Goal: Task Accomplishment & Management: Manage account settings

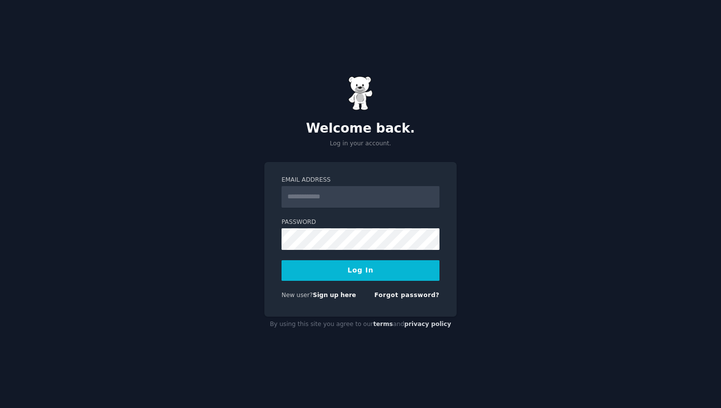
type input "**********"
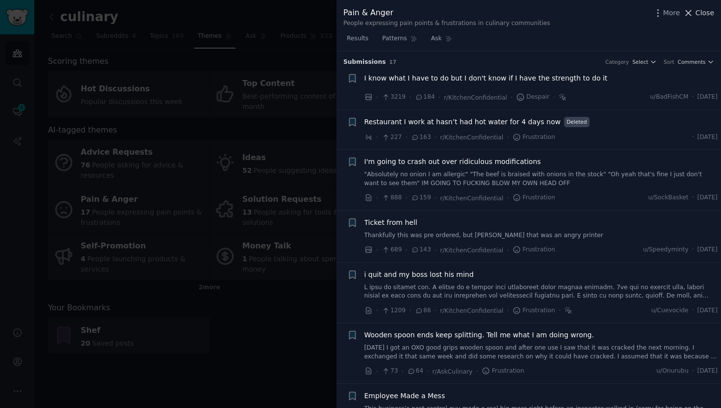
click at [701, 13] on span "Close" at bounding box center [704, 13] width 19 height 10
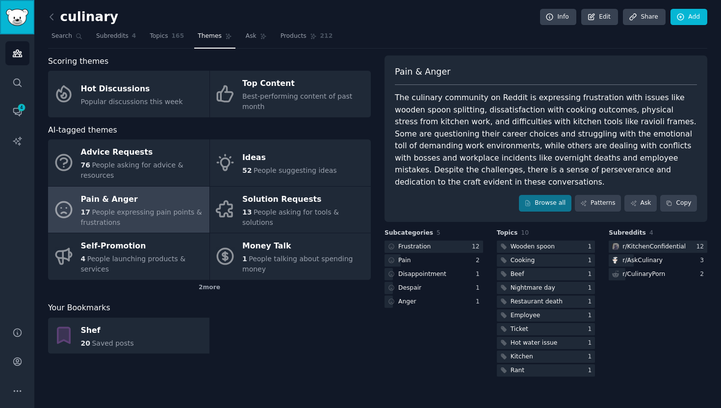
click at [11, 13] on img "Sidebar" at bounding box center [17, 17] width 23 height 17
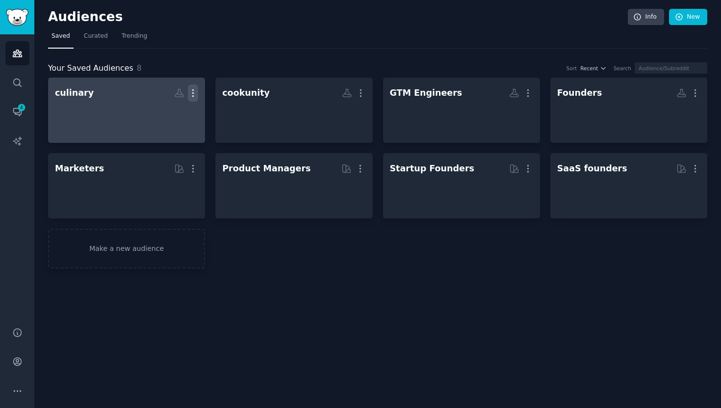
click at [197, 92] on icon "button" at bounding box center [193, 93] width 10 height 10
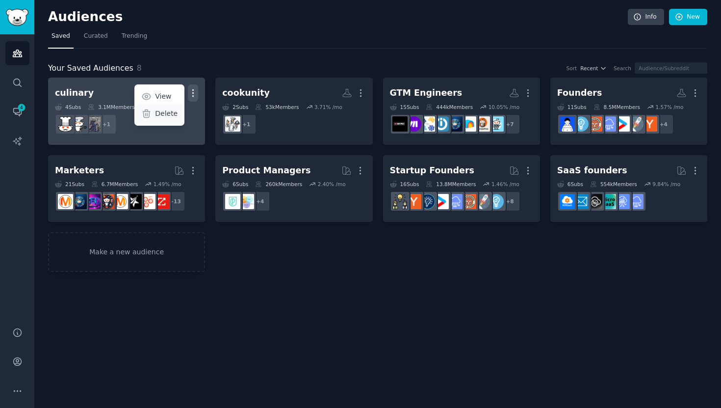
click at [165, 117] on p "Delete" at bounding box center [166, 113] width 23 height 10
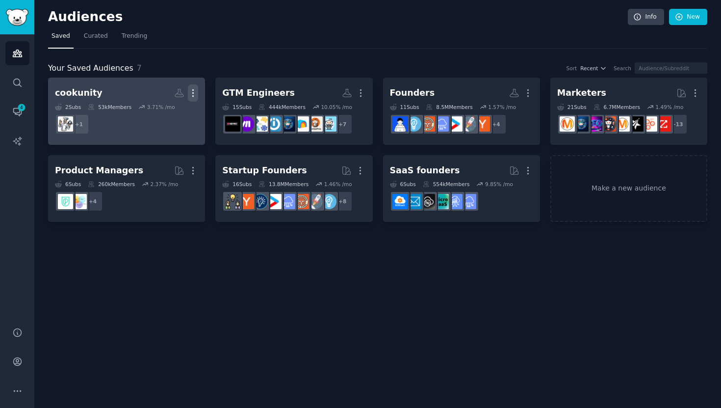
click at [198, 89] on icon "button" at bounding box center [193, 93] width 10 height 10
click at [157, 113] on p "Delete" at bounding box center [166, 113] width 23 height 10
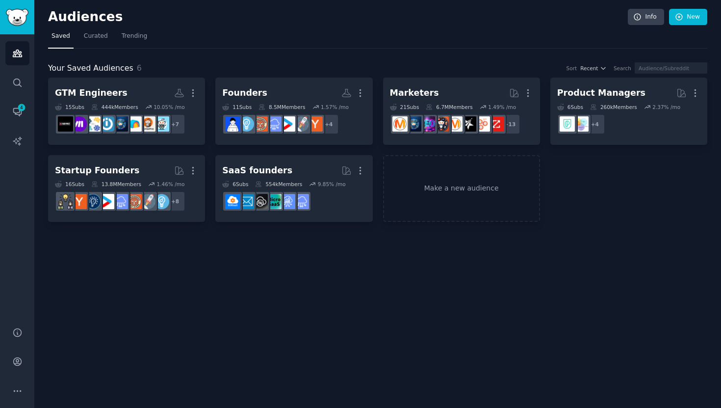
click at [244, 39] on nav "Saved Curated Trending" at bounding box center [377, 38] width 659 height 20
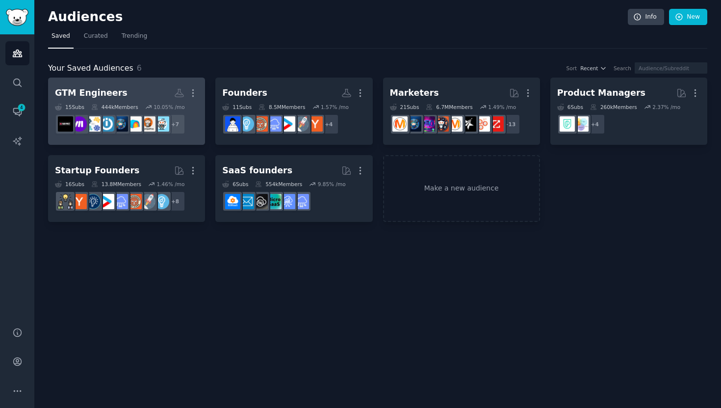
click at [119, 88] on h2 "GTM Engineers More" at bounding box center [126, 92] width 143 height 17
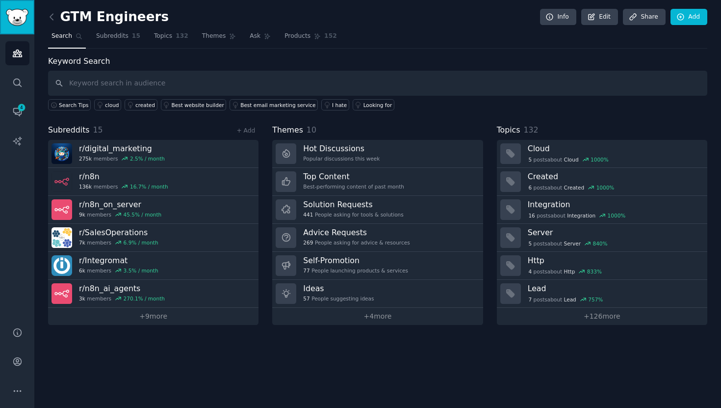
click at [15, 21] on img "Sidebar" at bounding box center [17, 17] width 23 height 17
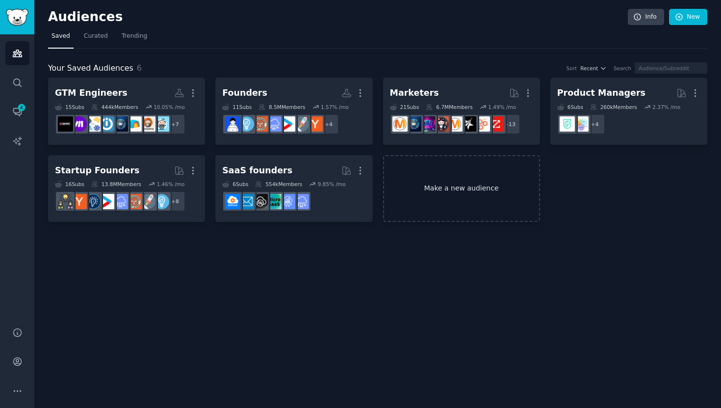
click at [486, 177] on link "Make a new audience" at bounding box center [461, 188] width 157 height 67
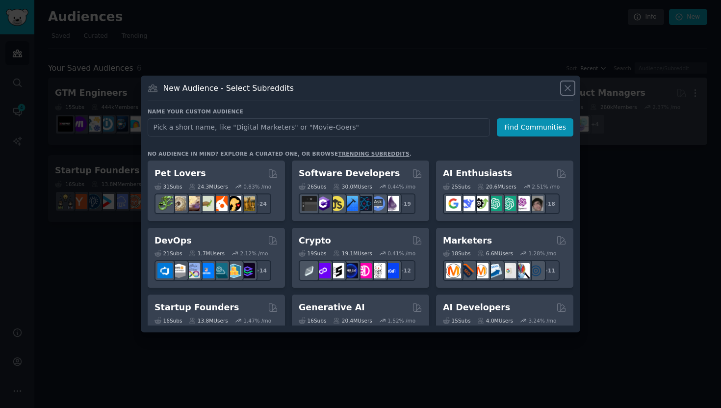
click at [567, 91] on icon at bounding box center [568, 88] width 10 height 10
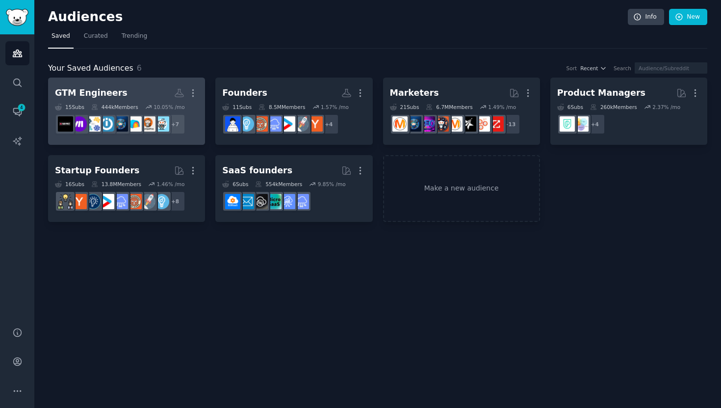
click at [97, 95] on div "GTM Engineers" at bounding box center [91, 93] width 73 height 12
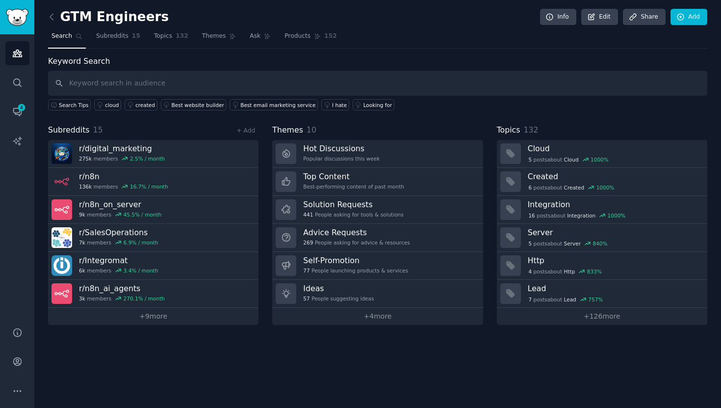
click at [168, 85] on input "text" at bounding box center [377, 83] width 659 height 25
click at [247, 132] on link "+ Add" at bounding box center [245, 130] width 19 height 7
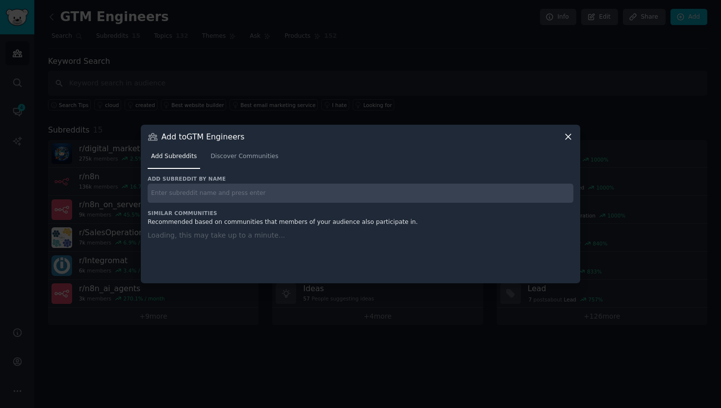
click at [282, 189] on input "text" at bounding box center [361, 192] width 426 height 19
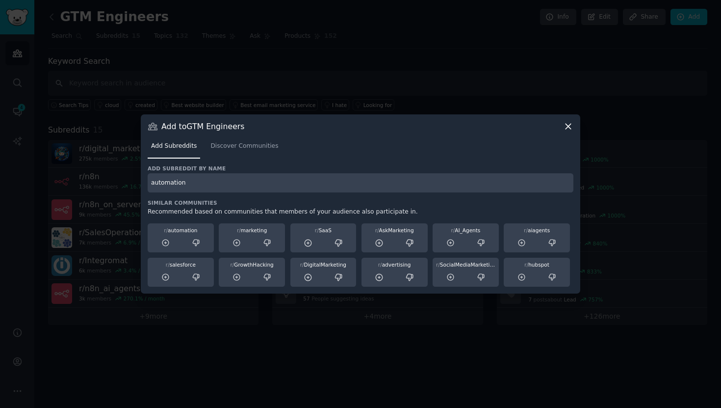
type input "automation"
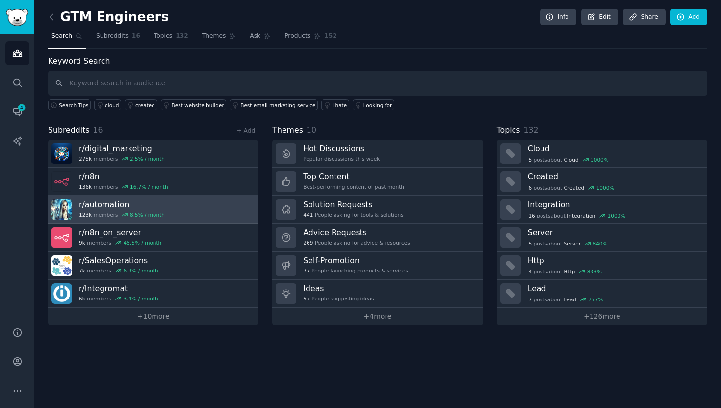
click at [225, 206] on link "r/ automation 123k members 8.5 % / month" at bounding box center [153, 210] width 210 height 28
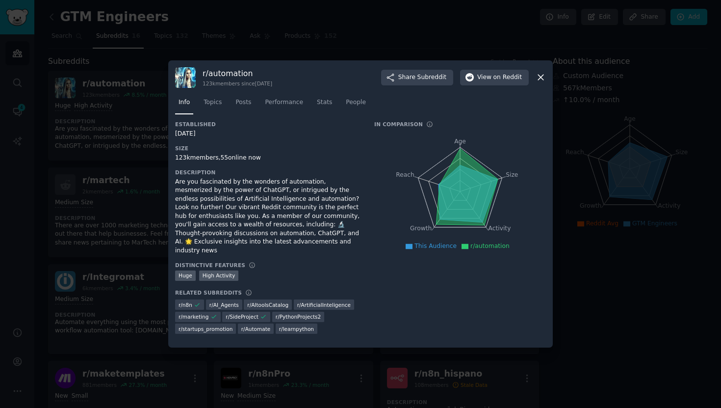
click at [534, 79] on div "r/ automation 123k members since 01/13/2009 Share Subreddit View on Reddit" at bounding box center [360, 77] width 371 height 21
click at [542, 79] on icon at bounding box center [541, 77] width 10 height 10
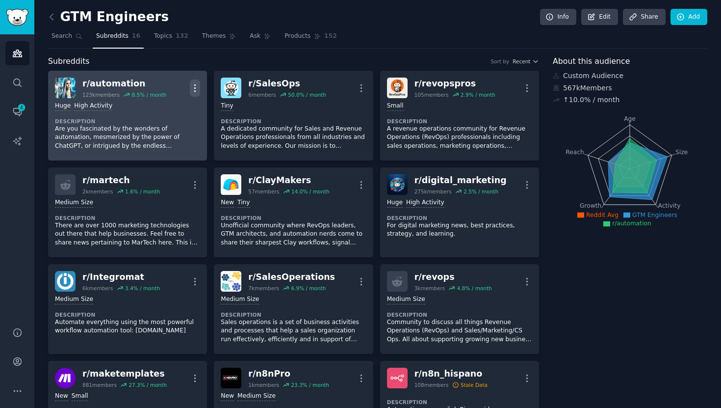
click at [195, 86] on icon "button" at bounding box center [195, 88] width 10 height 10
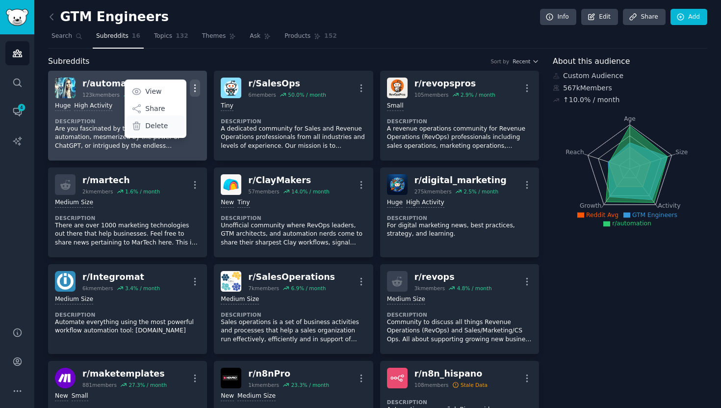
click at [169, 124] on div "Delete" at bounding box center [156, 125] width 58 height 21
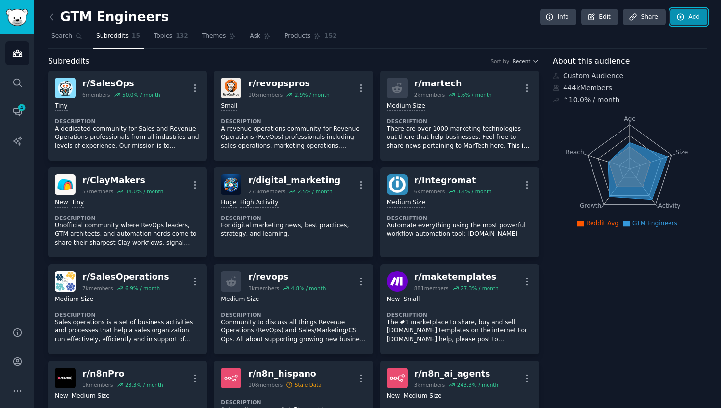
click at [676, 15] on icon at bounding box center [680, 17] width 9 height 9
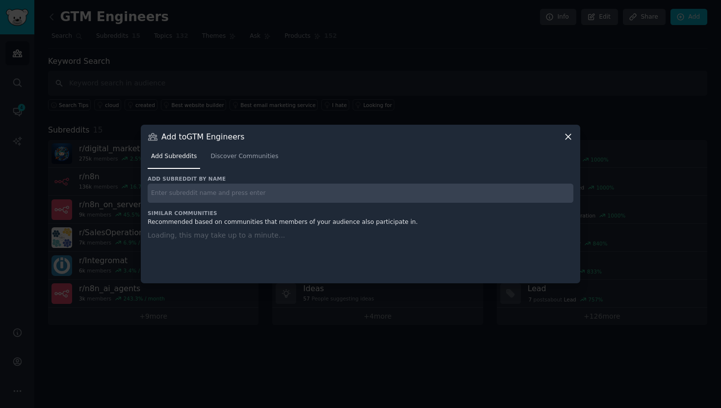
click at [336, 194] on input "text" at bounding box center [361, 192] width 426 height 19
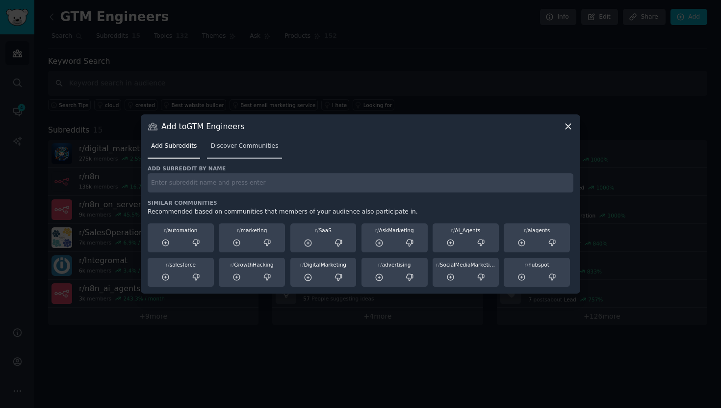
click at [252, 146] on span "Discover Communities" at bounding box center [244, 146] width 68 height 9
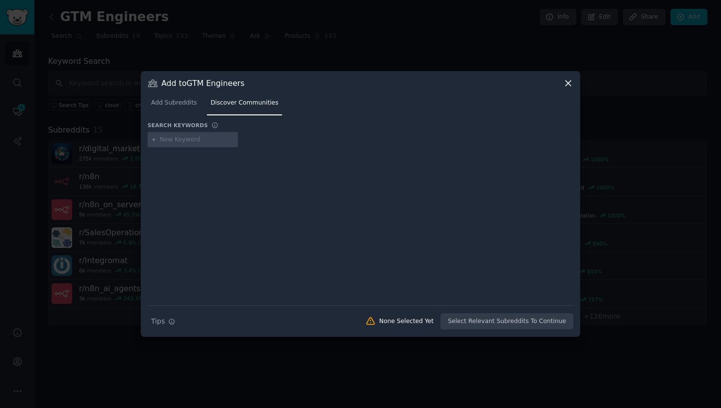
click at [210, 140] on input "text" at bounding box center [197, 139] width 75 height 9
type input "automation"
type input "hubspot"
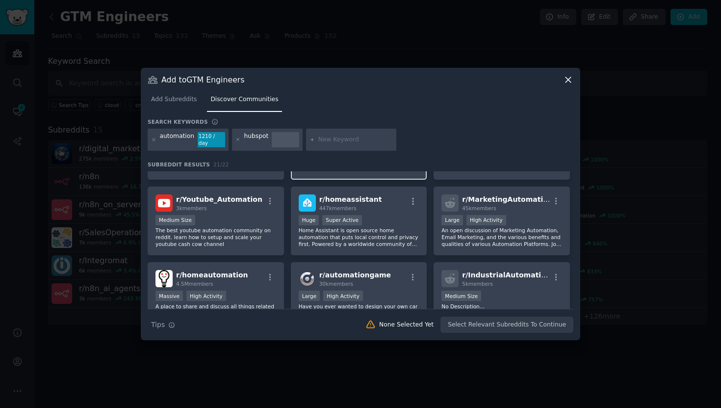
scroll to position [62, 0]
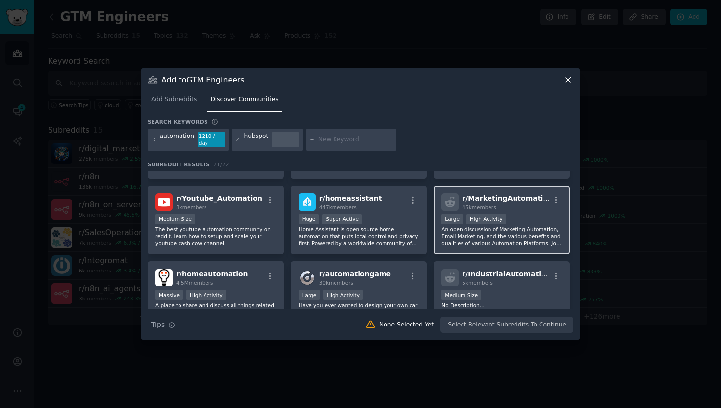
click at [538, 203] on div "r/ MarketingAutomation 45k members" at bounding box center [501, 201] width 121 height 17
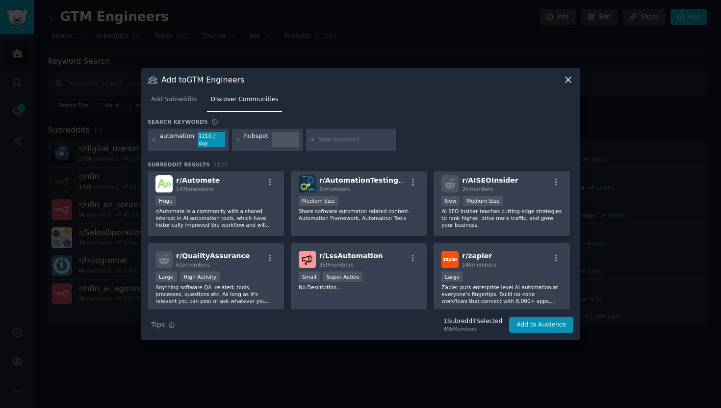
scroll to position [230, 0]
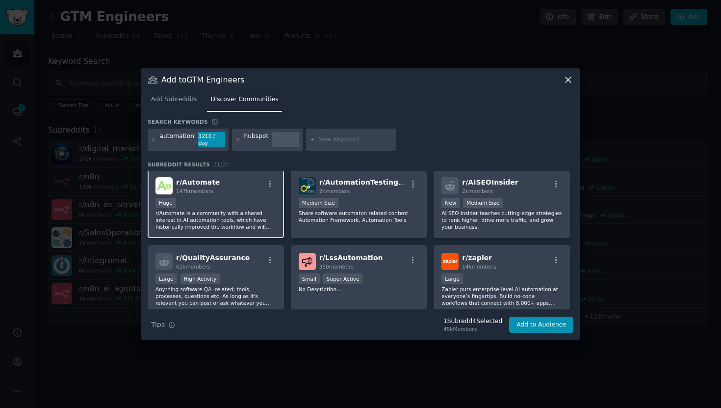
click at [261, 213] on p "r/Automate is a community with a shared interest in AI automation tools, which …" at bounding box center [215, 219] width 121 height 21
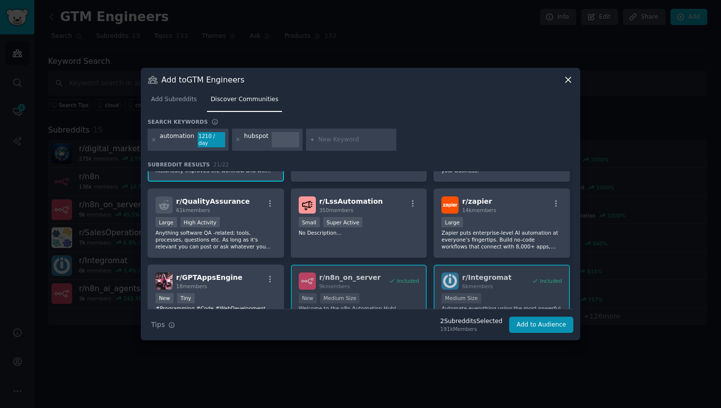
scroll to position [288, 0]
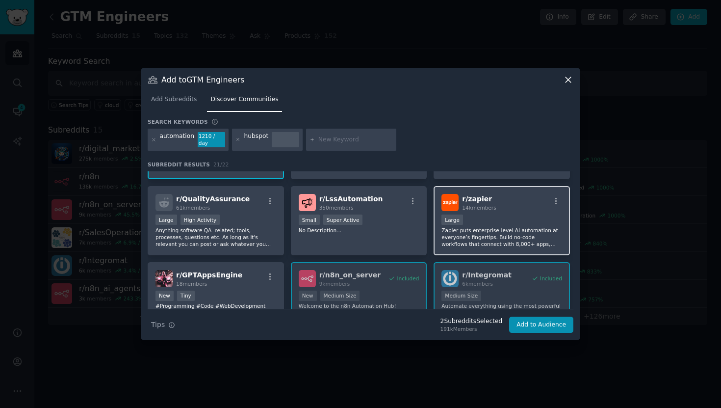
click at [492, 210] on div "r/ zapier 14k members 10,000 - 100,000 members Large Zapier puts enterprise-lev…" at bounding box center [502, 220] width 136 height 69
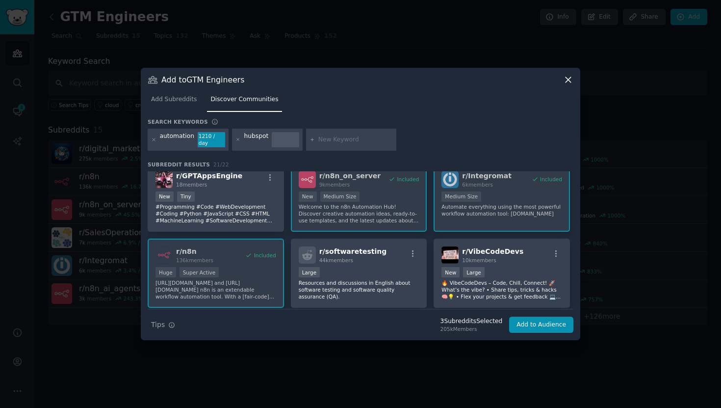
scroll to position [420, 0]
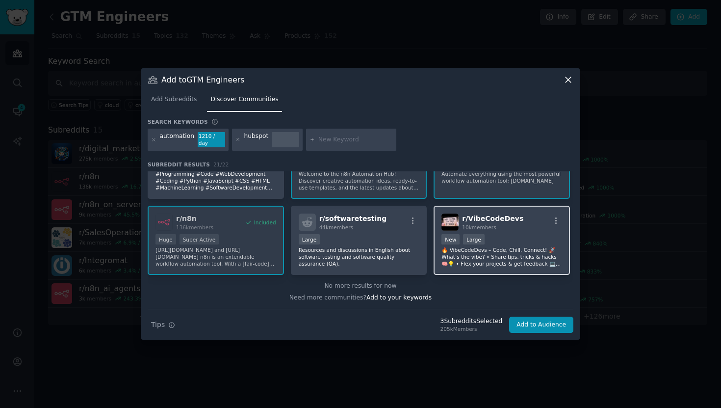
click at [463, 246] on p "🔥 VibeCodeDevs – Code, Chill, Connect! 🚀 What’s the vibe? • Share tips, tricks …" at bounding box center [501, 256] width 121 height 21
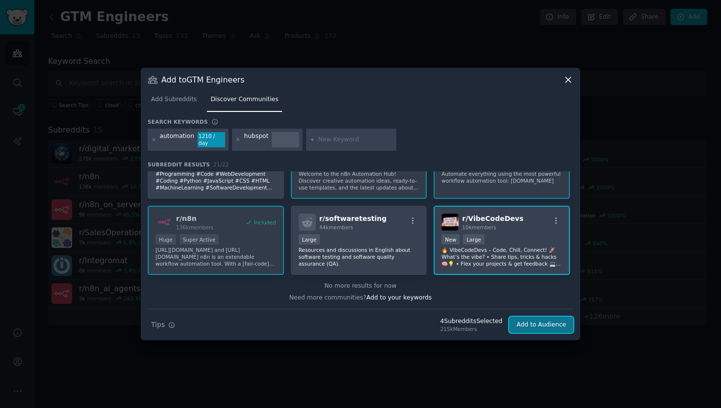
click at [519, 316] on button "Add to Audience" at bounding box center [541, 324] width 64 height 17
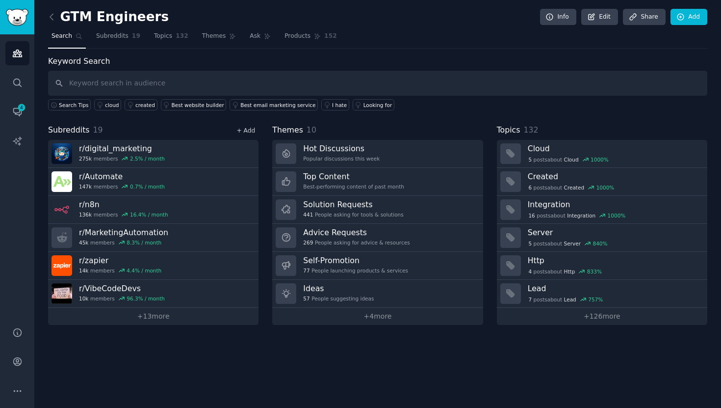
click at [243, 127] on link "+ Add" at bounding box center [245, 130] width 19 height 7
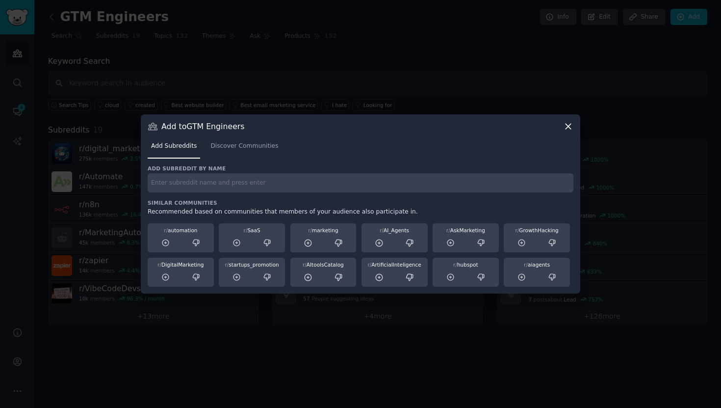
click at [257, 195] on div "Add subreddit by name Similar Communities Recommended based on communities that…" at bounding box center [361, 226] width 426 height 122
click at [266, 185] on input "text" at bounding box center [361, 182] width 426 height 19
click at [256, 140] on link "Discover Communities" at bounding box center [244, 148] width 75 height 20
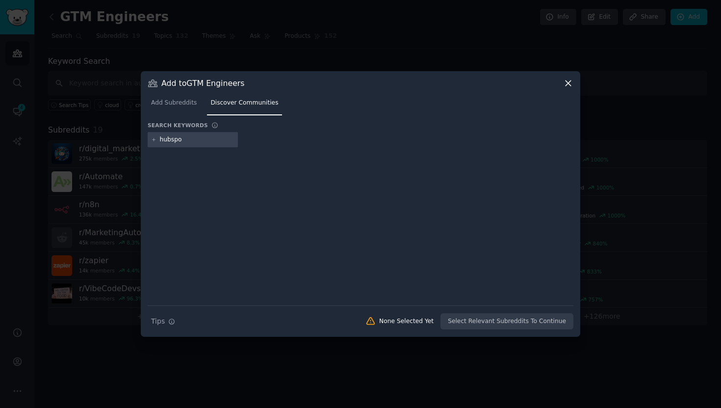
type input "hubspot"
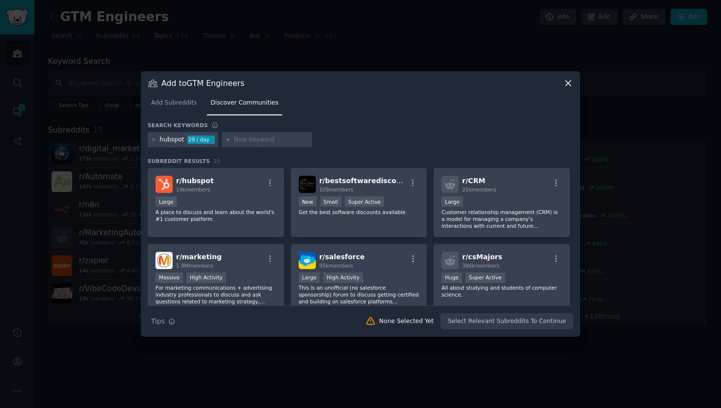
click at [573, 88] on div "Add Subreddits Discover Communities" at bounding box center [361, 104] width 426 height 33
click at [570, 84] on icon at bounding box center [568, 83] width 10 height 10
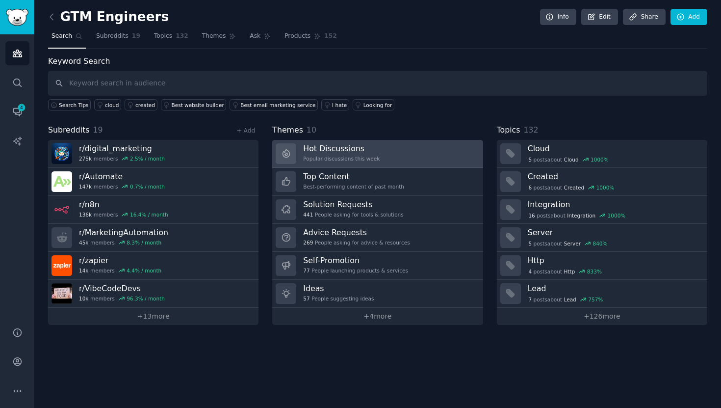
click at [353, 155] on div "Popular discussions this week" at bounding box center [341, 158] width 77 height 7
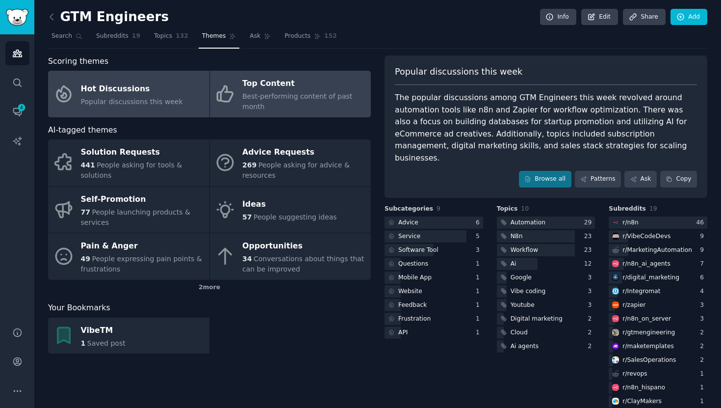
click at [277, 90] on div "Top Content" at bounding box center [304, 84] width 124 height 16
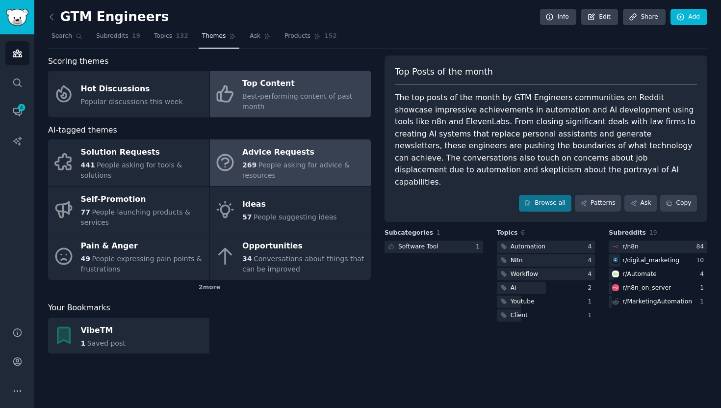
click at [270, 167] on span "People asking for advice & resources" at bounding box center [295, 170] width 107 height 18
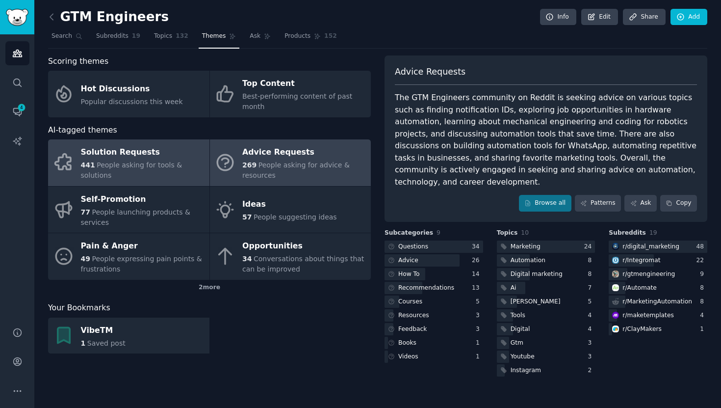
click at [154, 148] on div "Solution Requests" at bounding box center [143, 153] width 124 height 16
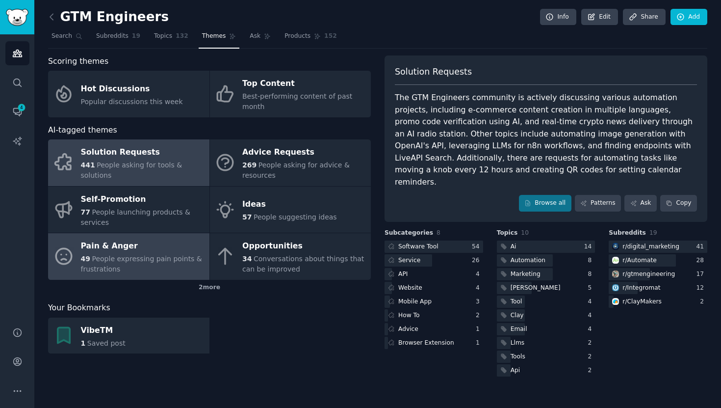
click at [143, 257] on span "People expressing pain points & frustrations" at bounding box center [141, 264] width 121 height 18
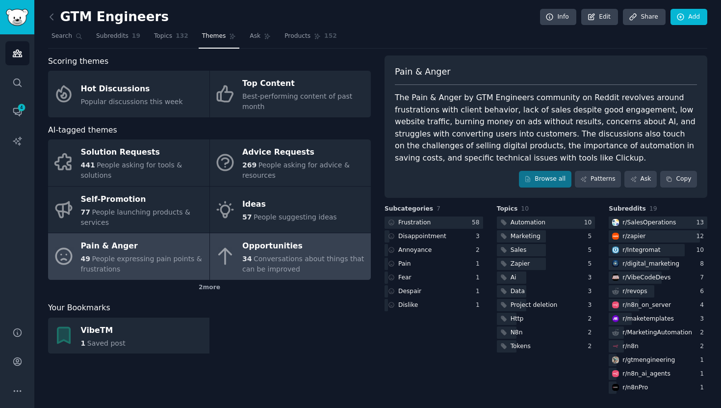
click at [312, 243] on div "Opportunities" at bounding box center [304, 246] width 124 height 16
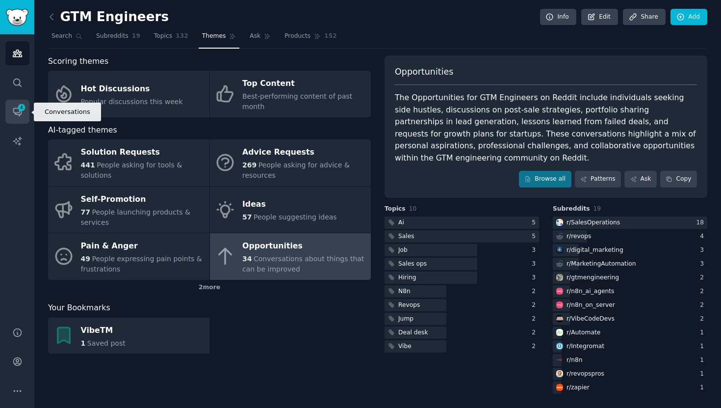
click at [18, 116] on icon "Sidebar" at bounding box center [17, 111] width 10 height 10
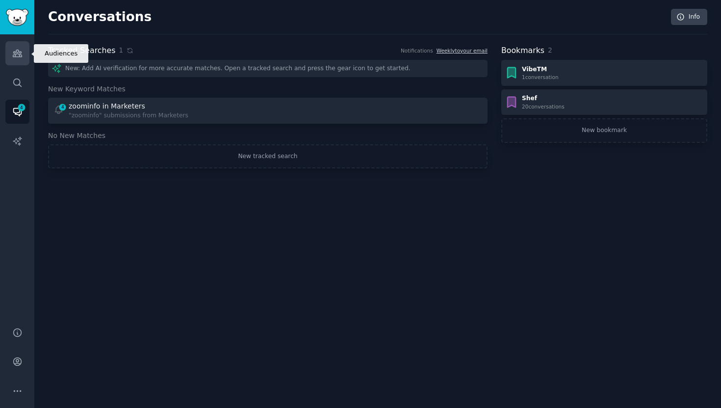
click at [20, 51] on icon "Sidebar" at bounding box center [17, 53] width 9 height 7
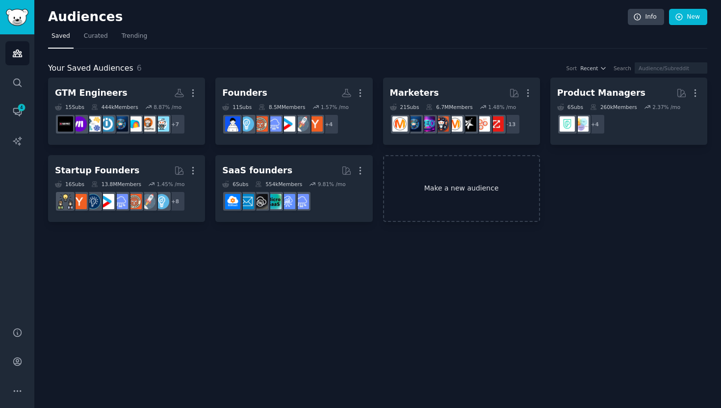
click at [460, 179] on link "Make a new audience" at bounding box center [461, 188] width 157 height 67
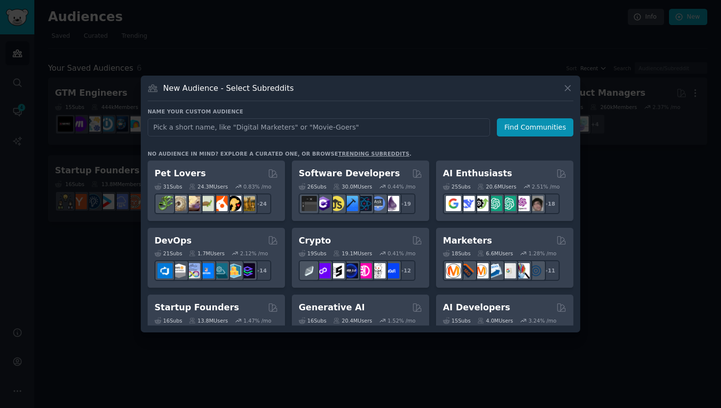
click at [406, 128] on input "text" at bounding box center [319, 127] width 342 height 18
type input "n8n"
click at [352, 123] on input "text" at bounding box center [319, 127] width 342 height 18
type input "hubspot"
click button "Find Communities" at bounding box center [535, 127] width 77 height 18
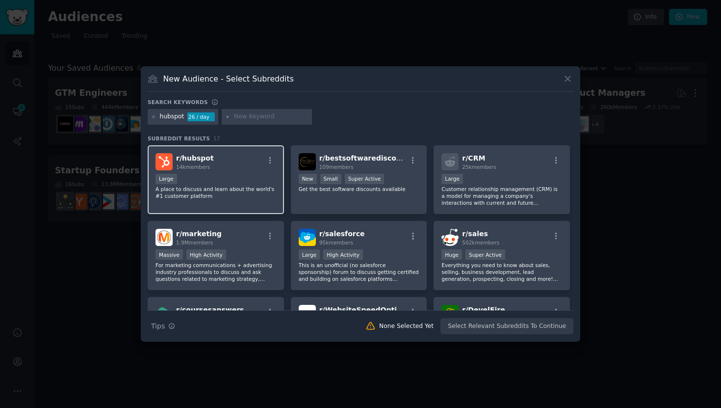
click at [234, 171] on div "r/ hubspot 14k members Large A place to discuss and learn about the world's #1 …" at bounding box center [216, 179] width 136 height 69
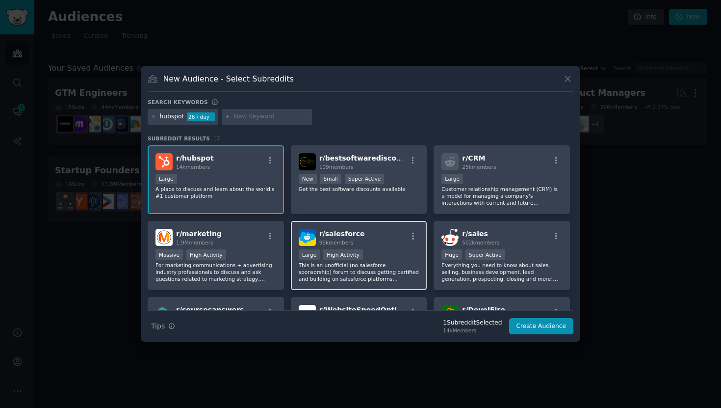
click at [404, 244] on div "r/ salesforce 95k members" at bounding box center [359, 237] width 121 height 17
click at [244, 115] on input "text" at bounding box center [271, 116] width 75 height 9
click at [412, 122] on div "hubspot 26 / day" at bounding box center [361, 118] width 426 height 19
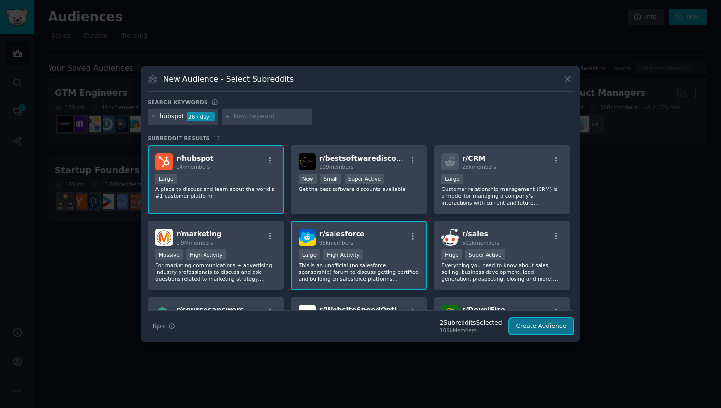
click at [558, 328] on button "Create Audience" at bounding box center [541, 326] width 65 height 17
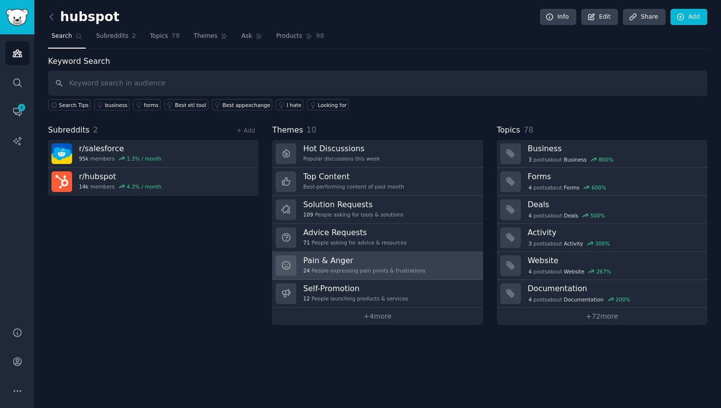
click at [380, 268] on div "24 People expressing pain points & frustrations" at bounding box center [364, 270] width 122 height 7
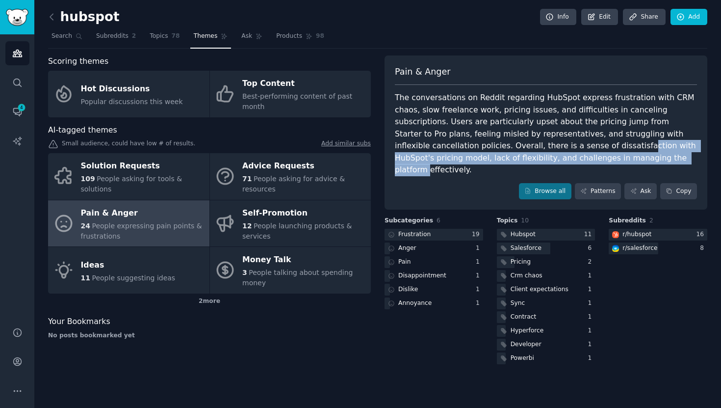
drag, startPoint x: 464, startPoint y: 150, endPoint x: 525, endPoint y: 160, distance: 62.2
click at [525, 160] on div "The conversations on Reddit regarding HubSpot express frustration with CRM chao…" at bounding box center [546, 134] width 302 height 84
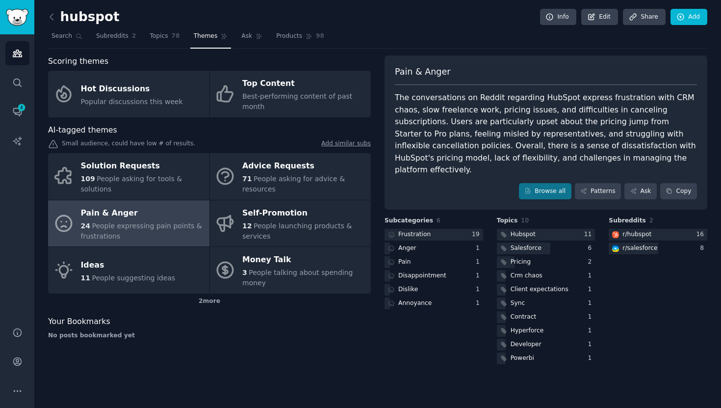
click at [525, 160] on div "The conversations on Reddit regarding HubSpot express frustration with CRM chao…" at bounding box center [546, 134] width 302 height 84
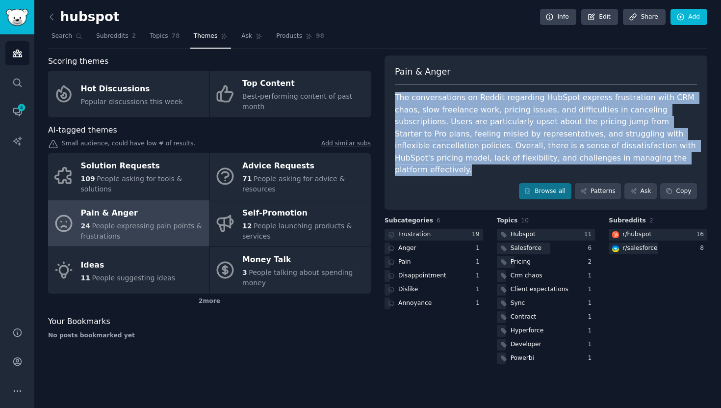
click at [500, 150] on div "The conversations on Reddit regarding HubSpot express frustration with CRM chao…" at bounding box center [546, 134] width 302 height 84
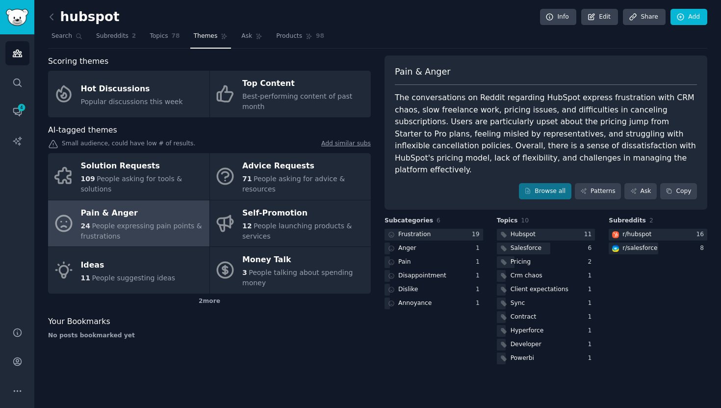
click at [530, 154] on div "The conversations on Reddit regarding HubSpot express frustration with CRM chao…" at bounding box center [546, 134] width 302 height 84
click at [553, 154] on div "The conversations on Reddit regarding HubSpot express frustration with CRM chao…" at bounding box center [546, 134] width 302 height 84
click at [604, 17] on link "Edit" at bounding box center [599, 17] width 37 height 17
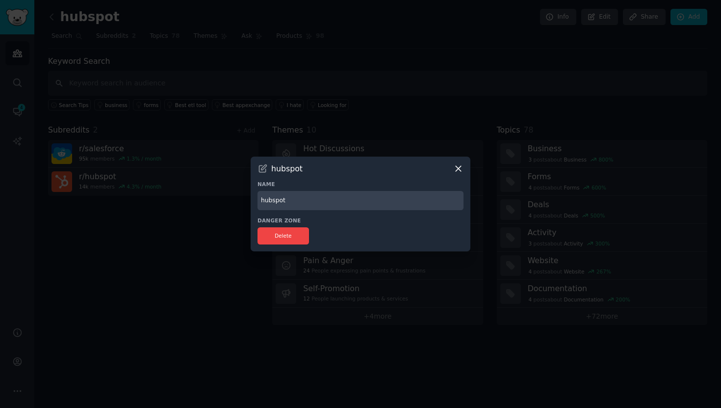
click at [298, 198] on input "hubspot" at bounding box center [360, 200] width 206 height 19
click at [297, 198] on input "hubspot" at bounding box center [360, 200] width 206 height 19
type input "Rough Space"
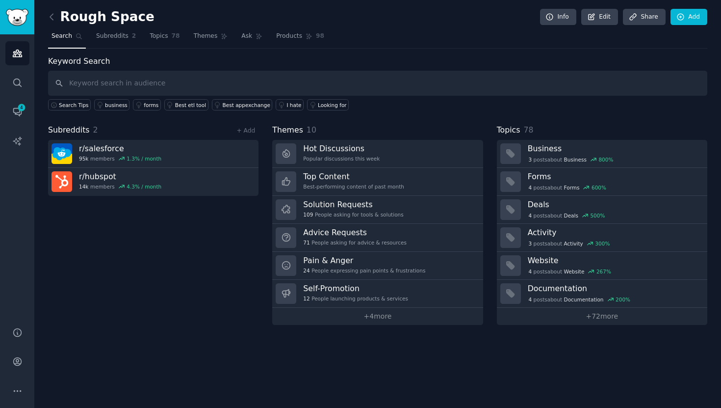
click at [78, 132] on span "Subreddits" at bounding box center [69, 130] width 42 height 12
click at [243, 131] on link "+ Add" at bounding box center [245, 130] width 19 height 7
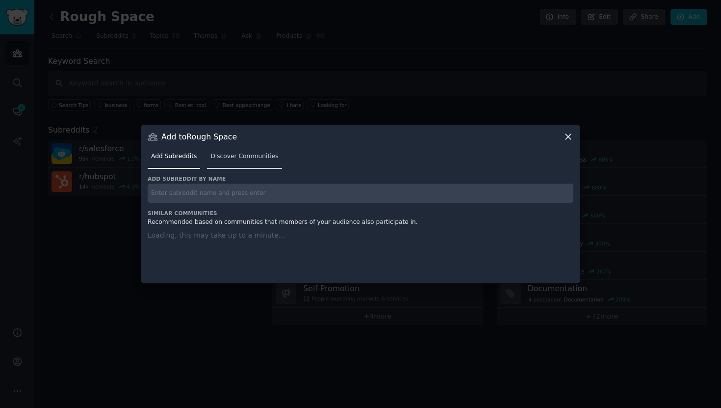
click at [244, 161] on link "Discover Communities" at bounding box center [244, 159] width 75 height 20
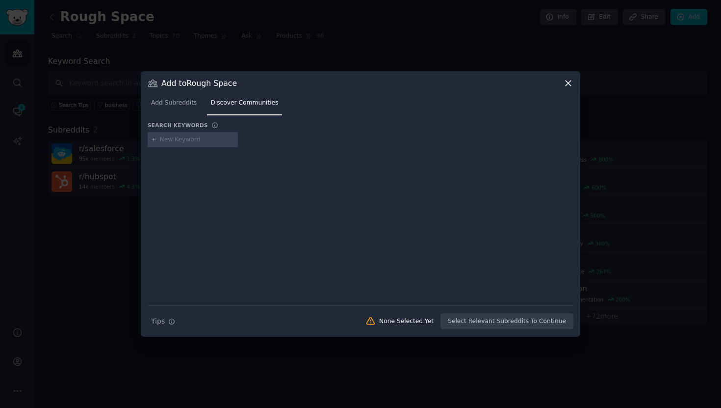
click at [569, 77] on div "Add to Rough Space Add Subreddits Discover Communities Search keywords Search T…" at bounding box center [360, 203] width 439 height 265
click at [565, 80] on icon at bounding box center [568, 83] width 10 height 10
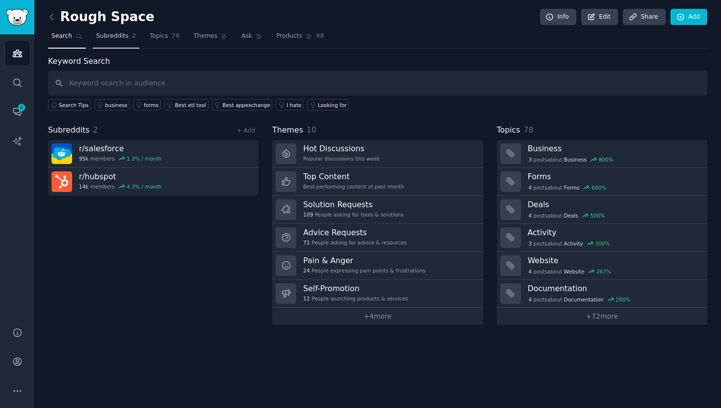
click at [114, 38] on span "Subreddits" at bounding box center [112, 36] width 32 height 9
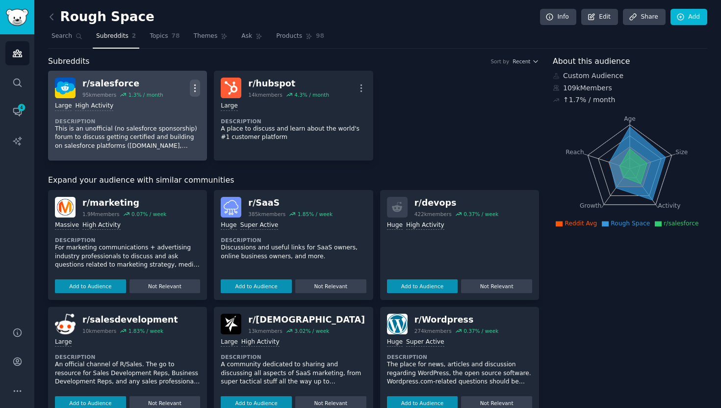
click at [194, 86] on icon "button" at bounding box center [195, 88] width 10 height 10
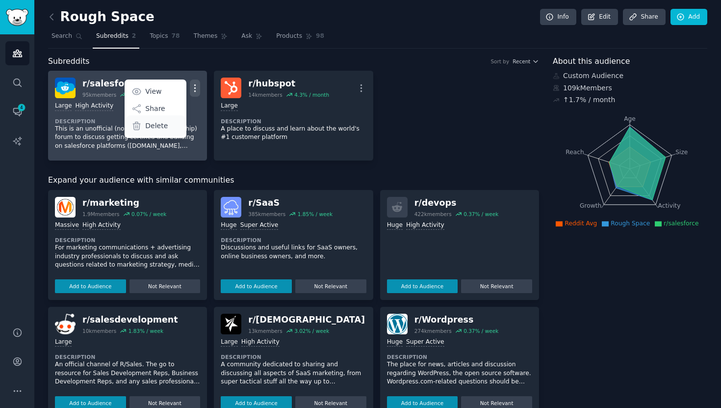
click at [147, 127] on p "Delete" at bounding box center [156, 126] width 23 height 10
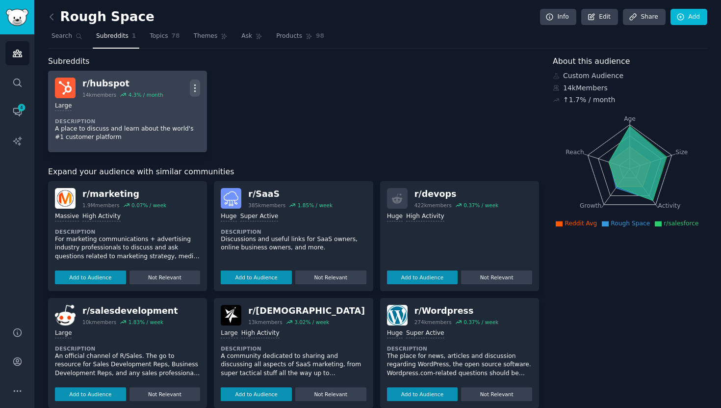
click at [195, 91] on icon "button" at bounding box center [195, 87] width 1 height 7
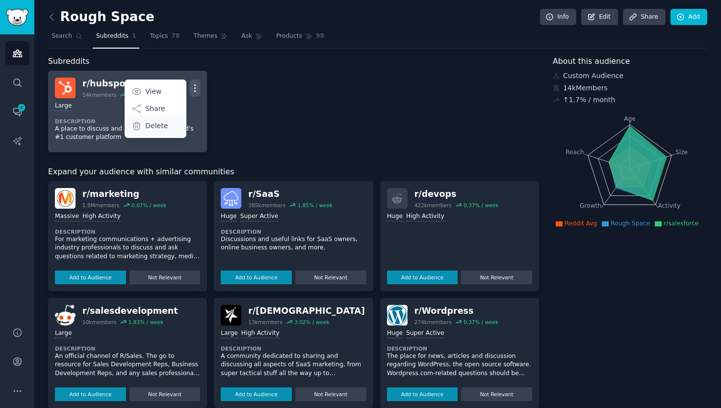
click at [174, 128] on div "Delete" at bounding box center [156, 125] width 58 height 21
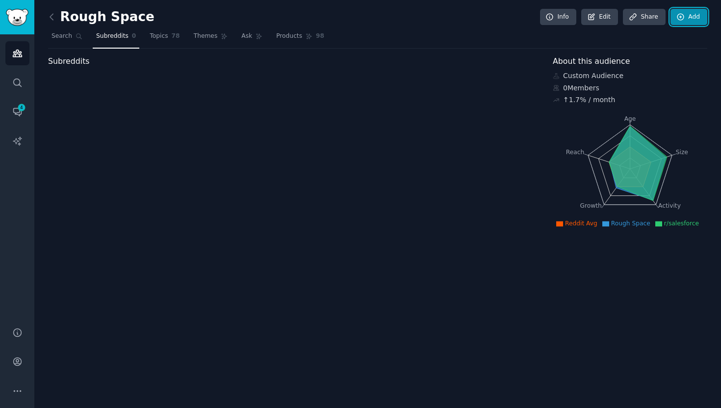
click at [680, 25] on link "Add" at bounding box center [688, 17] width 37 height 17
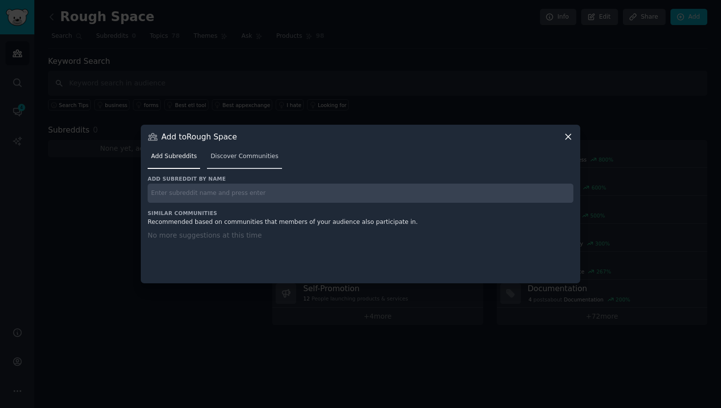
click at [232, 158] on span "Discover Communities" at bounding box center [244, 156] width 68 height 9
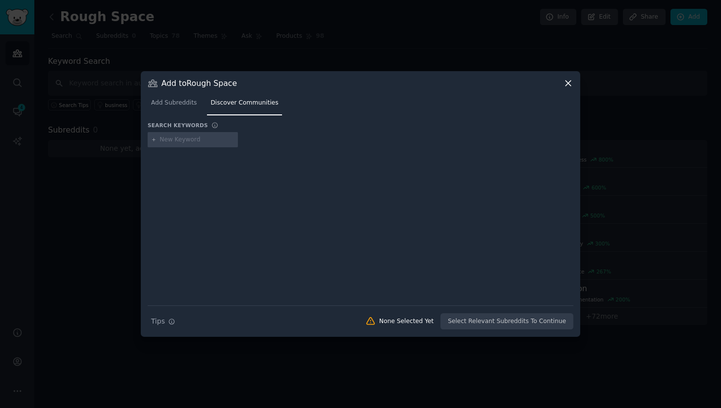
click at [196, 141] on input "text" at bounding box center [197, 139] width 75 height 9
type input "n8n"
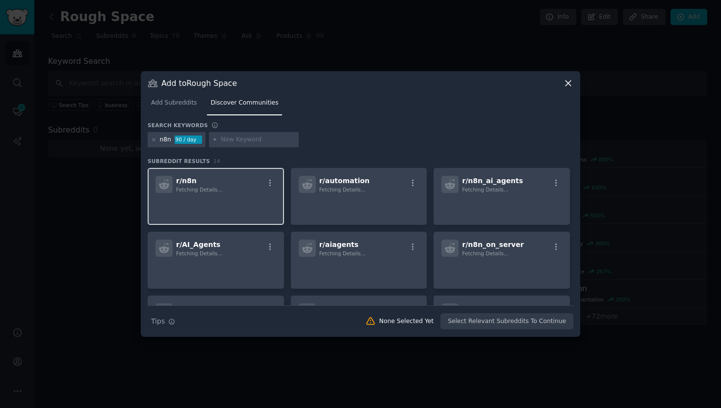
click at [242, 195] on div "r/ n8n Fetching Details..." at bounding box center [216, 196] width 136 height 57
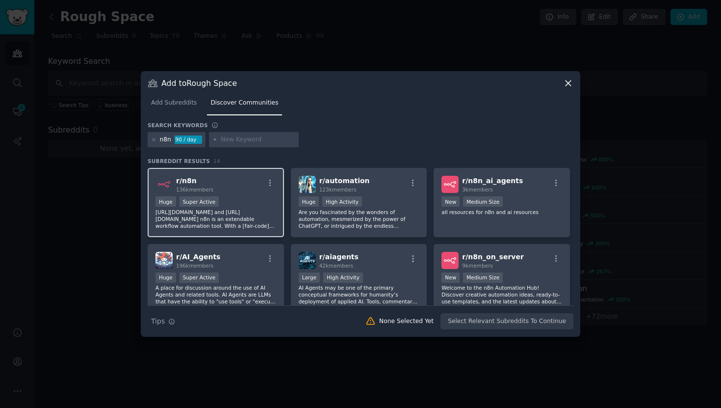
click at [251, 219] on p "https://n8n.io/ and https://github.com/n8n-io/n8n n8n is an extendable workflow…" at bounding box center [215, 218] width 121 height 21
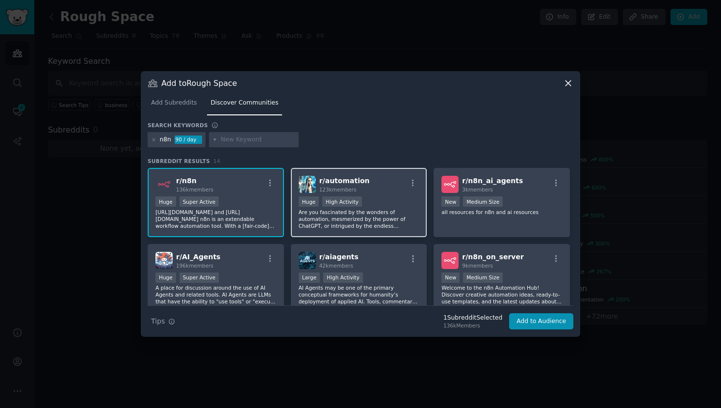
click at [358, 227] on p "Are you fascinated by the wonders of automation, mesmerized by the power of Cha…" at bounding box center [359, 218] width 121 height 21
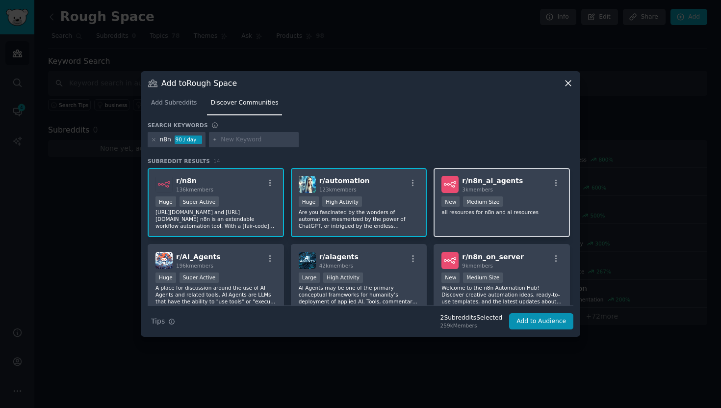
scroll to position [17, 0]
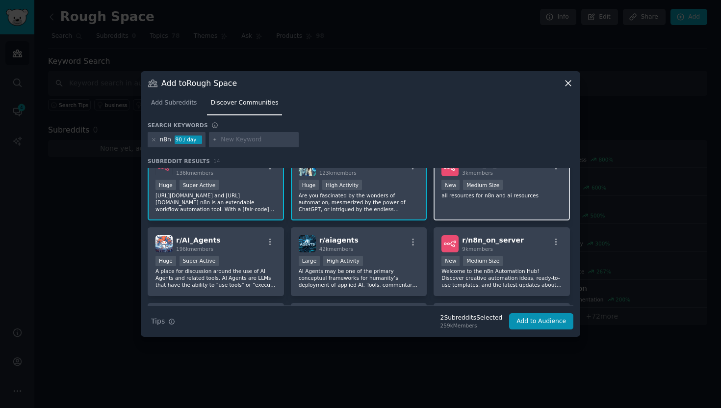
click at [489, 210] on div "r/ n8n_ai_agents 3k members New Medium Size all resources for n8n and ai resour…" at bounding box center [502, 185] width 136 height 69
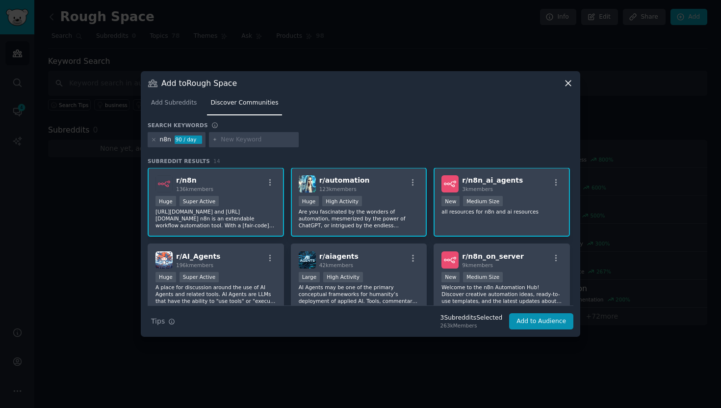
click at [382, 226] on p "Are you fascinated by the wonders of automation, mesmerized by the power of Cha…" at bounding box center [359, 218] width 121 height 21
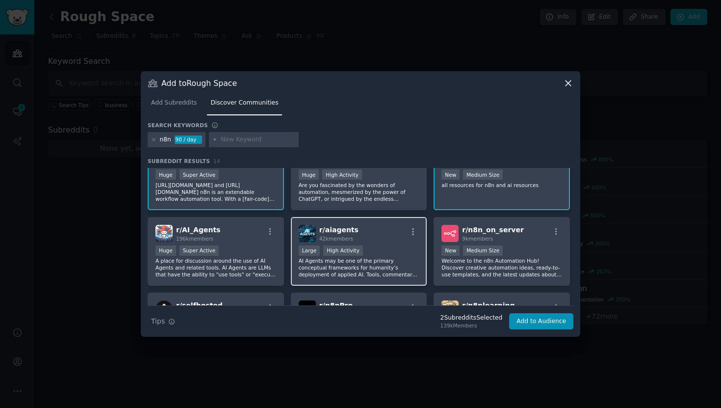
scroll to position [40, 0]
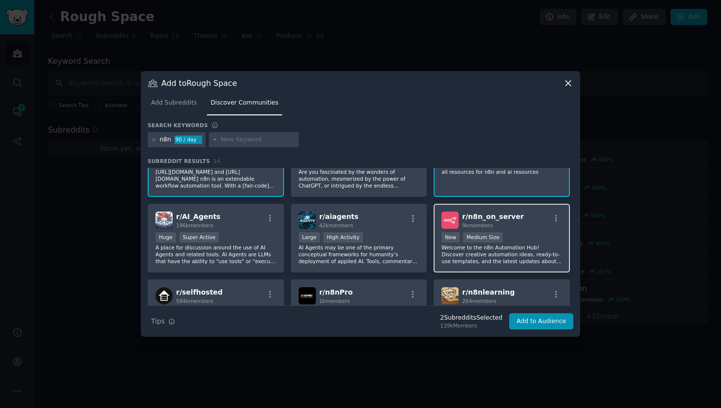
click at [501, 260] on p "Welcome to the n8n Automation Hub! Discover creative automation ideas, ready-to…" at bounding box center [501, 254] width 121 height 21
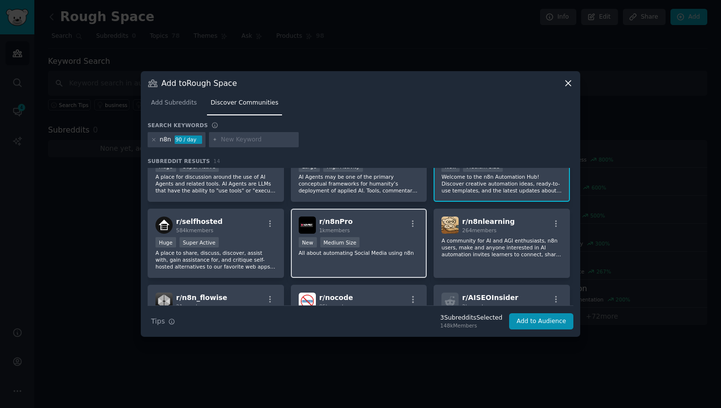
click at [343, 258] on div "r/ n8nPro 1k members New Medium Size All about automating Social Media using n8n" at bounding box center [359, 242] width 136 height 69
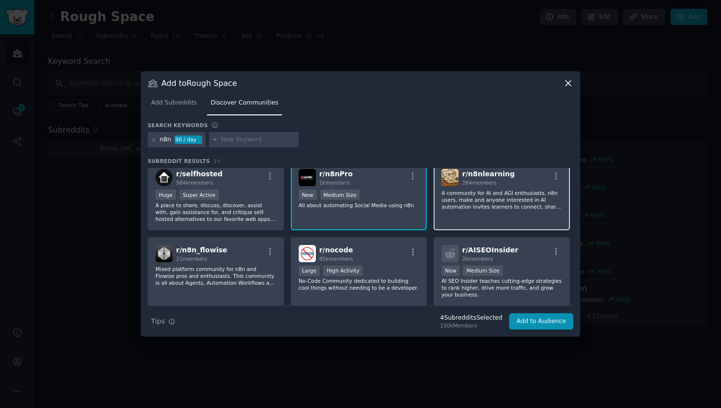
click at [480, 214] on div "r/ n8nlearning 264 members A community for AI and AGI enthusiasts, n8n users, m…" at bounding box center [502, 195] width 136 height 69
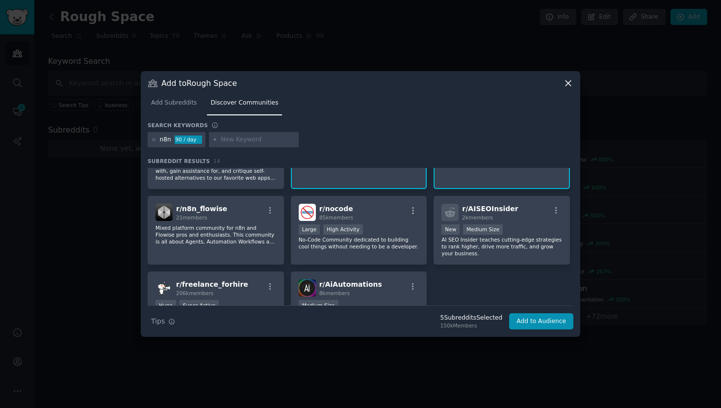
scroll to position [219, 0]
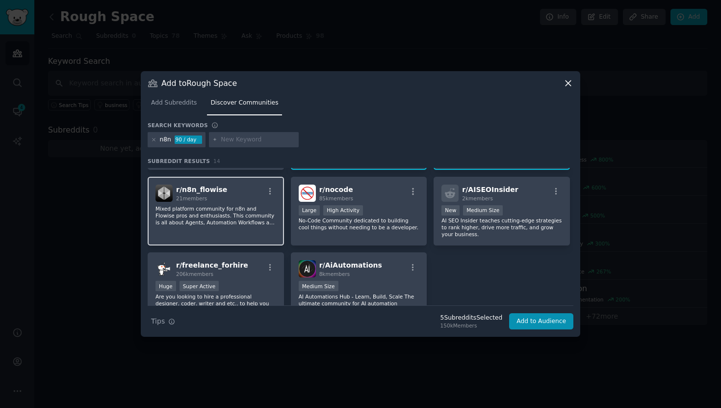
click at [212, 222] on p "Mixed platform community for n8n and Flowise pros and enthusiasts. This communi…" at bounding box center [215, 215] width 121 height 21
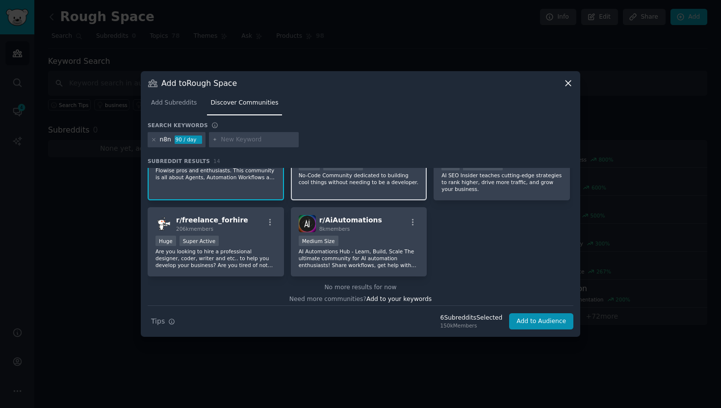
scroll to position [269, 0]
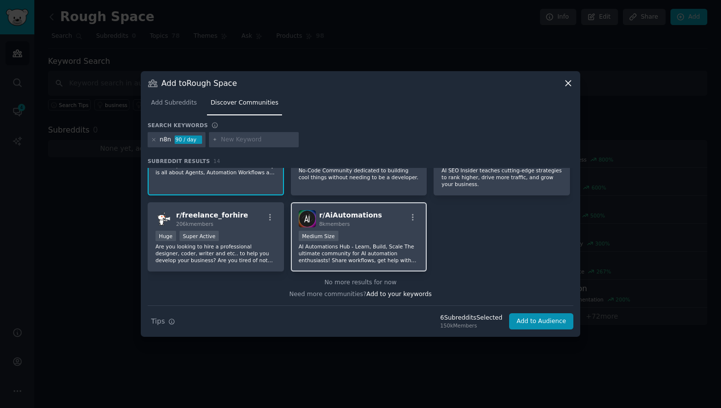
click at [402, 252] on p "AI Automations Hub - Learn, Build, Scale The ultimate community for AI automati…" at bounding box center [359, 253] width 121 height 21
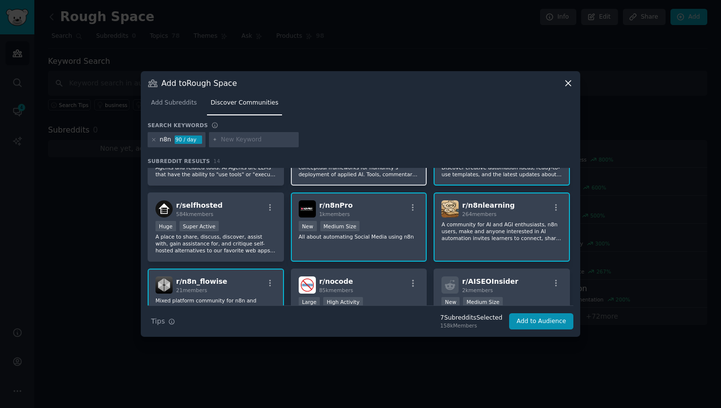
scroll to position [261, 0]
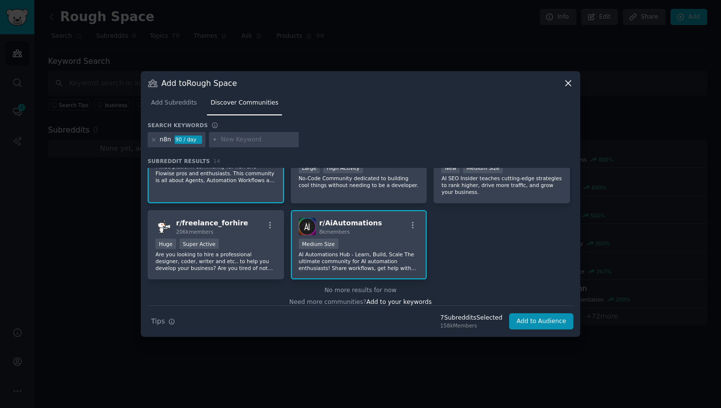
click at [380, 244] on div "Medium Size" at bounding box center [359, 244] width 121 height 12
click at [546, 317] on button "Add to Audience" at bounding box center [541, 321] width 64 height 17
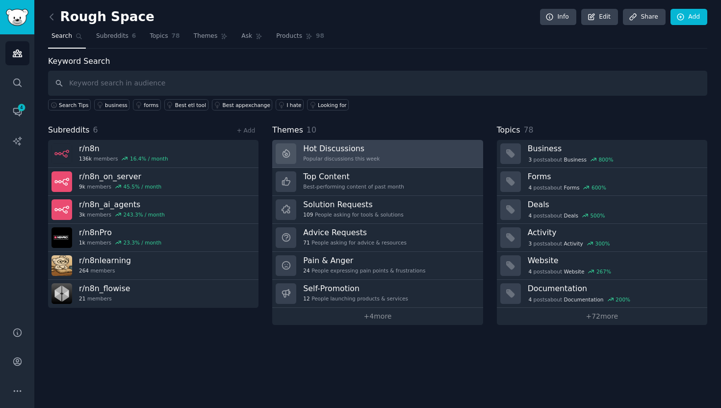
click at [350, 154] on div "Hot Discussions Popular discussions this week" at bounding box center [341, 153] width 77 height 21
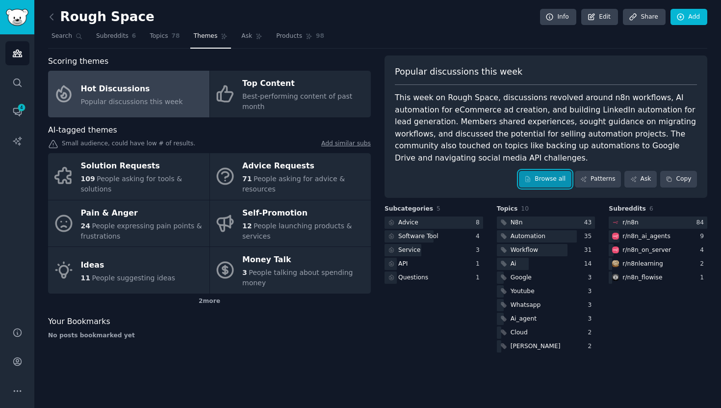
click at [559, 178] on link "Browse all" at bounding box center [545, 179] width 52 height 17
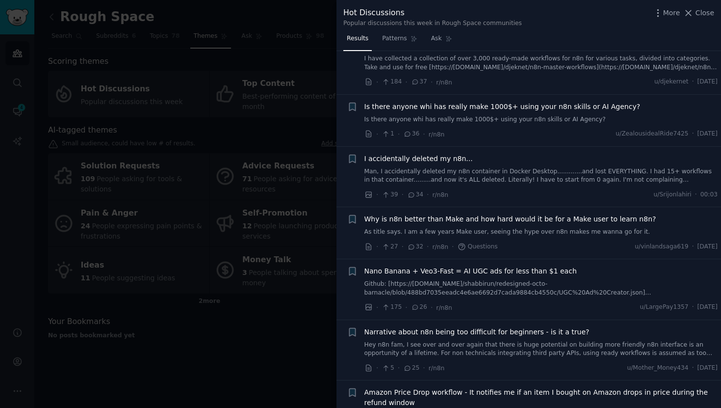
scroll to position [156, 0]
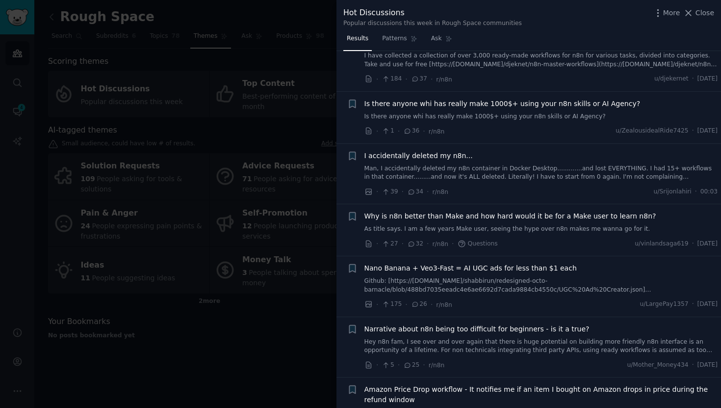
click at [453, 155] on span "I accidentally deleted my n8n..." at bounding box center [418, 156] width 108 height 10
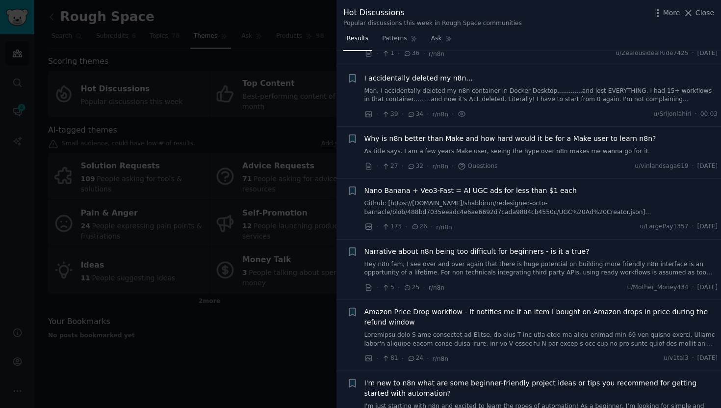
scroll to position [249, 0]
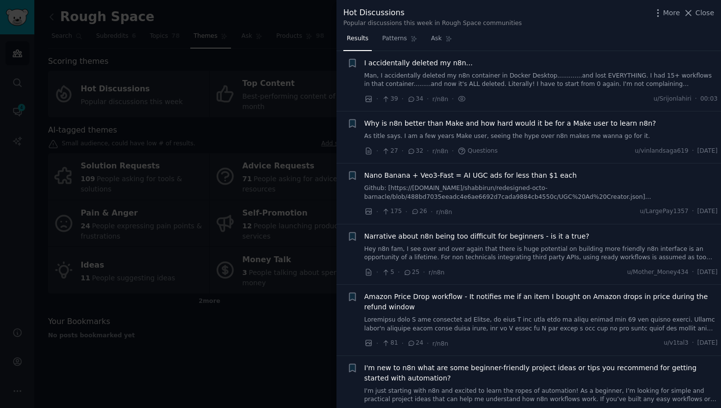
click at [562, 237] on span "Narrative about n8n being too difficult for beginners - is it a true?" at bounding box center [476, 236] width 225 height 10
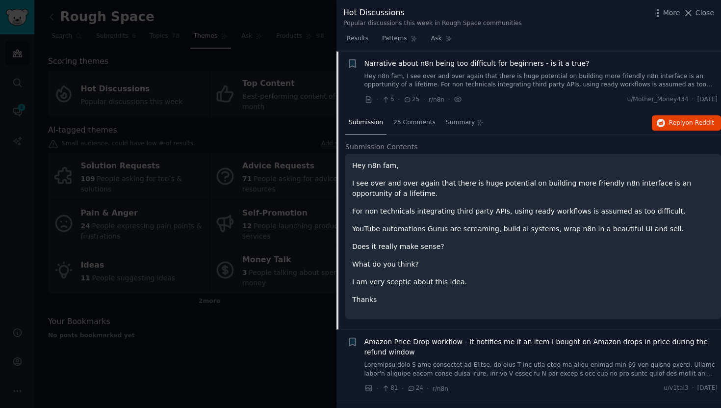
scroll to position [422, 0]
click at [682, 123] on span "Reply on Reddit" at bounding box center [691, 122] width 45 height 9
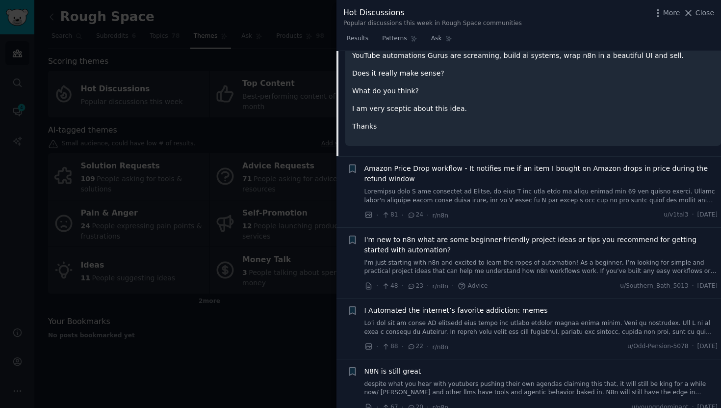
scroll to position [656, 0]
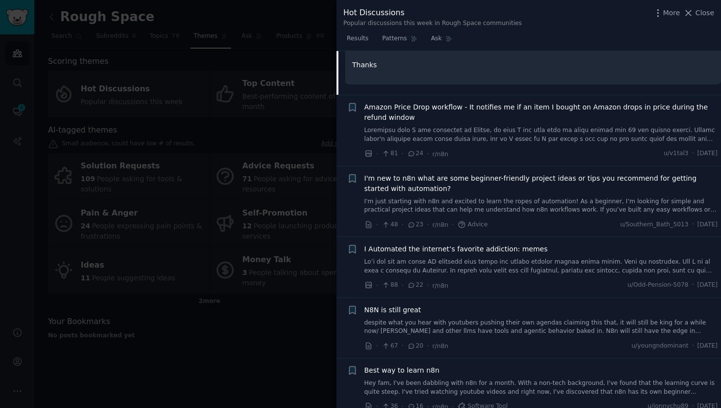
click at [531, 182] on span "I'm new to n8n what are some beginner-friendly project ideas or tips you recomm…" at bounding box center [541, 183] width 354 height 21
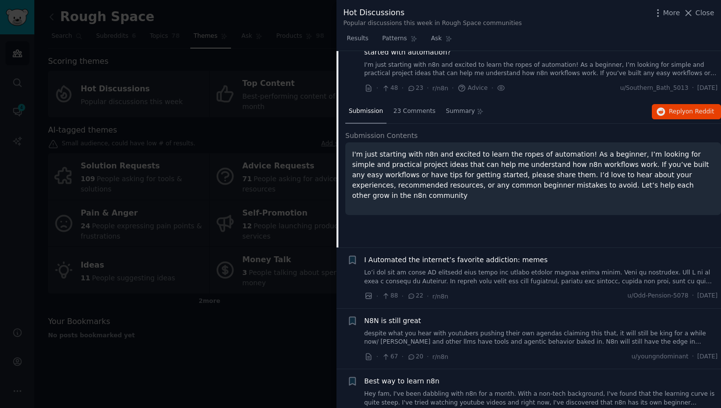
scroll to position [554, 0]
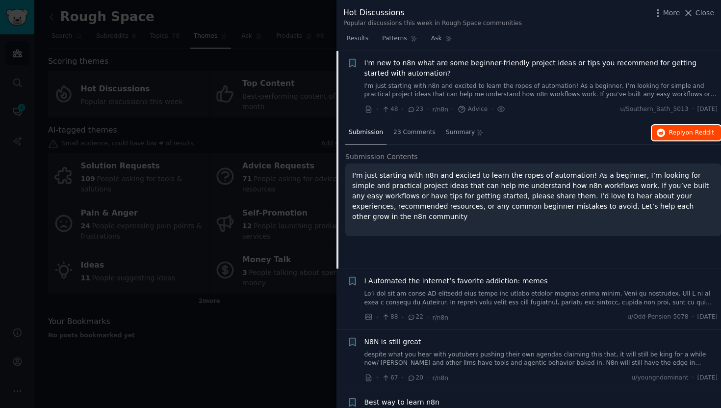
click at [671, 133] on span "Reply on Reddit" at bounding box center [691, 133] width 45 height 9
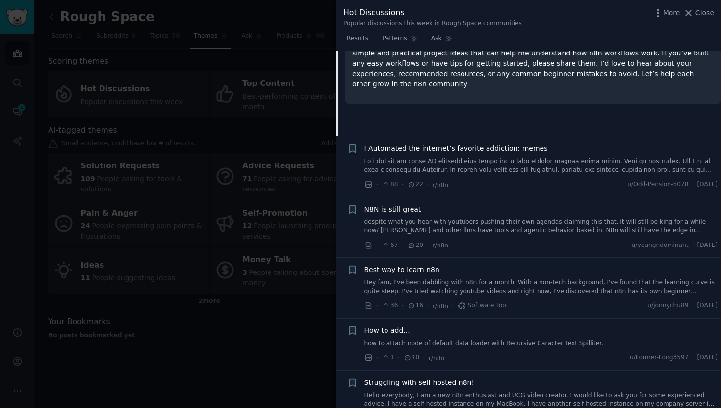
scroll to position [687, 0]
click at [534, 168] on link at bounding box center [541, 164] width 354 height 17
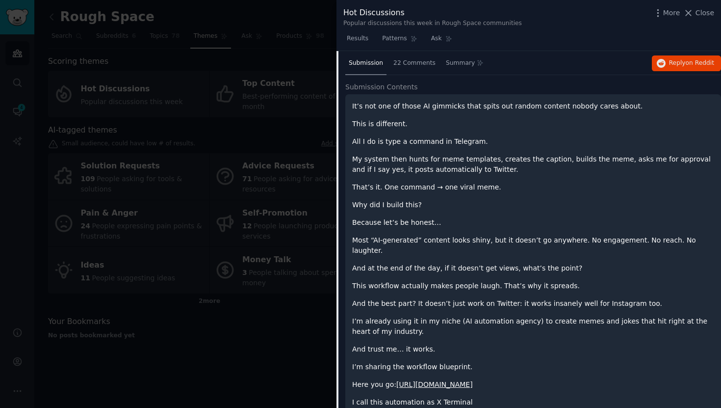
scroll to position [685, 0]
click at [430, 378] on p "Here you go: https://drive.google.com/file/d/1Ne0DqDzFwiWdZd7Rvb8usaNf4wl-dgR-/…" at bounding box center [533, 383] width 362 height 10
click at [433, 379] on link "https://drive.google.com/file/d/1Ne0DqDzFwiWdZd7Rvb8usaNf4wl-dgR-/view?usp=shar…" at bounding box center [434, 383] width 77 height 8
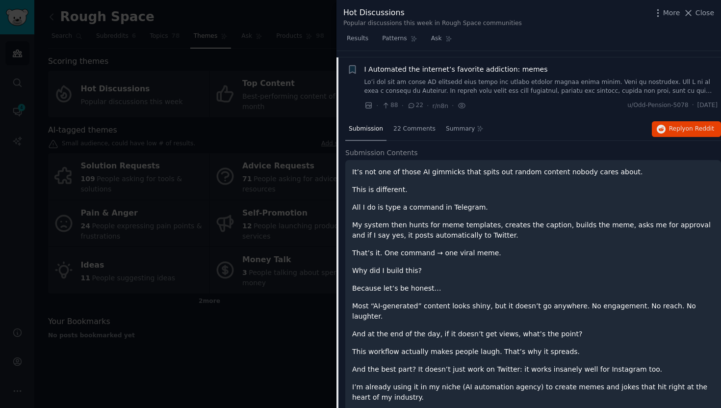
scroll to position [618, 0]
click at [485, 81] on link at bounding box center [541, 85] width 354 height 17
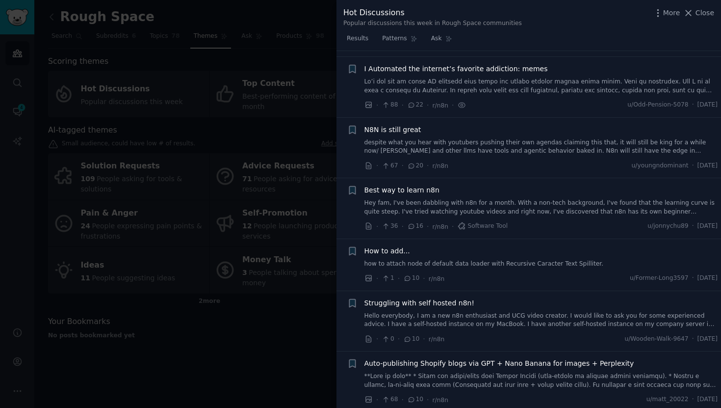
scroll to position [624, 0]
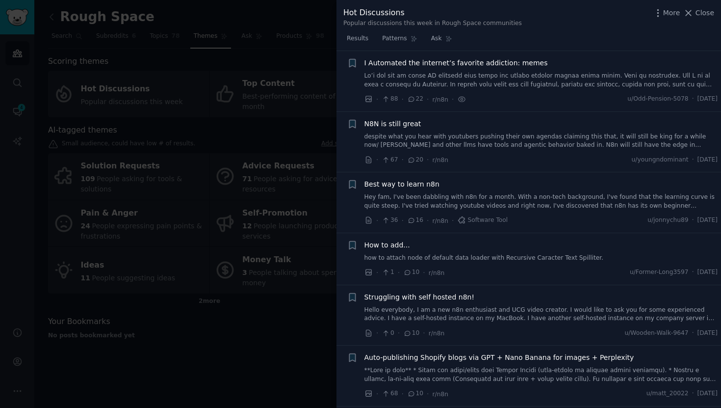
click at [625, 76] on link at bounding box center [541, 80] width 354 height 17
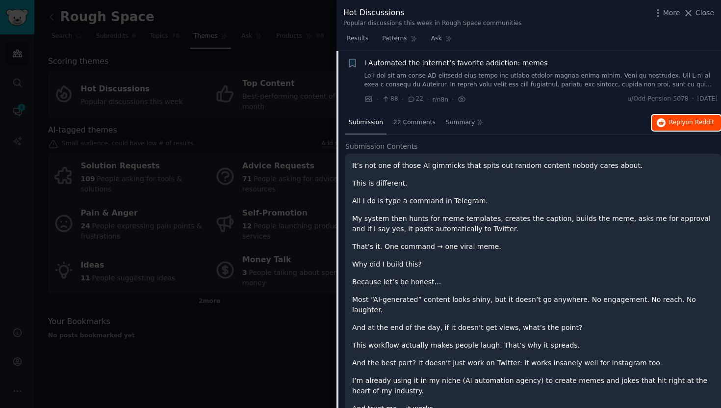
click at [687, 122] on span "on Reddit" at bounding box center [700, 122] width 28 height 7
click at [495, 85] on link at bounding box center [541, 80] width 354 height 17
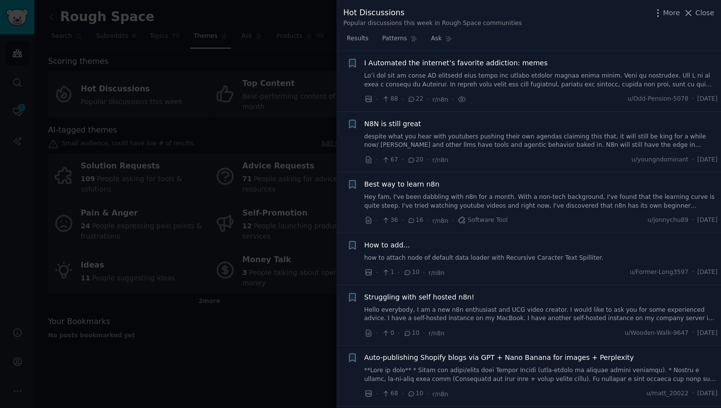
scroll to position [607, 0]
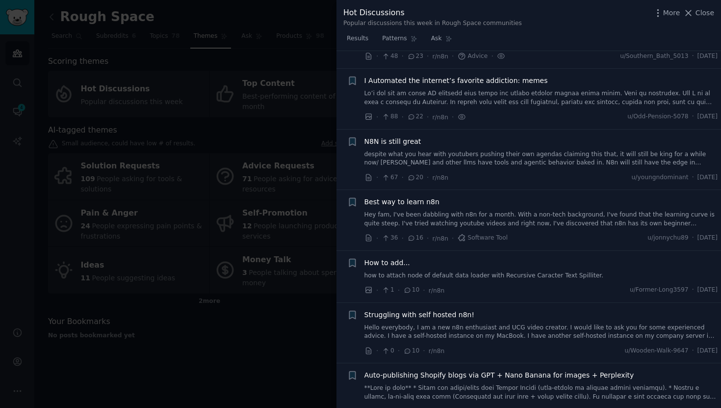
click at [494, 215] on link "Hey fam, I've been dabbling with n8n for a month. With a non-tech background, I…" at bounding box center [541, 218] width 354 height 17
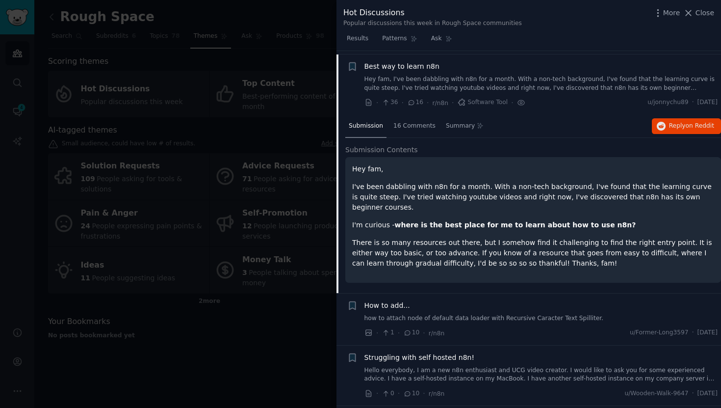
scroll to position [745, 0]
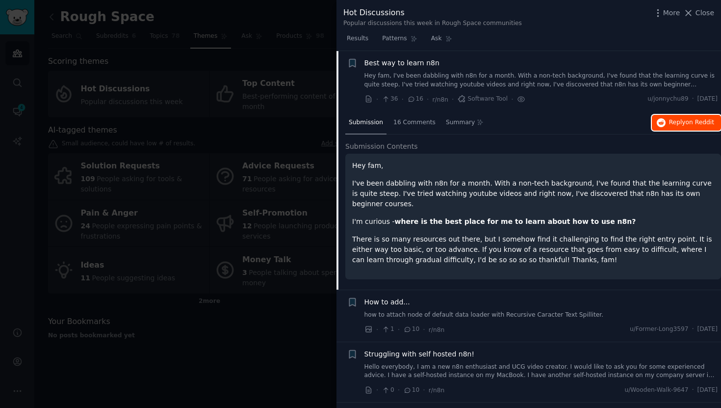
click at [678, 117] on button "Reply on Reddit" at bounding box center [686, 123] width 69 height 16
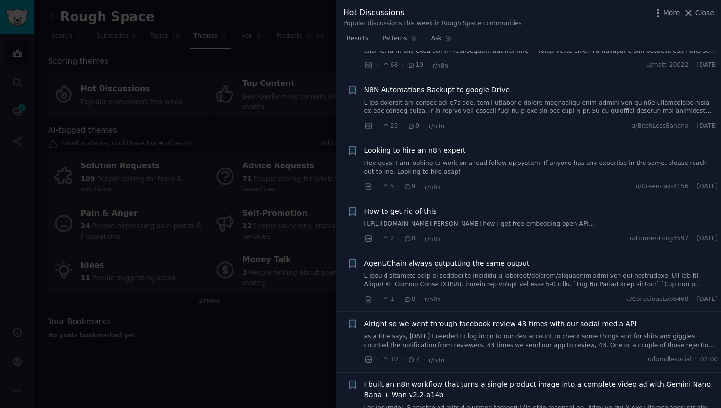
scroll to position [1132, 0]
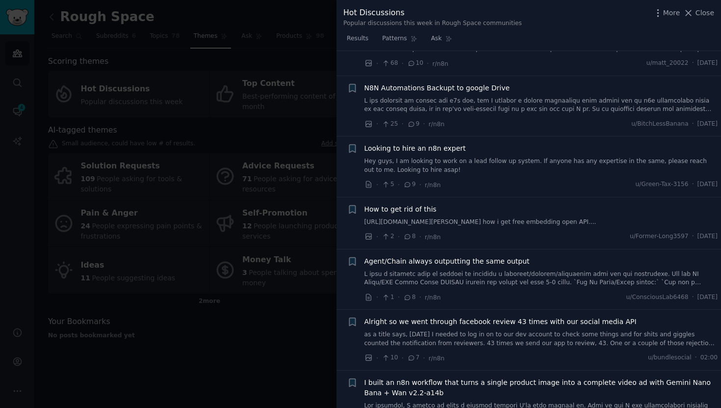
click at [491, 143] on div "Looking to hire an n8n expert" at bounding box center [541, 148] width 354 height 10
click at [462, 157] on link "Hey guys, I am looking to work on a lead follow up system. If anyone has any ex…" at bounding box center [541, 165] width 354 height 17
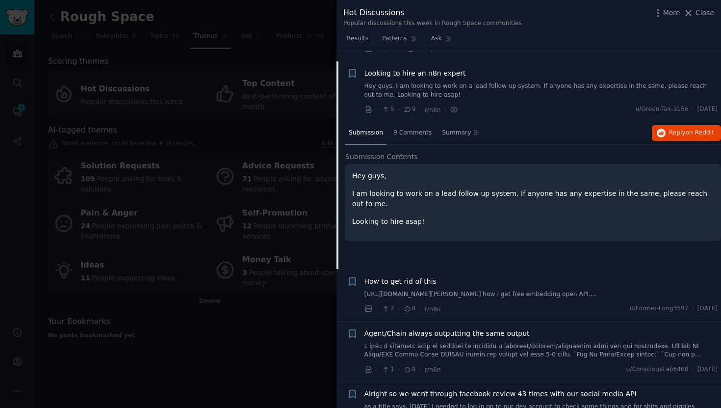
scroll to position [1040, 0]
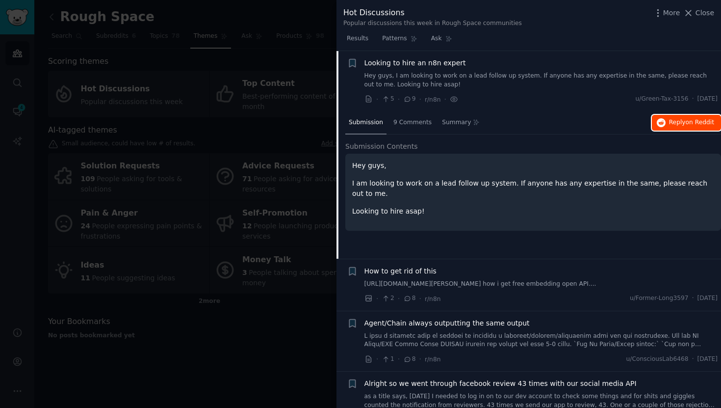
click at [687, 118] on button "Reply on Reddit" at bounding box center [686, 123] width 69 height 16
click at [670, 124] on span "Reply on Reddit" at bounding box center [691, 122] width 45 height 9
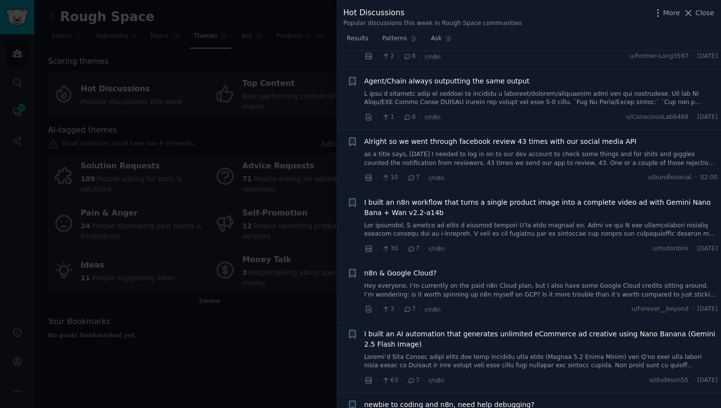
scroll to position [1284, 0]
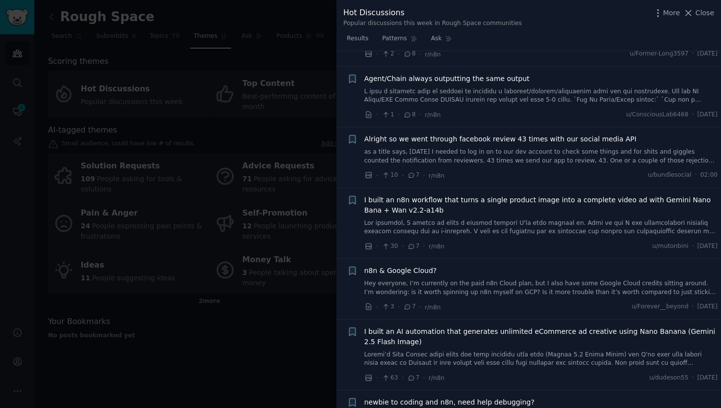
click at [497, 103] on link at bounding box center [541, 95] width 354 height 17
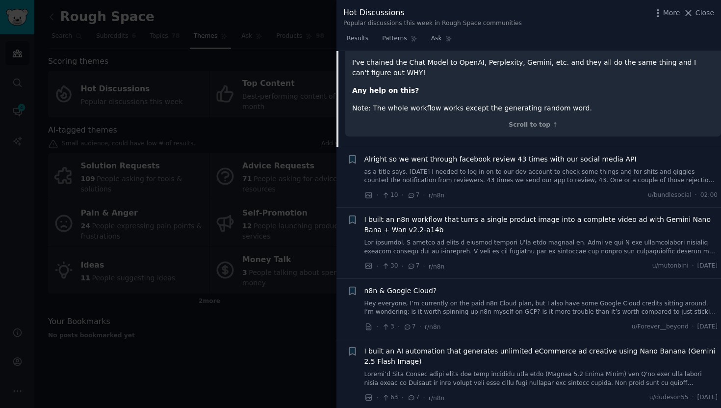
scroll to position [1589, 0]
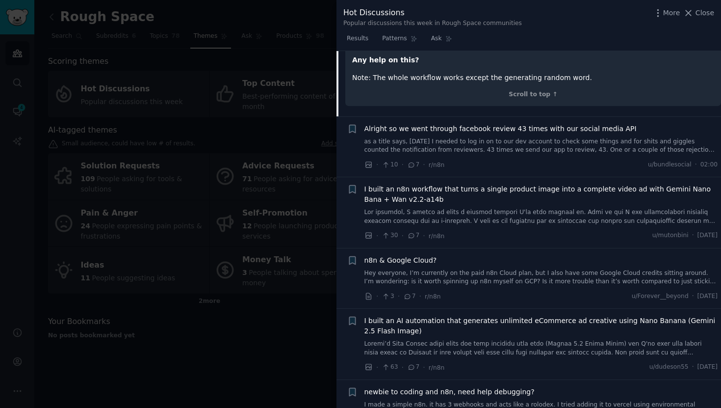
click at [509, 153] on link "as a title says, today I needed to log in on to our dev account to check some t…" at bounding box center [541, 145] width 354 height 17
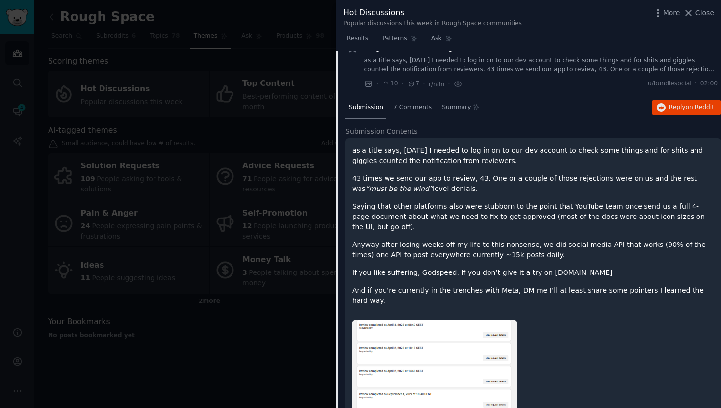
scroll to position [1222, 0]
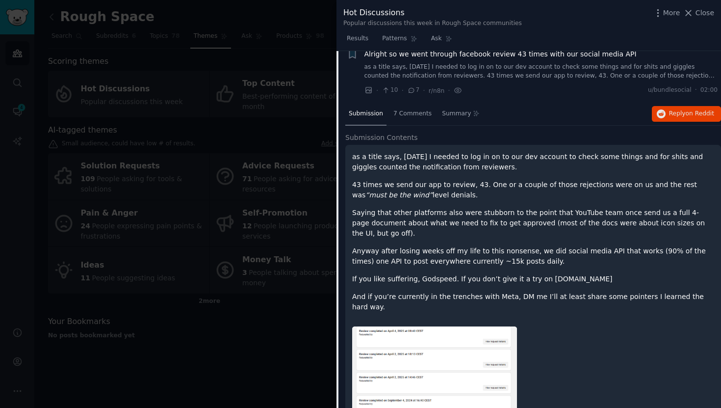
click at [531, 79] on link "as a title says, today I needed to log in on to our dev account to check some t…" at bounding box center [541, 71] width 354 height 17
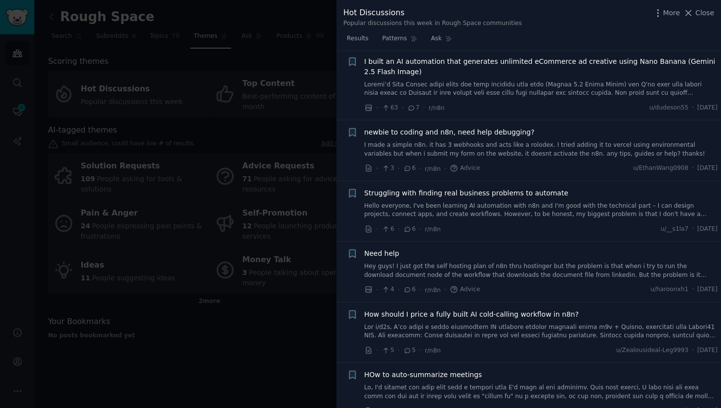
scroll to position [1408, 0]
click at [523, 157] on link "I made a simple n8n. it has 3 webhooks and acts like a rolodex. I tried adding …" at bounding box center [541, 148] width 354 height 17
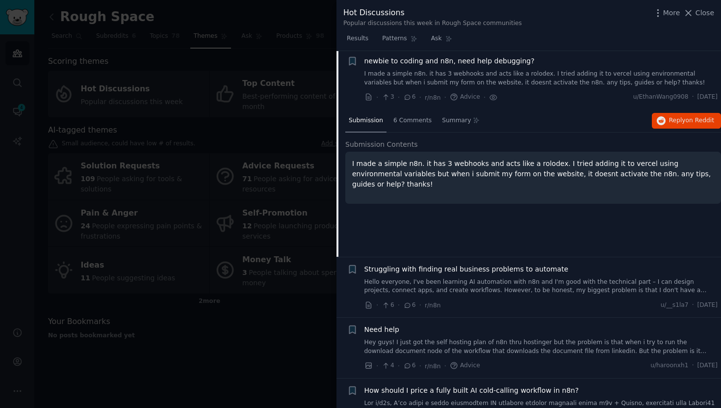
scroll to position [1485, 0]
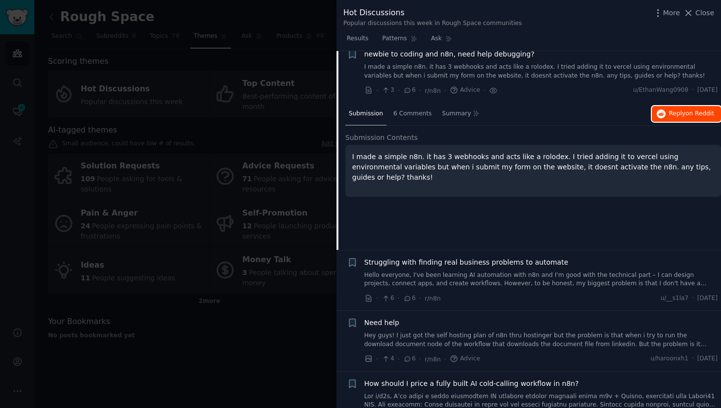
click at [683, 115] on button "Reply on Reddit" at bounding box center [686, 114] width 69 height 16
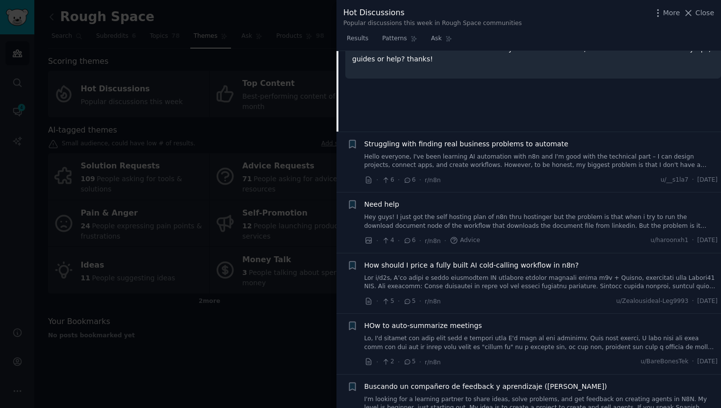
scroll to position [1610, 0]
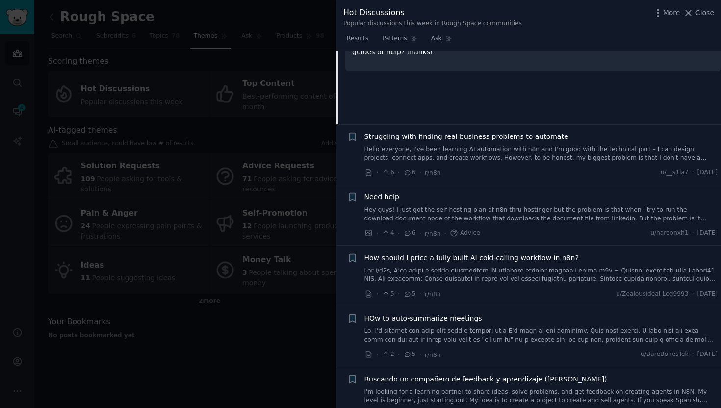
click at [532, 161] on link "Hello everyone, I've been learning AI automation with n8n and I'm good with the…" at bounding box center [541, 153] width 354 height 17
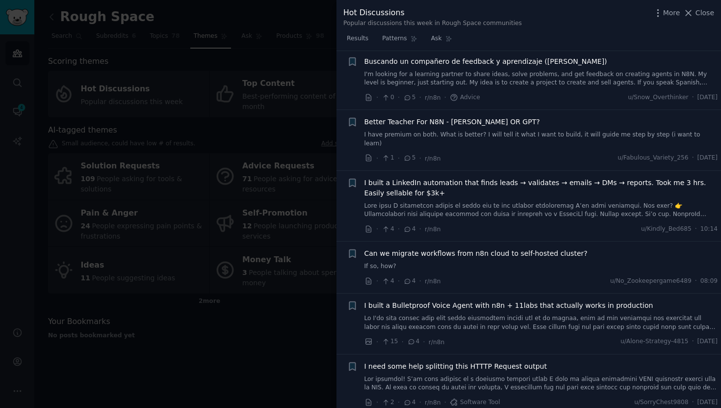
scroll to position [2018, 0]
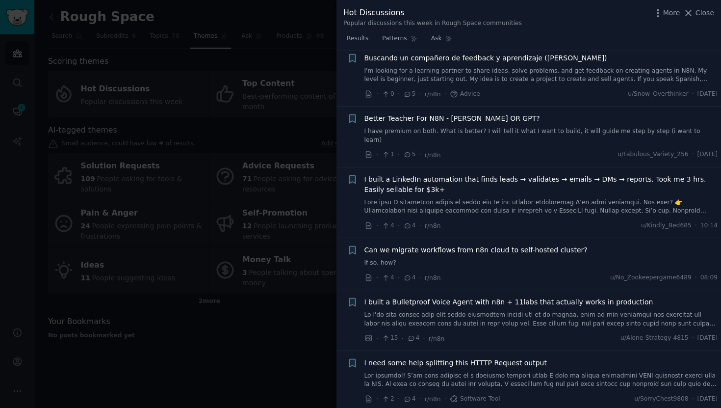
click at [519, 150] on div "· 1 · 5 · r/n8n u/Fabulous_Variety_256 · Sat 30/08/2025" at bounding box center [541, 155] width 354 height 10
click at [535, 127] on link "I have premium on both. What is better? I will tell it what I want to build, it…" at bounding box center [541, 135] width 354 height 17
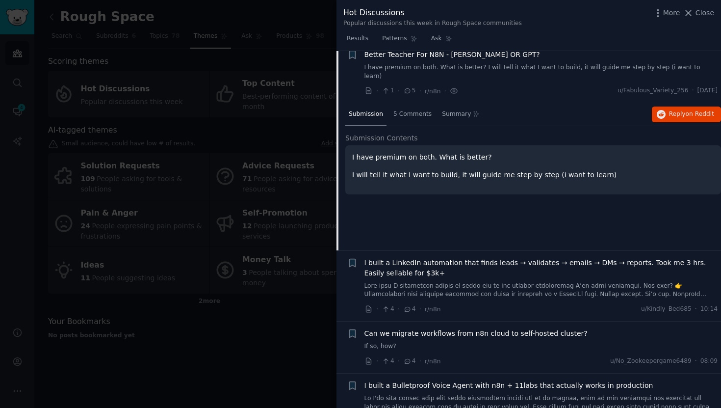
scroll to position [1848, 0]
click at [669, 110] on span "Reply on Reddit" at bounding box center [691, 113] width 45 height 9
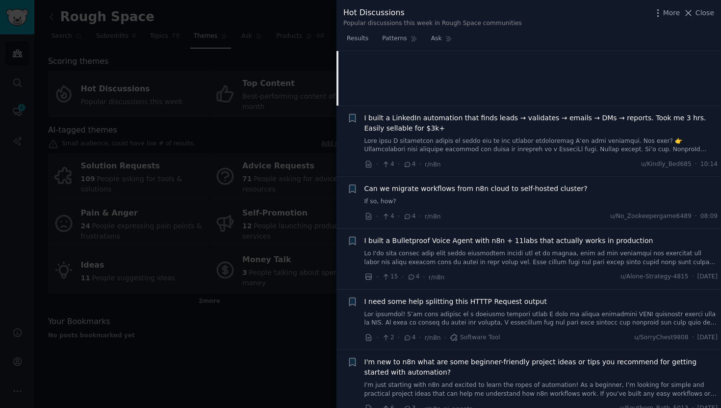
scroll to position [1999, 0]
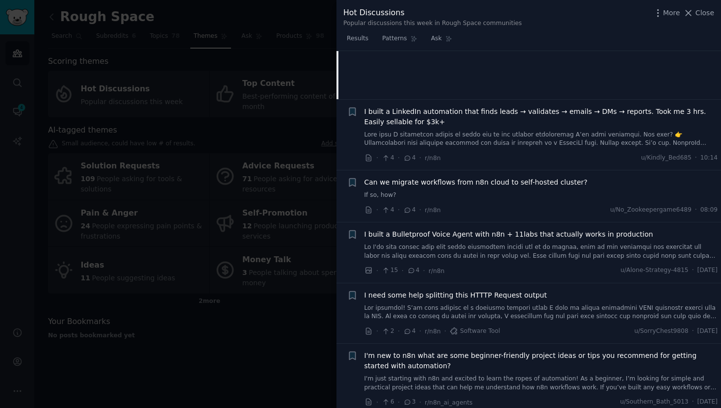
click at [519, 187] on div "Can we migrate workflows from n8n cloud to self-hosted cluster? If so, how?" at bounding box center [541, 188] width 354 height 23
click at [517, 183] on span "Can we migrate workflows from n8n cloud to self-hosted cluster?" at bounding box center [475, 182] width 223 height 10
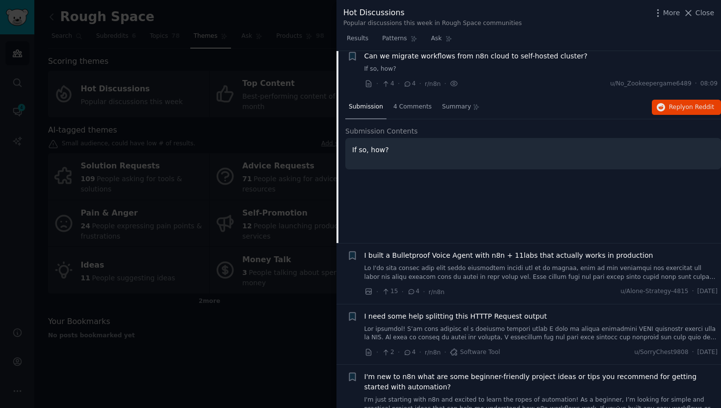
scroll to position [1971, 0]
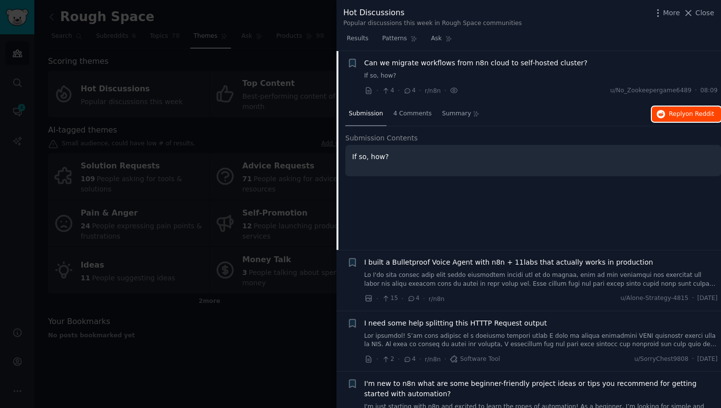
click at [687, 110] on span "on Reddit" at bounding box center [700, 113] width 28 height 7
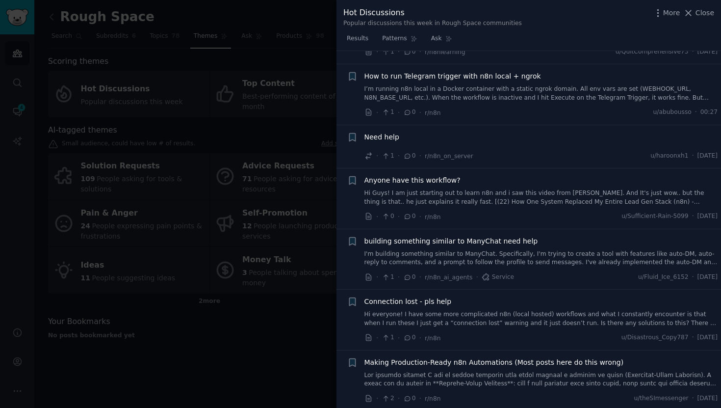
scroll to position [5051, 0]
click at [531, 358] on div "Making Production-Ready n8n Automations (Most posts here do this wrong)" at bounding box center [541, 372] width 354 height 31
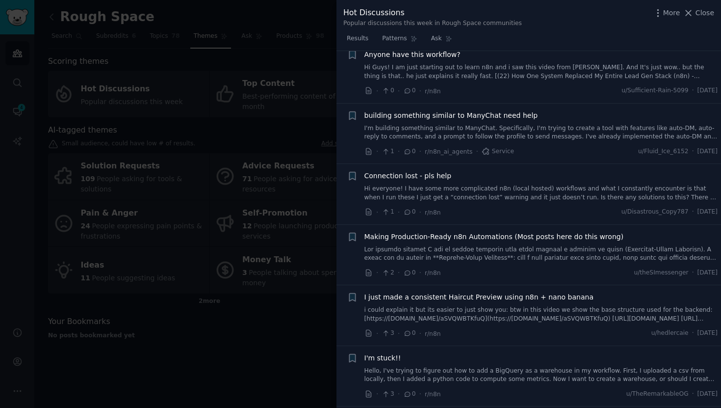
click at [573, 247] on link at bounding box center [541, 253] width 354 height 17
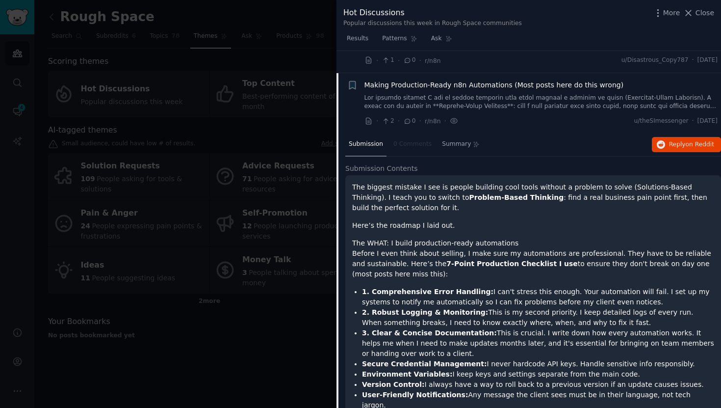
scroll to position [5192, 0]
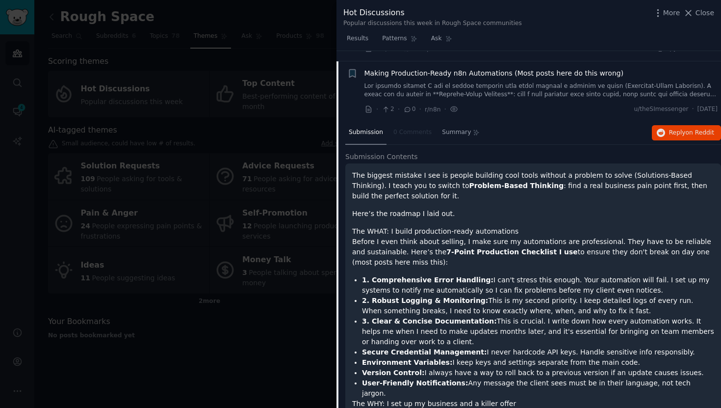
click at [668, 131] on div "Submission 0 Comments Summary Reply on Reddit" at bounding box center [533, 133] width 376 height 24
click at [669, 129] on span "Reply on Reddit" at bounding box center [691, 133] width 45 height 9
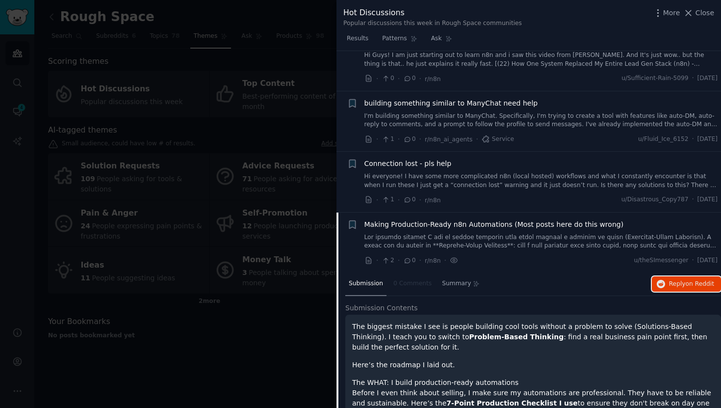
scroll to position [5007, 0]
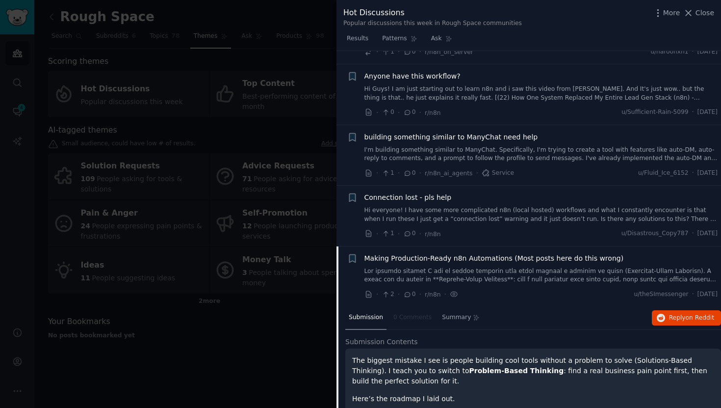
click at [518, 254] on div "Making Production-Ready n8n Automations (Most posts here do this wrong)" at bounding box center [541, 268] width 354 height 31
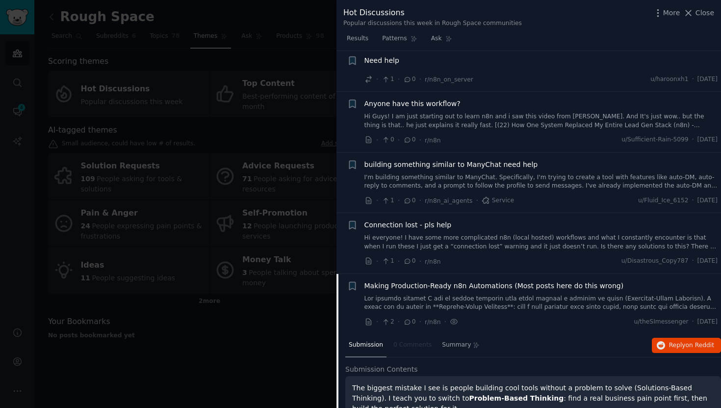
scroll to position [4978, 0]
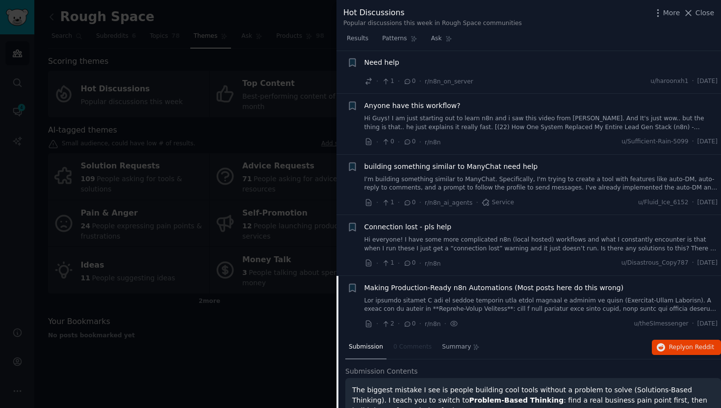
click at [509, 296] on link at bounding box center [541, 304] width 354 height 17
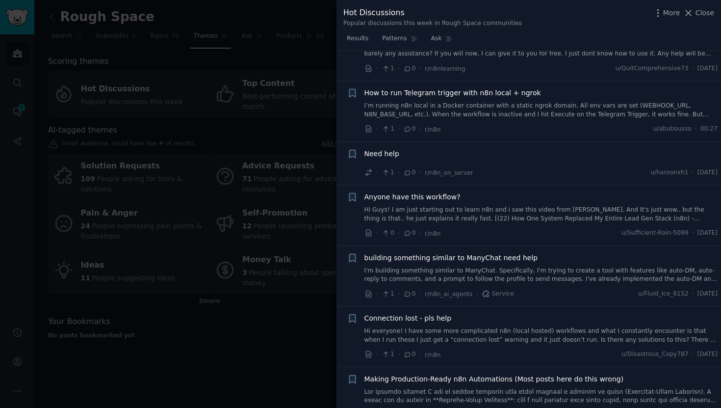
scroll to position [4888, 0]
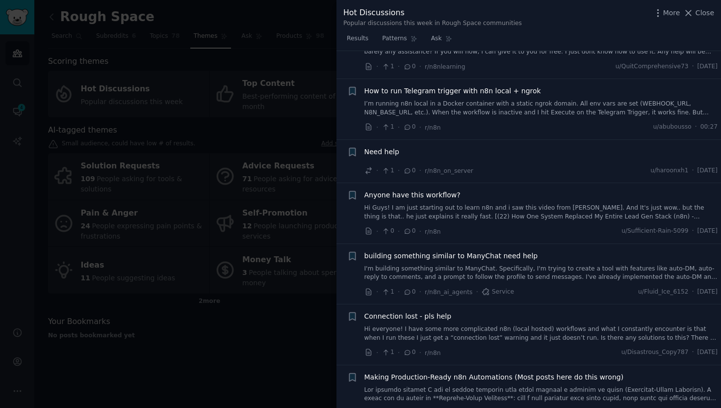
click at [382, 147] on span "Need help" at bounding box center [381, 152] width 35 height 10
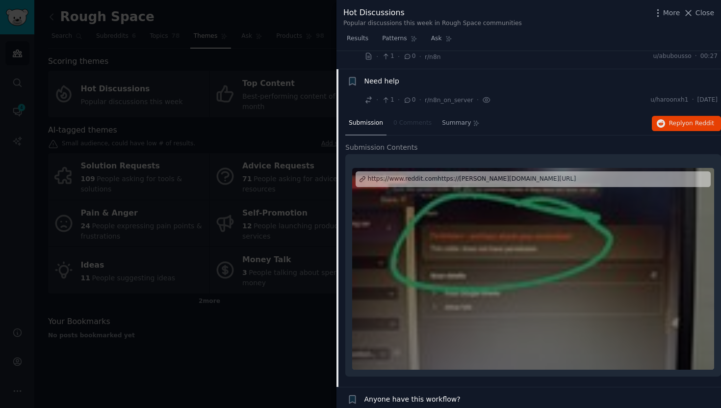
scroll to position [4967, 0]
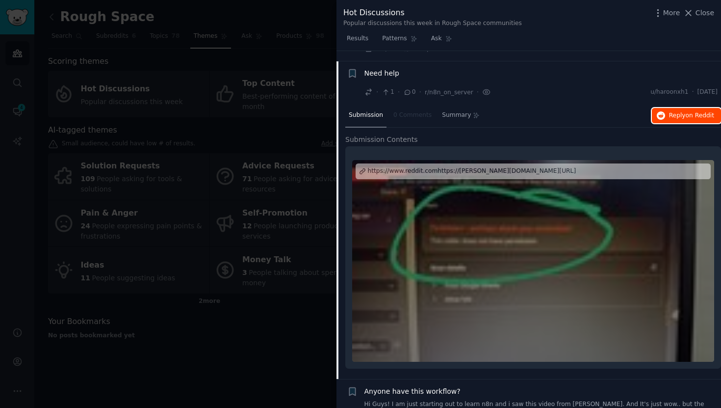
click at [675, 111] on span "Reply on Reddit" at bounding box center [691, 115] width 45 height 9
click at [689, 18] on div "More Close" at bounding box center [683, 13] width 61 height 12
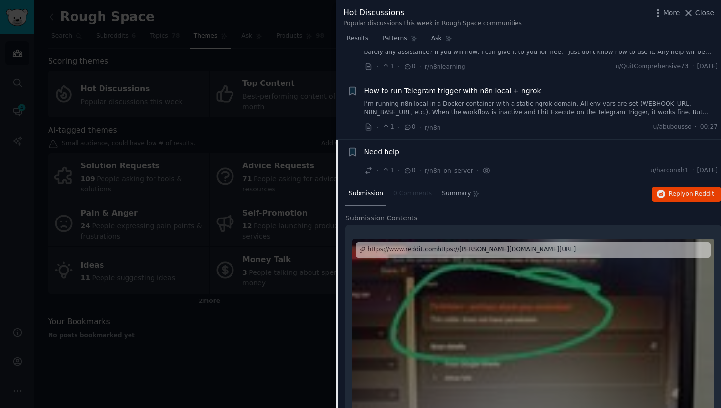
click at [534, 100] on link "I’m running n8n local in a Docker container with a static ngrok domain. All env…" at bounding box center [541, 108] width 354 height 17
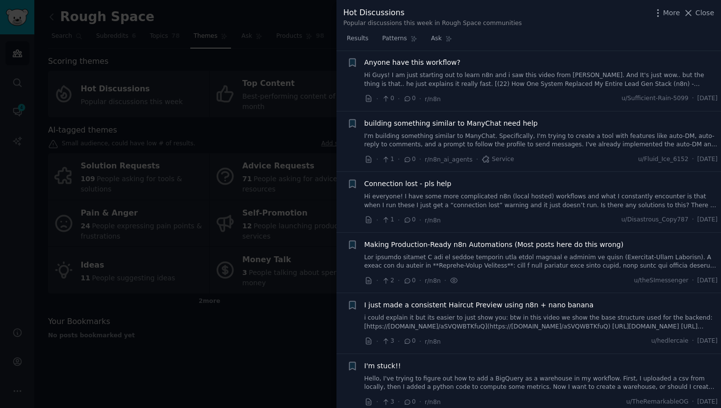
scroll to position [5171, 0]
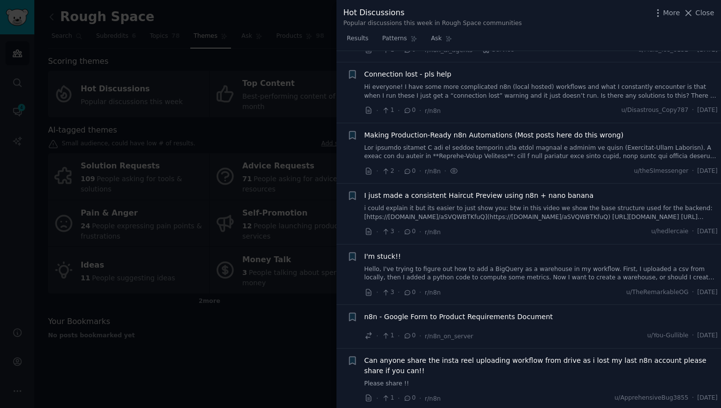
click at [546, 271] on link "Hello, I've trying to figure out how to add a BigQuery as a warehouse in my wor…" at bounding box center [541, 273] width 354 height 17
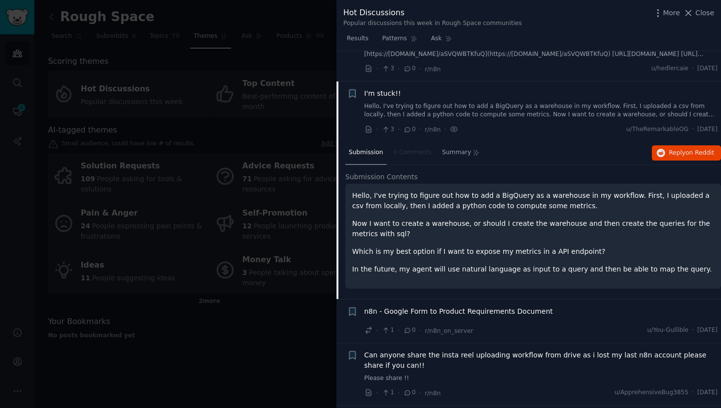
scroll to position [5313, 0]
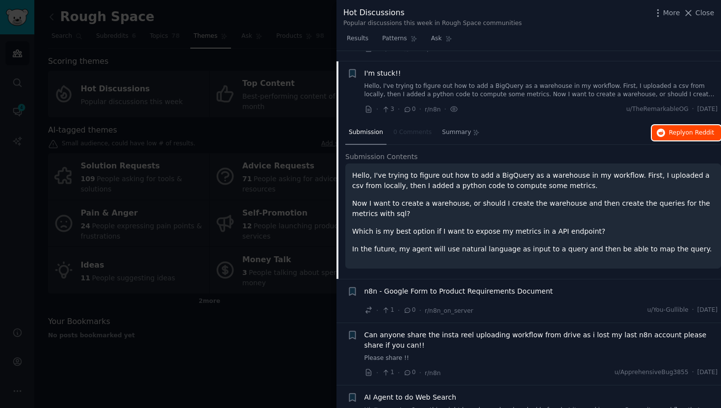
click at [690, 129] on span "on Reddit" at bounding box center [700, 132] width 28 height 7
click at [524, 85] on link "Hello, I've trying to figure out how to add a BigQuery as a warehouse in my wor…" at bounding box center [541, 90] width 354 height 17
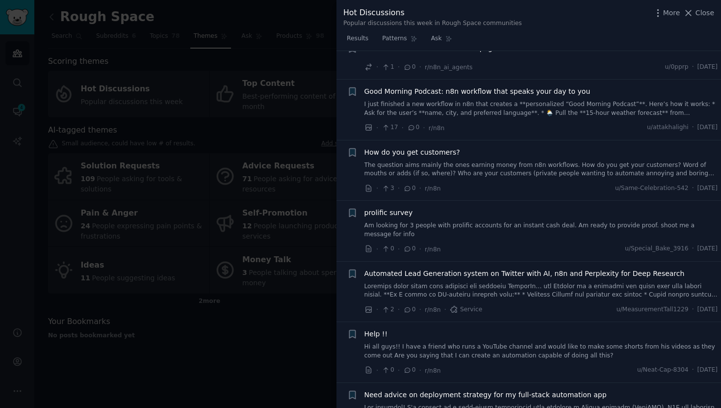
scroll to position [5651, 0]
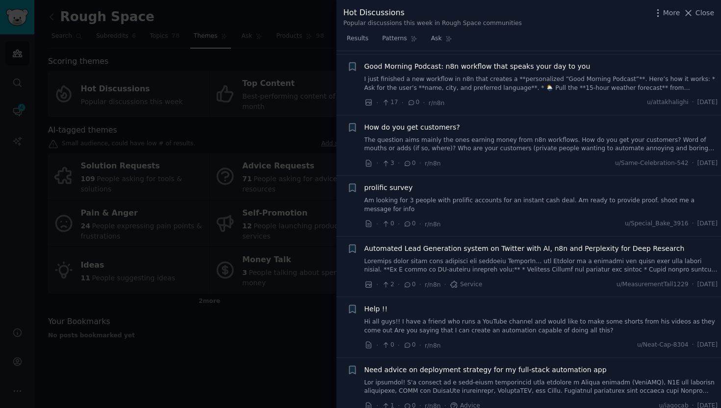
click at [543, 317] on link "Hi all guys!! I have a friend who runs a YouTube channel and would like to make…" at bounding box center [541, 325] width 354 height 17
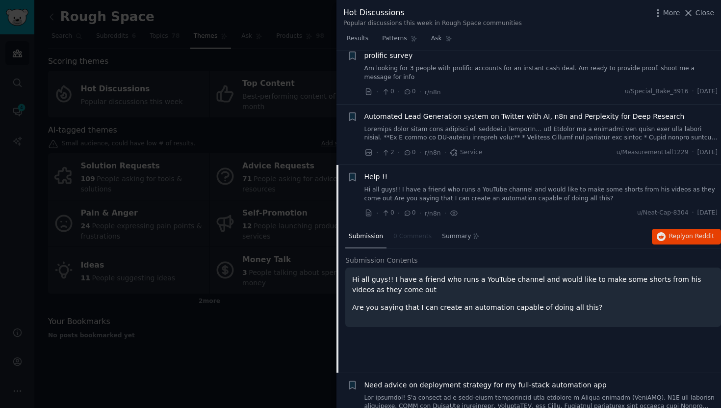
scroll to position [5798, 0]
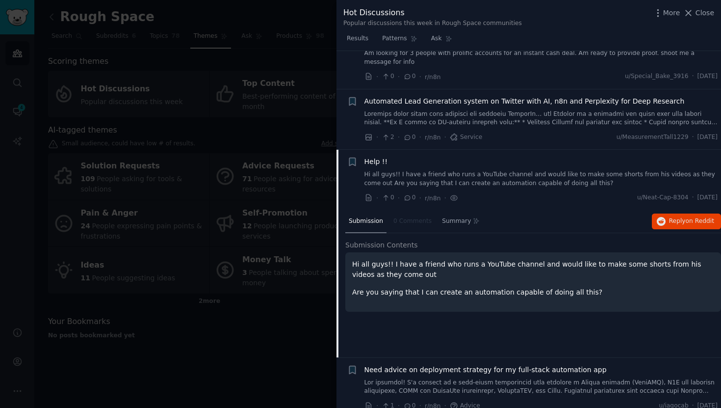
click at [545, 157] on div "Help !! Hi all guys!! I have a friend who runs a YouTube channel and would like…" at bounding box center [541, 171] width 354 height 31
click at [547, 170] on link "Hi all guys!! I have a friend who runs a YouTube channel and would like to make…" at bounding box center [541, 178] width 354 height 17
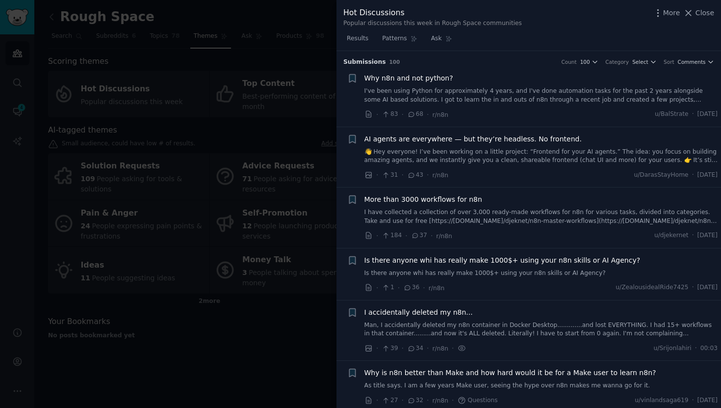
click at [494, 97] on link "I've been using Python for approximately 4 years, and I've done automation task…" at bounding box center [541, 95] width 354 height 17
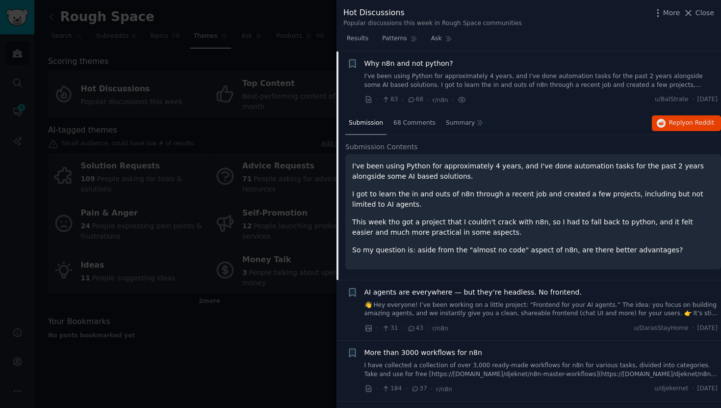
scroll to position [15, 0]
click at [661, 113] on div "Submission 68 Comments Summary Reply on Reddit" at bounding box center [533, 123] width 376 height 24
click at [664, 119] on button "Reply on Reddit" at bounding box center [686, 123] width 69 height 16
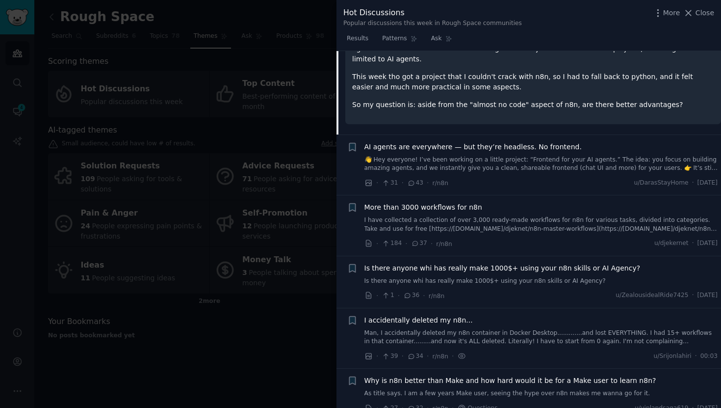
scroll to position [162, 0]
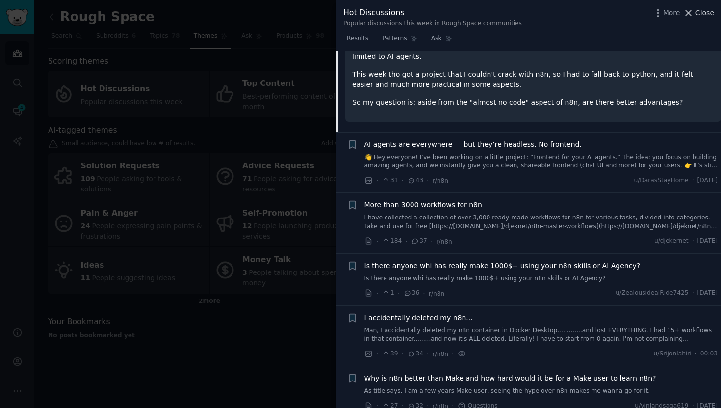
click at [699, 16] on span "Close" at bounding box center [704, 13] width 19 height 10
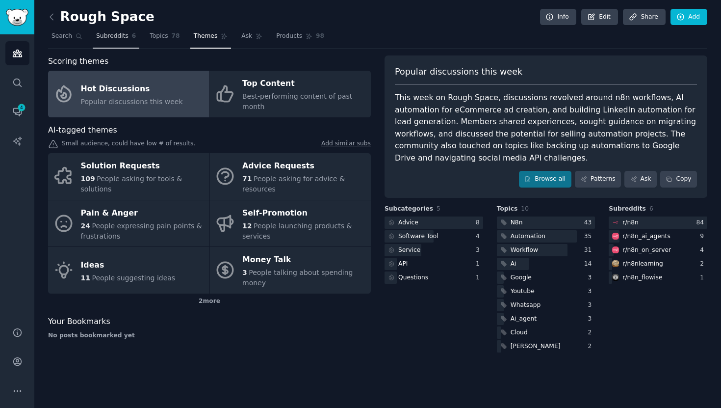
click at [108, 36] on span "Subreddits" at bounding box center [112, 36] width 32 height 9
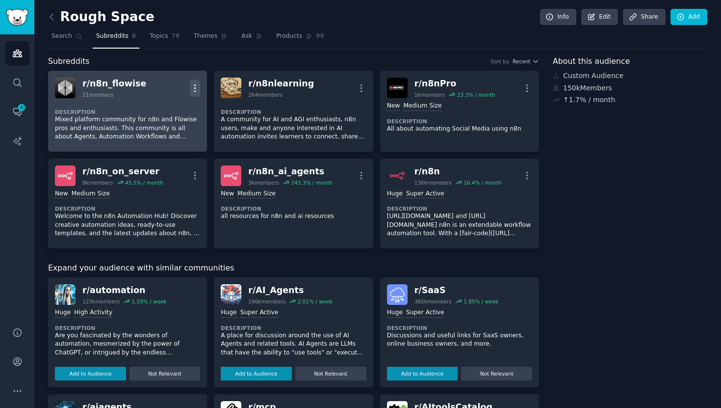
click at [195, 84] on icon "button" at bounding box center [195, 87] width 1 height 7
click at [160, 108] on p "Delete" at bounding box center [156, 108] width 23 height 10
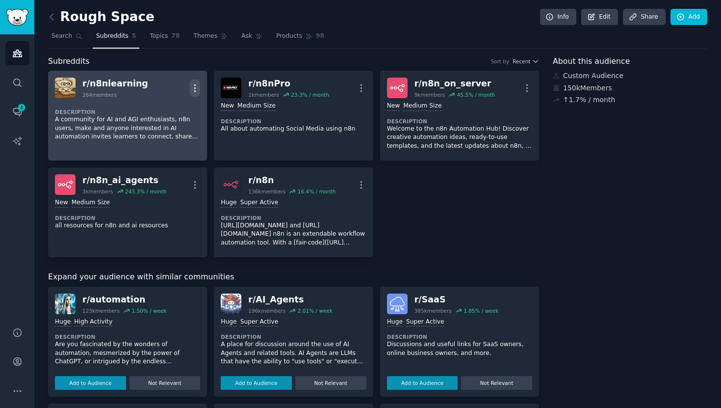
click at [195, 83] on icon "button" at bounding box center [195, 88] width 10 height 10
click at [171, 107] on div "Delete" at bounding box center [156, 108] width 58 height 21
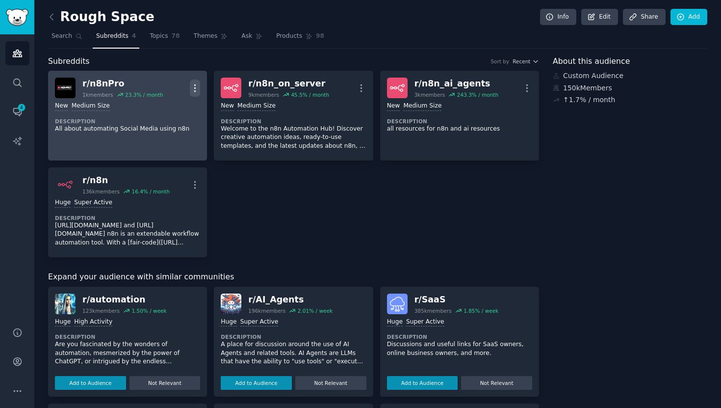
click at [191, 85] on icon "button" at bounding box center [195, 88] width 10 height 10
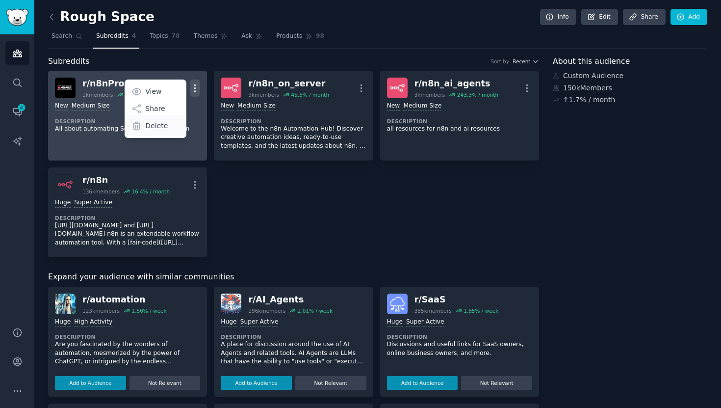
click at [178, 123] on div "Delete" at bounding box center [156, 125] width 58 height 21
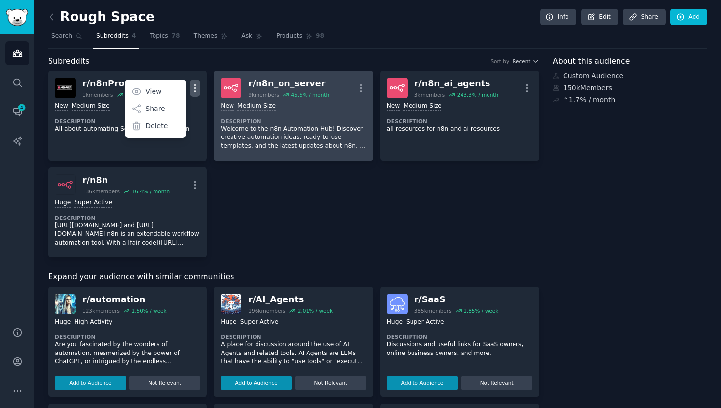
click at [221, 123] on dt "Description" at bounding box center [293, 121] width 145 height 7
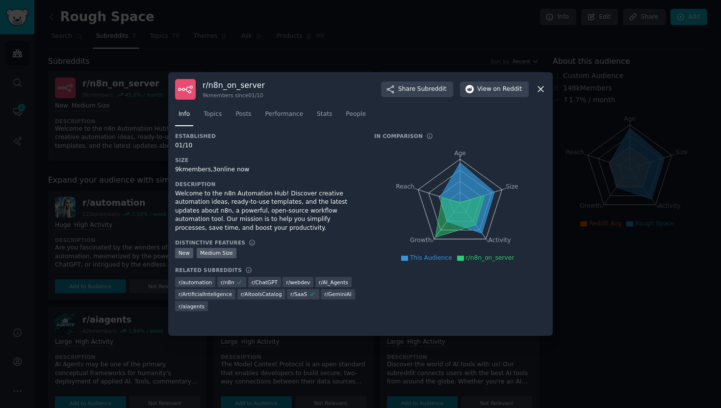
click at [544, 90] on icon at bounding box center [541, 89] width 10 height 10
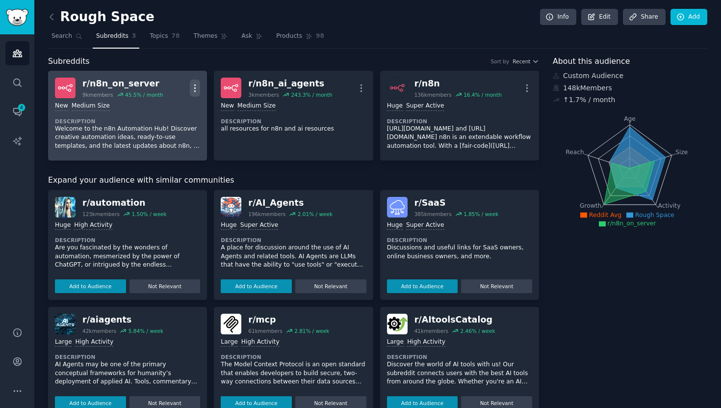
click at [198, 87] on icon "button" at bounding box center [195, 88] width 10 height 10
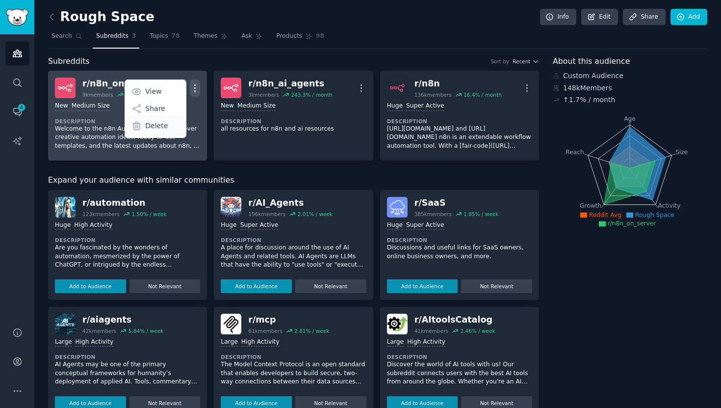
click at [165, 127] on p "Delete" at bounding box center [156, 126] width 23 height 10
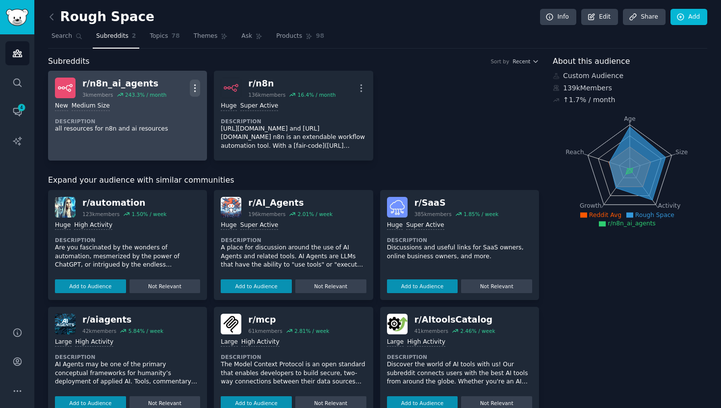
click at [197, 86] on icon "button" at bounding box center [195, 88] width 10 height 10
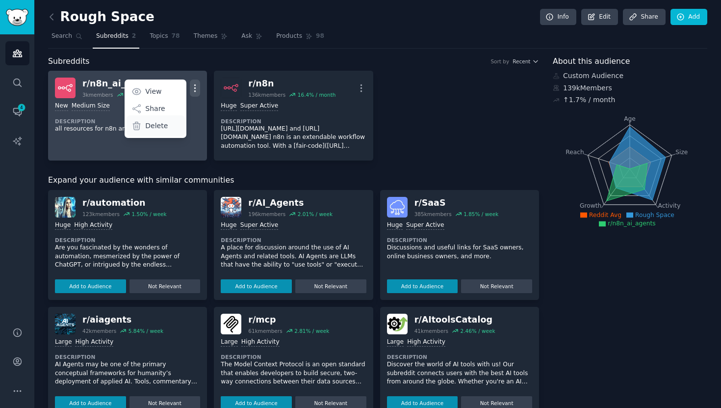
click at [169, 128] on div "Delete" at bounding box center [156, 125] width 58 height 21
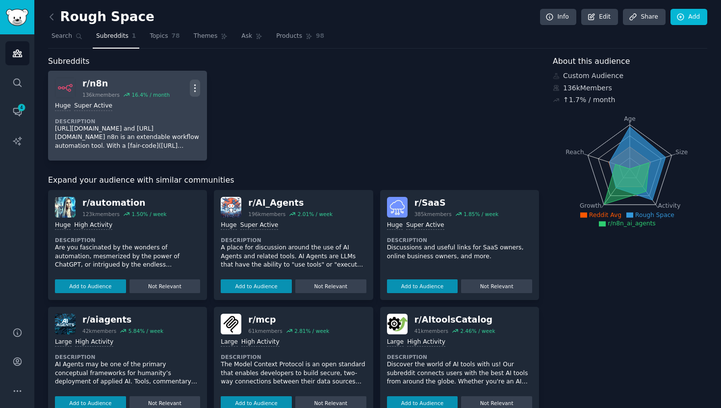
click at [196, 86] on icon "button" at bounding box center [195, 88] width 10 height 10
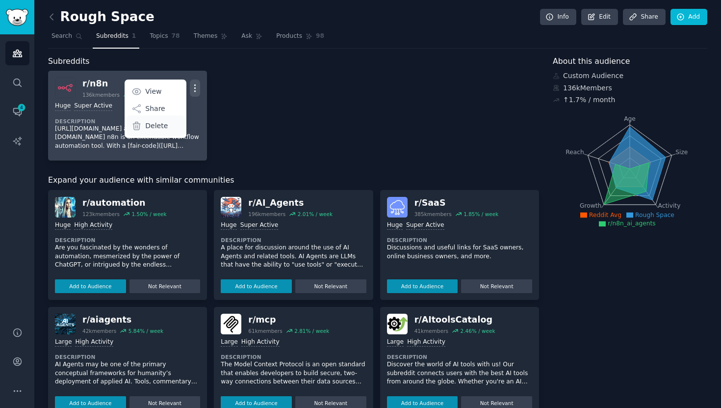
click at [172, 129] on div "Delete" at bounding box center [156, 125] width 58 height 21
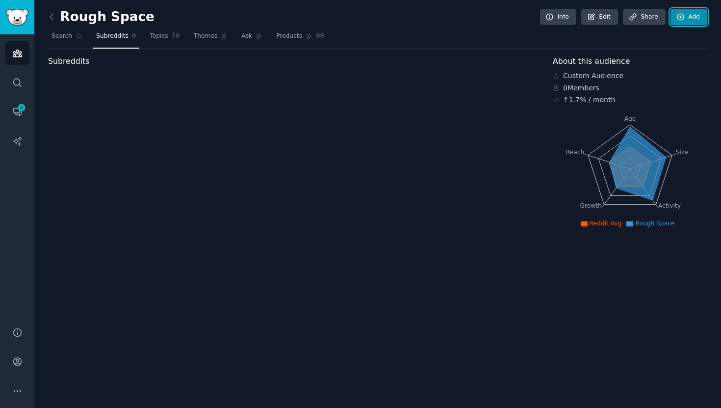
click at [684, 11] on link "Add" at bounding box center [688, 17] width 37 height 17
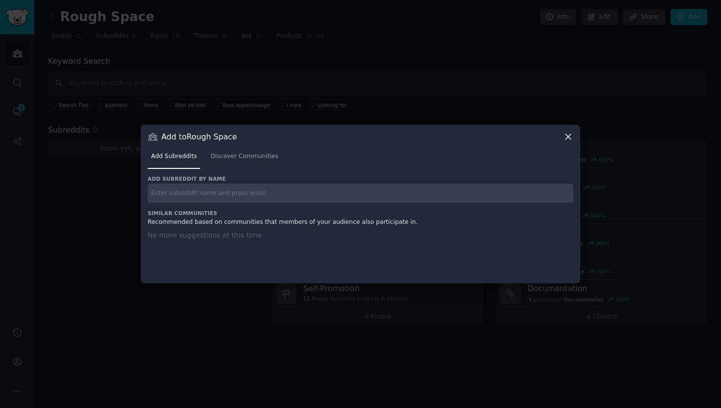
click at [236, 190] on input "text" at bounding box center [361, 192] width 426 height 19
click at [242, 169] on div "Add Subreddits Discover Communities" at bounding box center [361, 158] width 426 height 33
click at [244, 157] on span "Discover Communities" at bounding box center [244, 156] width 68 height 9
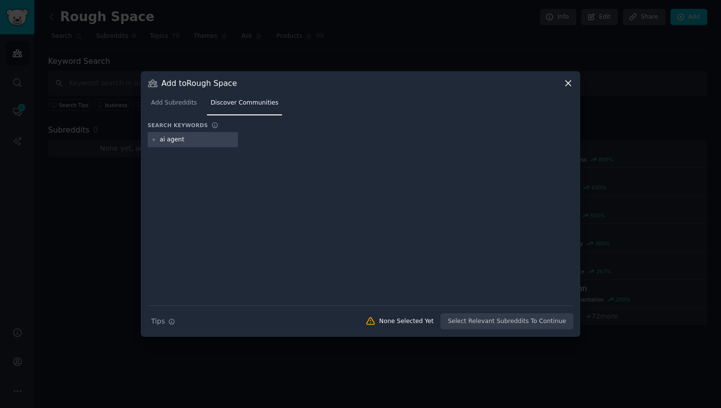
type input "ai agents"
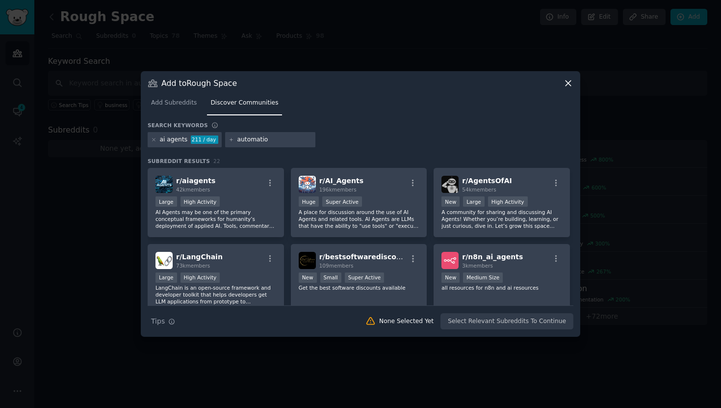
type input "automation"
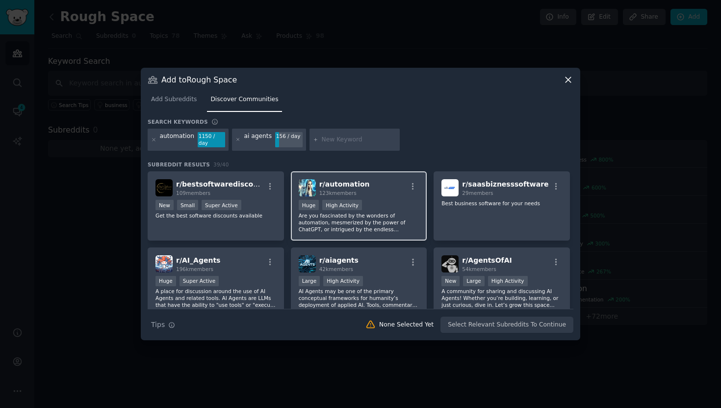
click at [386, 200] on div ">= 80th percentile for submissions / day Huge High Activity" at bounding box center [359, 206] width 121 height 12
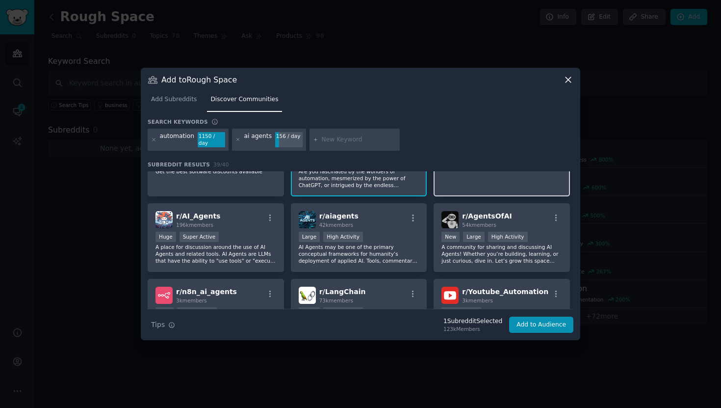
scroll to position [49, 0]
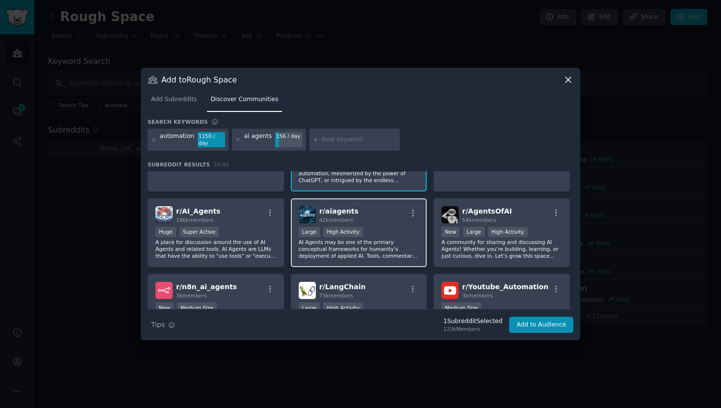
drag, startPoint x: 242, startPoint y: 243, endPoint x: 291, endPoint y: 243, distance: 48.6
click at [242, 243] on p "A place for discussion around the use of AI Agents and related tools. AI Agents…" at bounding box center [215, 248] width 121 height 21
click at [374, 243] on p "AI Agents may be one of the primary conceptual frameworks for humanity’s deploy…" at bounding box center [359, 248] width 121 height 21
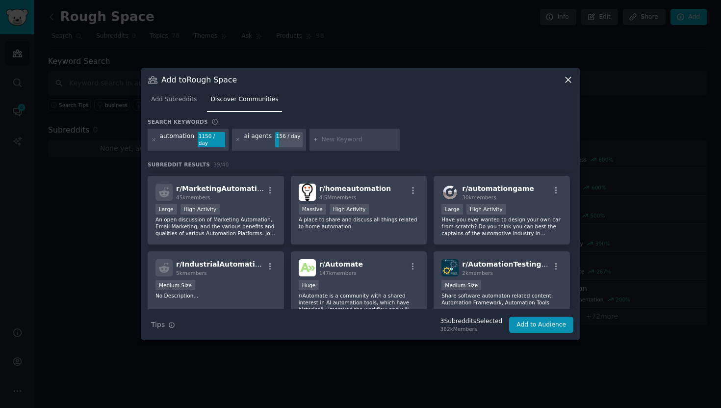
scroll to position [376, 0]
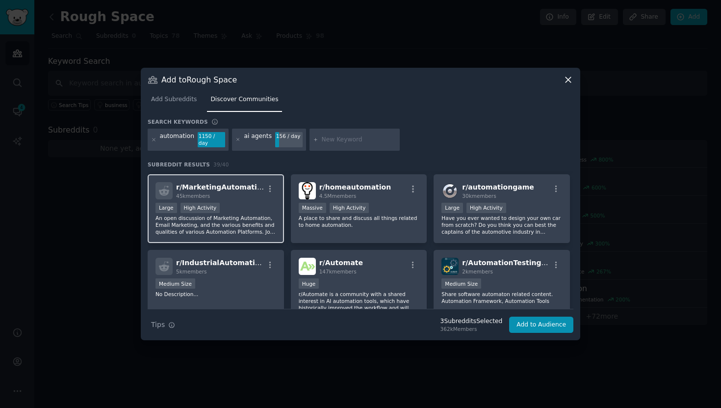
click at [257, 204] on div "Large High Activity" at bounding box center [215, 209] width 121 height 12
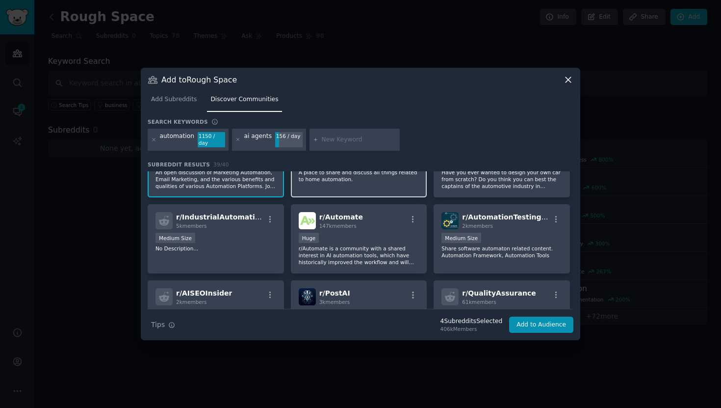
scroll to position [444, 0]
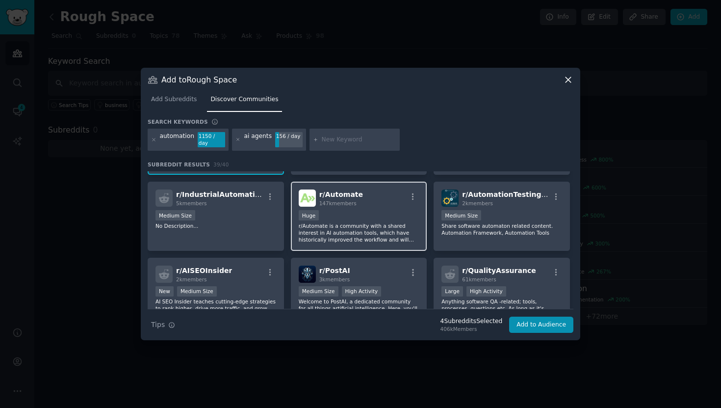
click at [377, 235] on p "r/Automate is a community with a shared interest in AI automation tools, which …" at bounding box center [359, 232] width 121 height 21
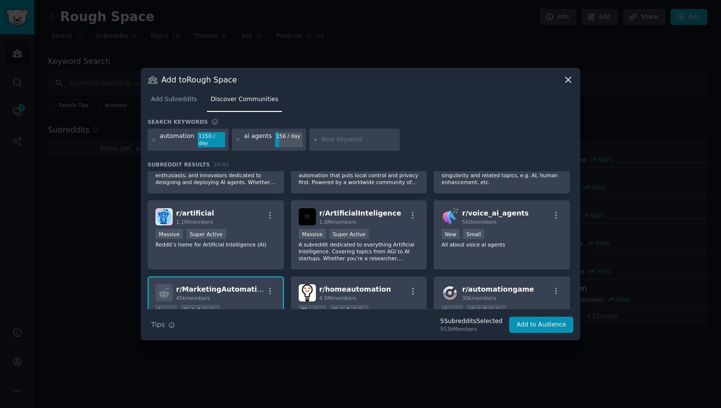
scroll to position [0, 0]
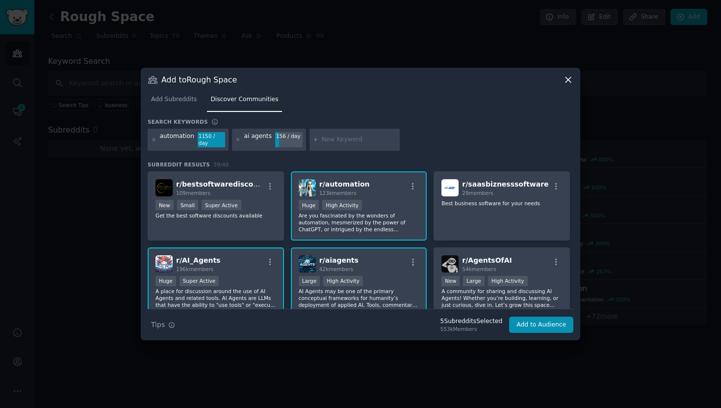
click at [337, 136] on input "text" at bounding box center [359, 139] width 75 height 9
type input "ai automation"
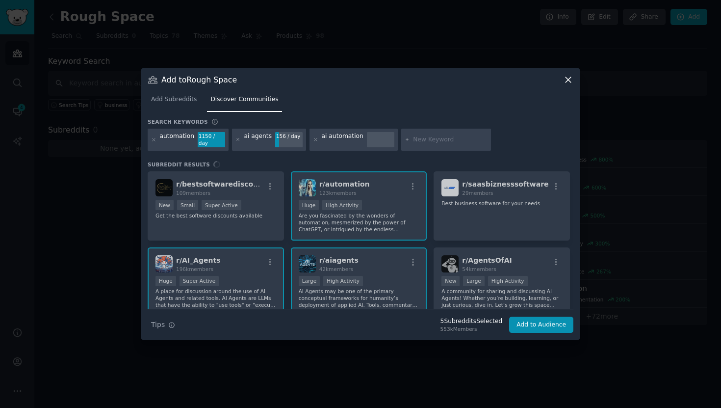
click at [332, 144] on div "ai automation" at bounding box center [353, 140] width 88 height 23
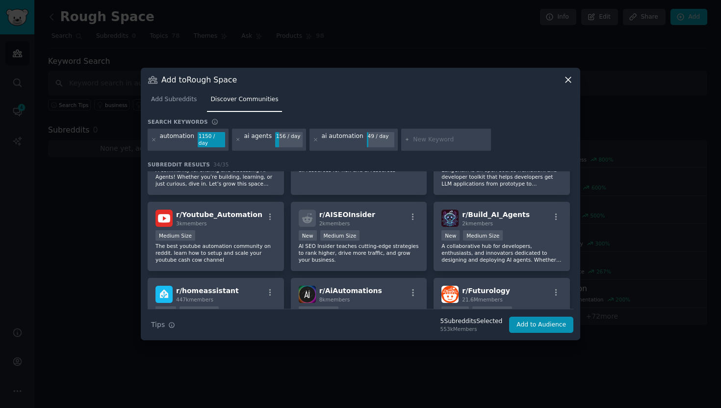
scroll to position [268, 0]
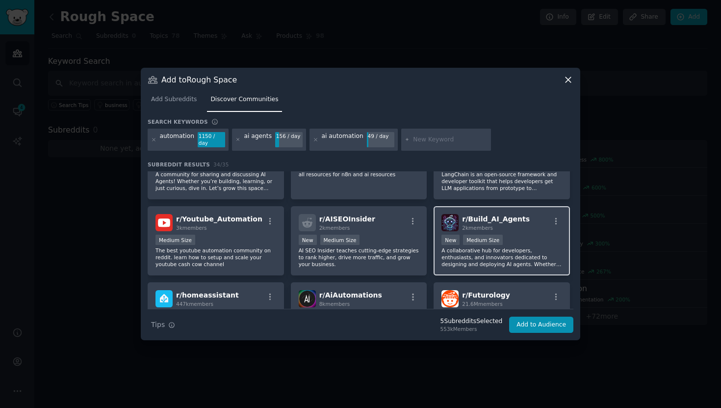
click at [458, 222] on div "r/ Build_AI_Agents 2k members" at bounding box center [501, 222] width 121 height 17
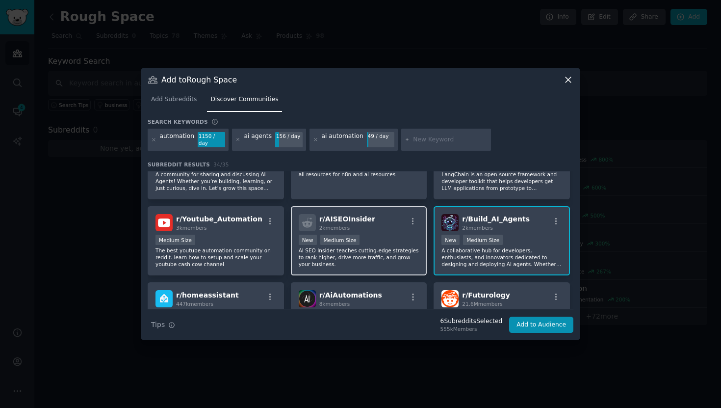
scroll to position [363, 0]
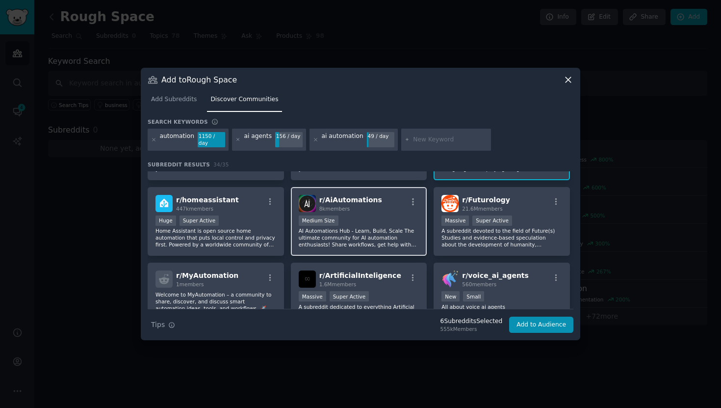
click at [355, 217] on div "Medium Size" at bounding box center [359, 221] width 121 height 12
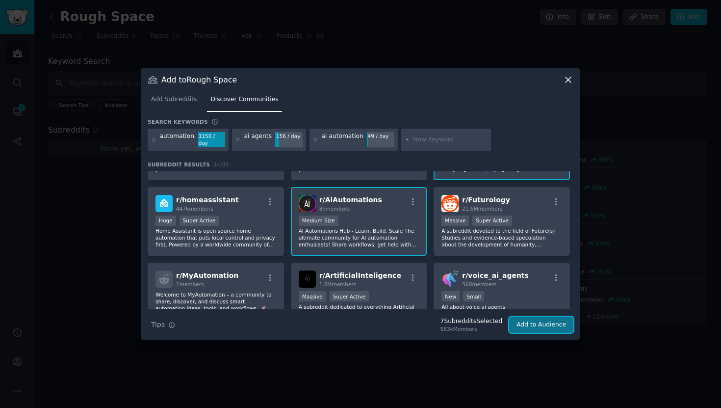
click at [536, 320] on button "Add to Audience" at bounding box center [541, 324] width 64 height 17
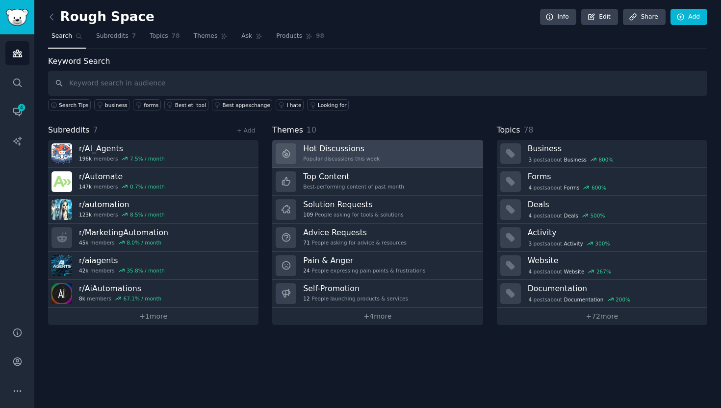
click at [348, 153] on h3 "Hot Discussions" at bounding box center [341, 148] width 77 height 10
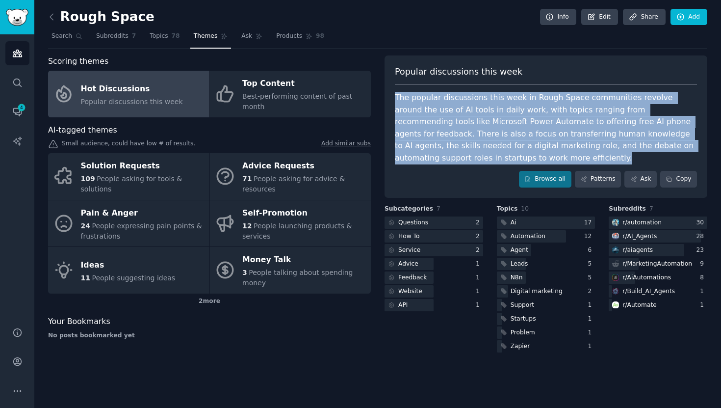
drag, startPoint x: 461, startPoint y: 154, endPoint x: 430, endPoint y: 85, distance: 75.5
click at [430, 85] on div "Popular discussions this week The popular discussions this week in Rough Space …" at bounding box center [546, 126] width 323 height 142
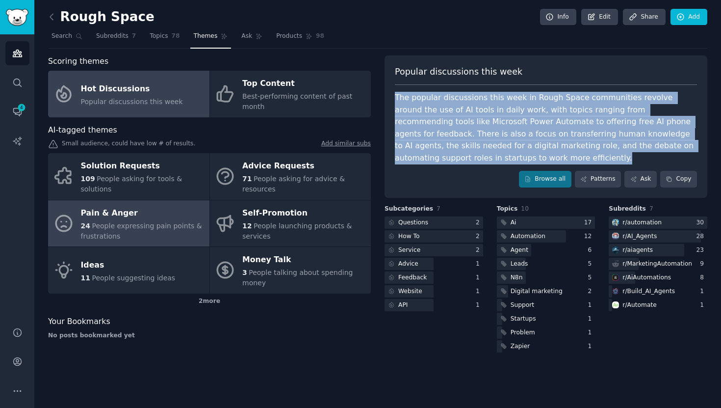
click at [149, 218] on div "Pain & Anger" at bounding box center [143, 213] width 124 height 16
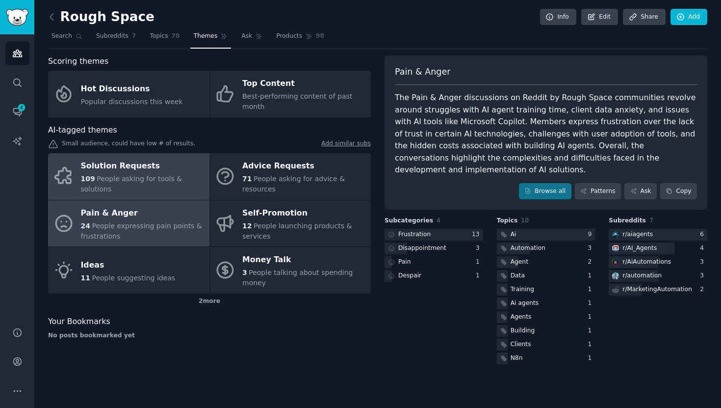
click at [150, 168] on div "Solution Requests" at bounding box center [143, 166] width 124 height 16
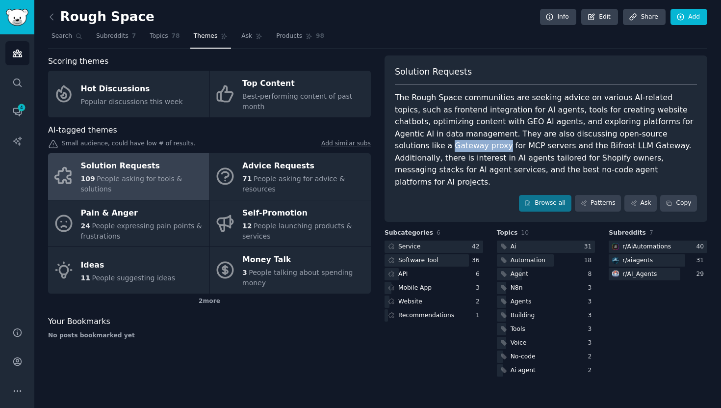
drag, startPoint x: 635, startPoint y: 134, endPoint x: 685, endPoint y: 135, distance: 50.5
click at [685, 135] on div "The Rough Space communities are seeking advice on various AI-related topics, su…" at bounding box center [546, 140] width 302 height 96
copy div "Gateway proxy"
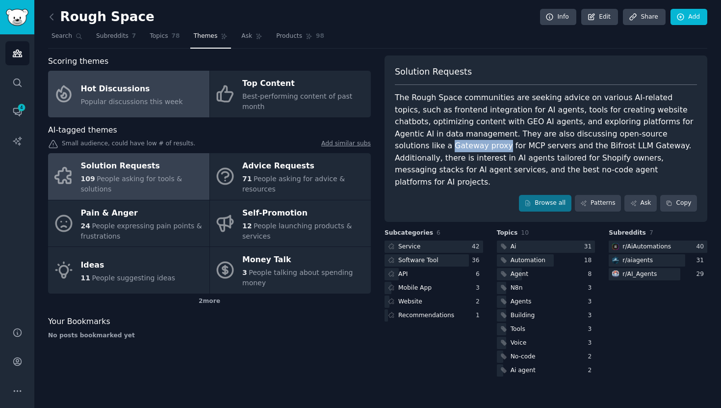
click at [171, 103] on span "Popular discussions this week" at bounding box center [132, 102] width 102 height 8
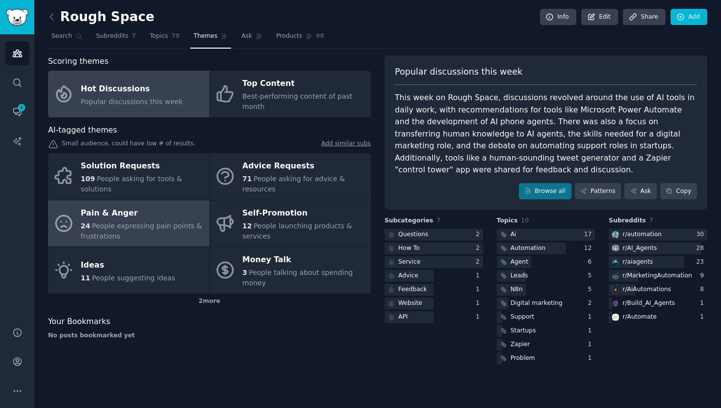
click at [98, 228] on span "People expressing pain points & frustrations" at bounding box center [141, 231] width 121 height 18
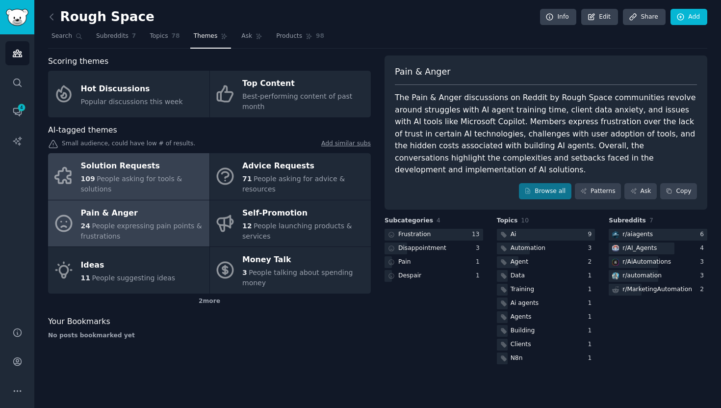
click at [176, 177] on div "109 People asking for tools & solutions" at bounding box center [143, 184] width 124 height 21
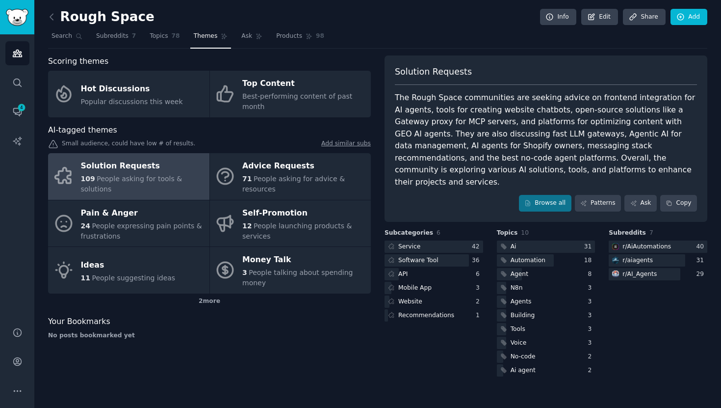
drag, startPoint x: 395, startPoint y: 1, endPoint x: 392, endPoint y: 49, distance: 48.2
click at [394, 4] on div "Rough Space Info Edit Share Add Search Subreddits 7 Topics 78 Themes Ask Produc…" at bounding box center [377, 204] width 687 height 408
click at [393, 50] on div "Rough Space Info Edit Share Add Search Subreddits 7 Topics 78 Themes Ask Produc…" at bounding box center [377, 196] width 659 height 364
click at [421, 27] on div "Rough Space Info Edit Share Add" at bounding box center [377, 19] width 659 height 20
click at [433, 26] on div "Rough Space Info Edit Share Add" at bounding box center [377, 19] width 659 height 20
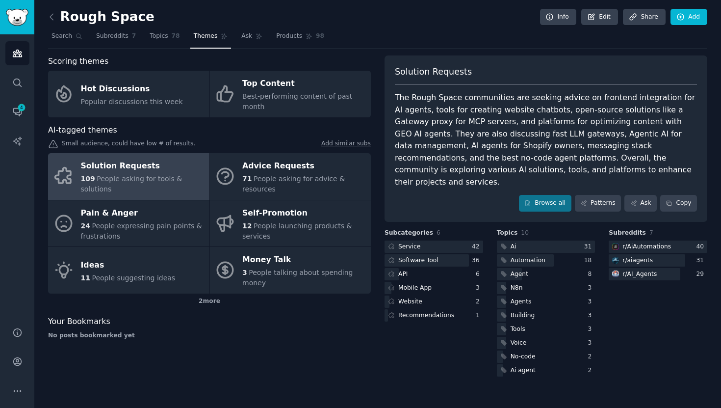
click at [467, 18] on div "Rough Space Info Edit Share Add" at bounding box center [377, 19] width 659 height 20
copy div "AI agents for Shopify owners"
drag, startPoint x: 651, startPoint y: 136, endPoint x: 447, endPoint y: 148, distance: 204.4
click at [447, 148] on div "The Rough Space communities are seeking advice on frontend integration for AI a…" at bounding box center [546, 140] width 302 height 96
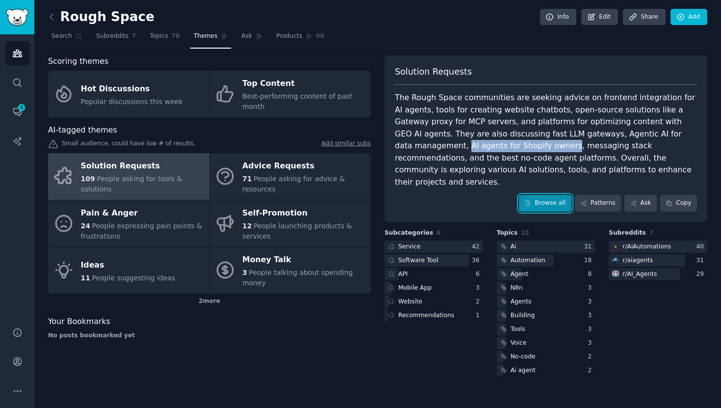
click at [563, 195] on link "Browse all" at bounding box center [545, 203] width 52 height 17
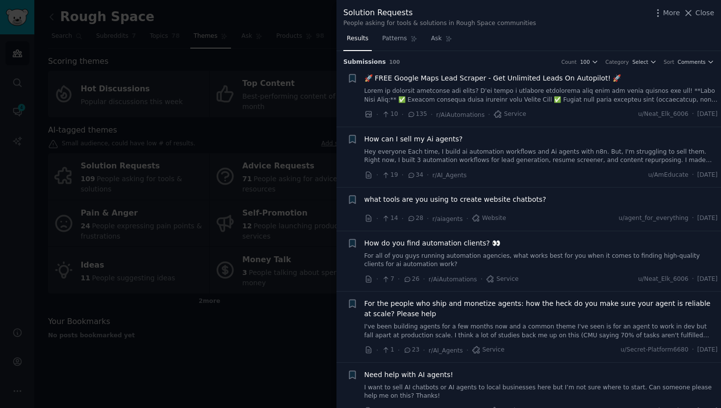
click at [439, 142] on span "How can I sell my Ai agents?" at bounding box center [413, 139] width 99 height 10
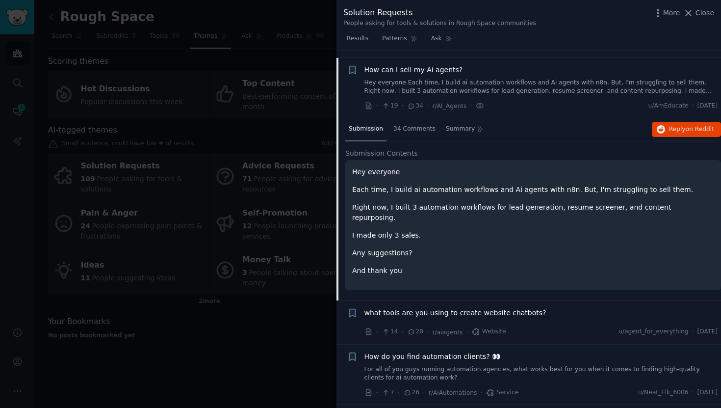
scroll to position [76, 0]
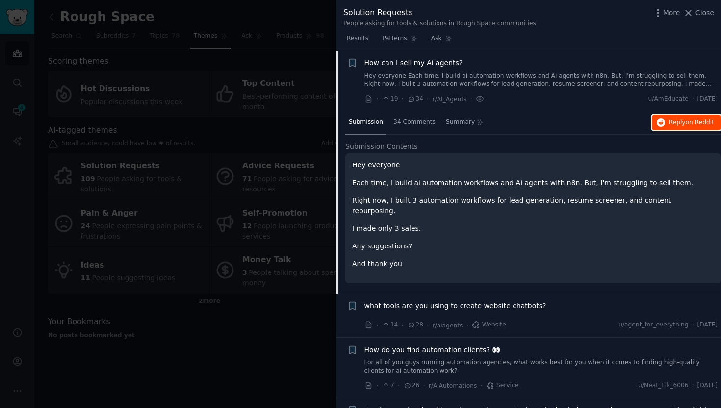
click at [693, 123] on span "on Reddit" at bounding box center [700, 122] width 28 height 7
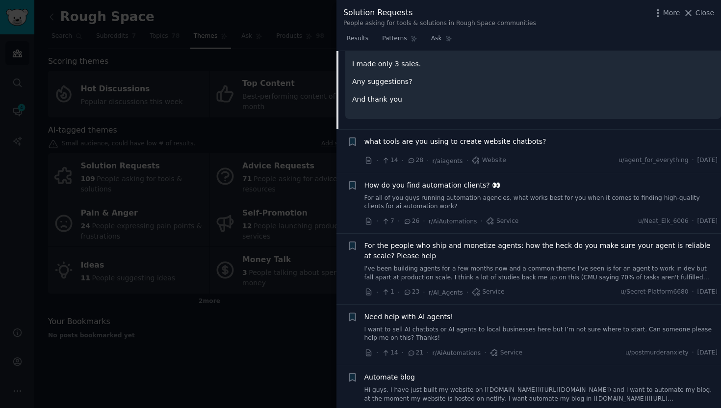
scroll to position [242, 0]
click at [488, 178] on span "How do you find automation clients? 👀" at bounding box center [432, 183] width 136 height 10
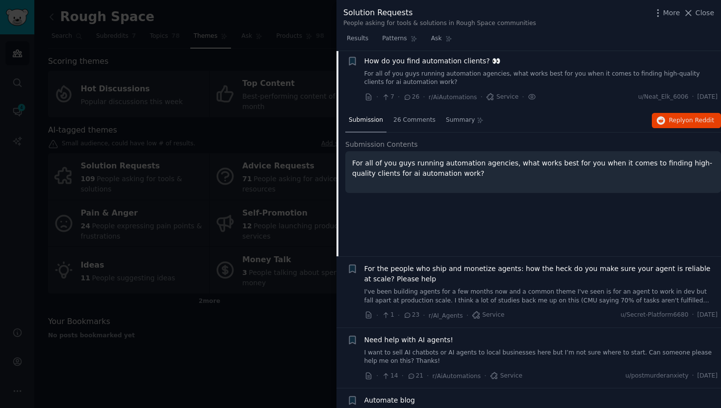
scroll to position [180, 0]
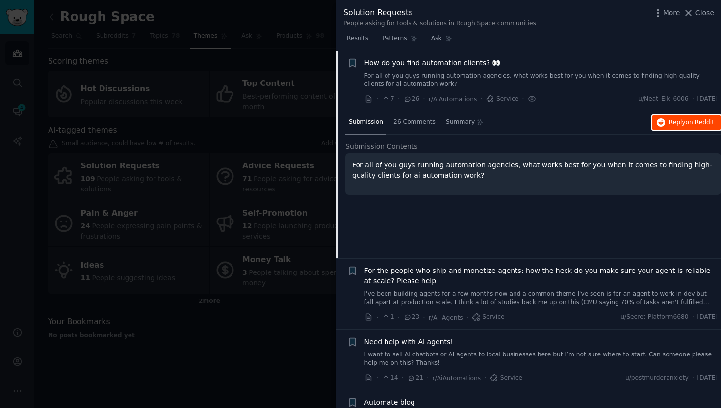
click at [681, 123] on span "Reply on Reddit" at bounding box center [691, 122] width 45 height 9
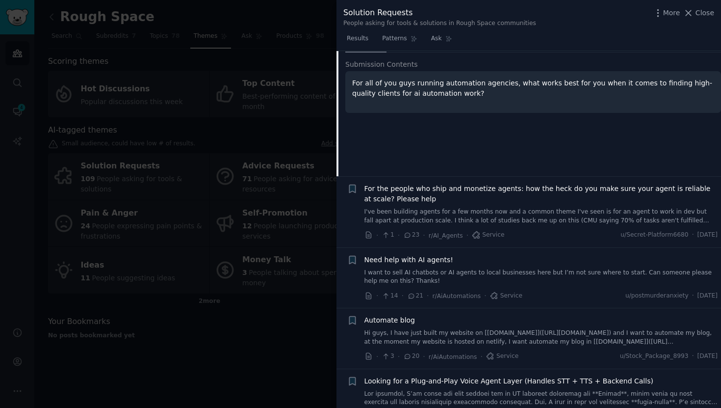
scroll to position [263, 0]
click at [518, 271] on link "I want to sell AI chatbots or AI agents to local businesses here but I’m not su…" at bounding box center [541, 275] width 354 height 17
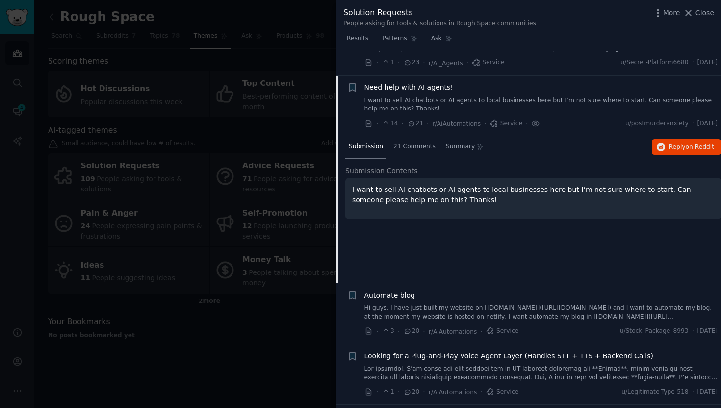
scroll to position [311, 0]
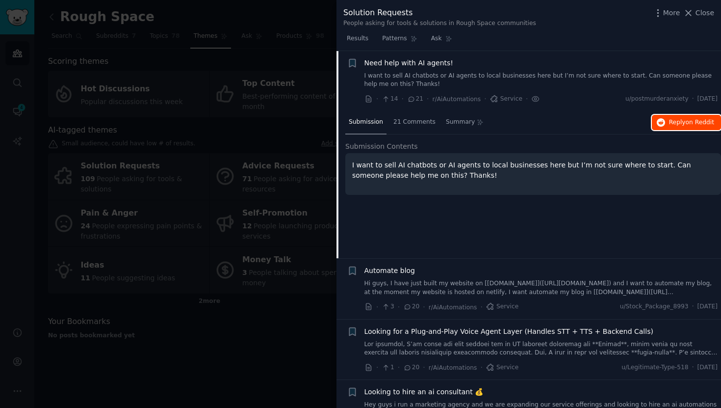
click at [681, 119] on span "Reply on Reddit" at bounding box center [691, 122] width 45 height 9
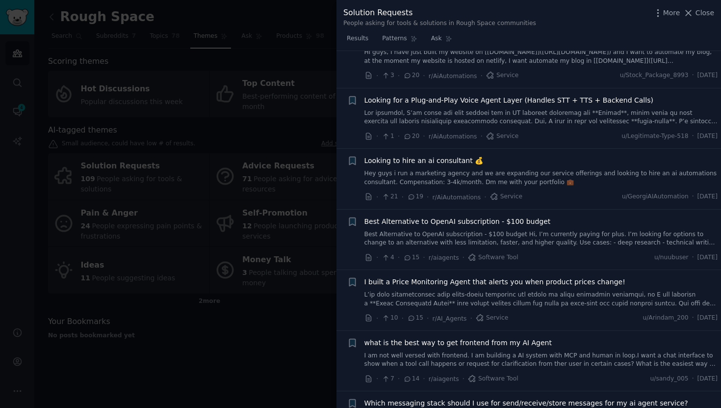
scroll to position [544, 0]
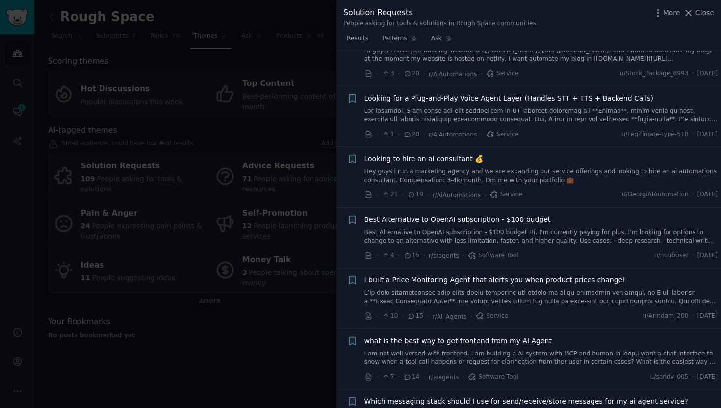
click at [501, 163] on div "Looking to hire an ai consultant 💰" at bounding box center [541, 159] width 354 height 10
click at [456, 159] on span "Looking to hire an ai consultant 💰" at bounding box center [423, 159] width 119 height 10
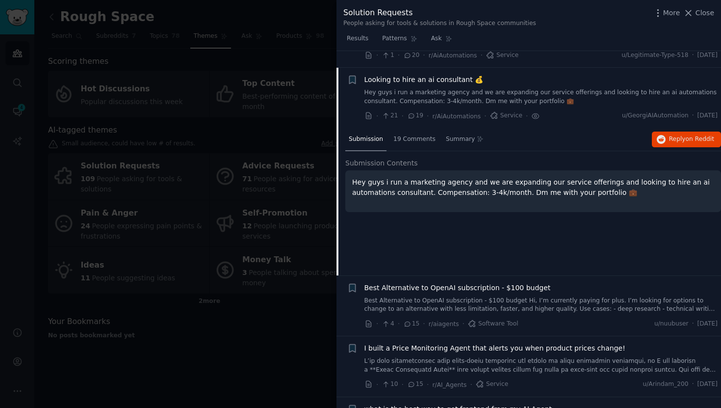
scroll to position [493, 0]
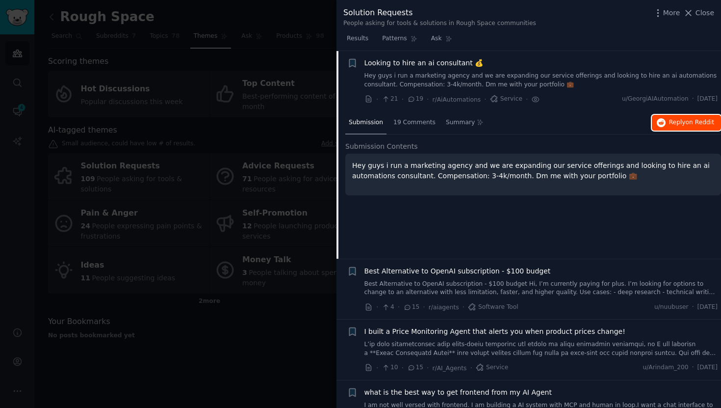
click at [679, 119] on span "Reply on Reddit" at bounding box center [691, 122] width 45 height 9
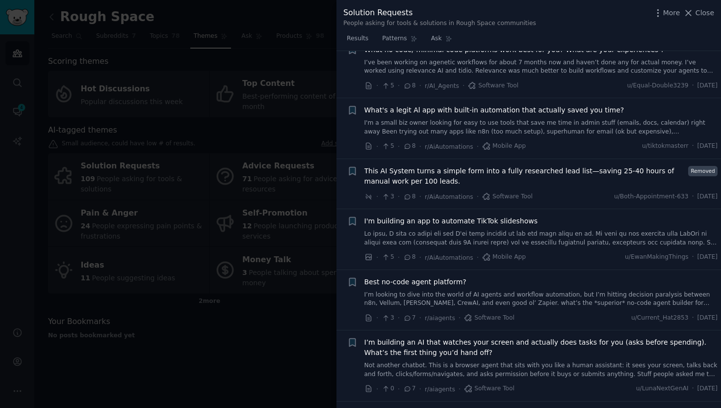
scroll to position [1807, 0]
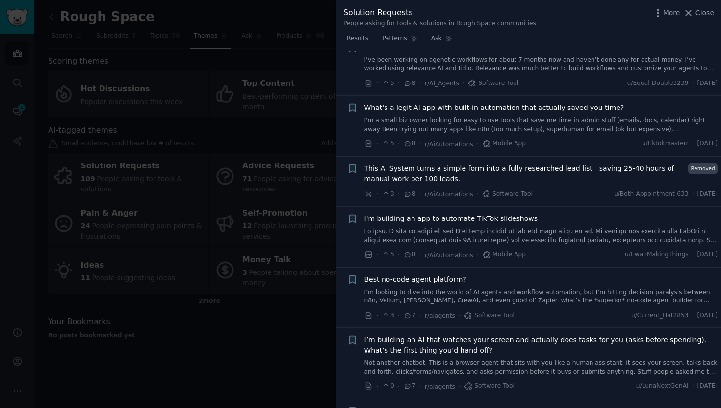
click at [462, 278] on div "Best no-code agent platform?" at bounding box center [541, 279] width 354 height 10
click at [447, 281] on span "Best no-code agent platform?" at bounding box center [415, 279] width 102 height 10
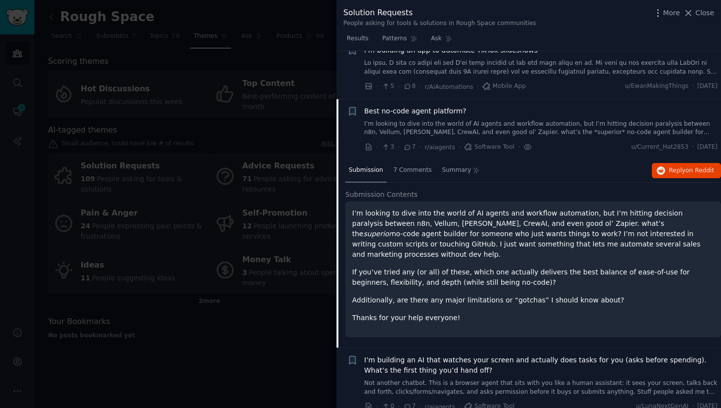
scroll to position [1876, 0]
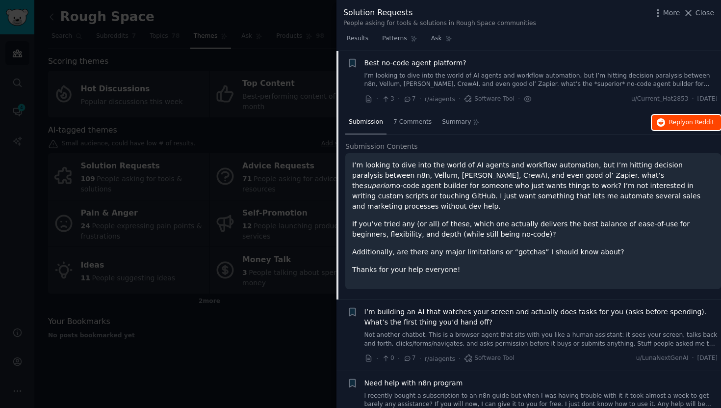
click at [689, 118] on span "Reply on Reddit" at bounding box center [691, 122] width 45 height 9
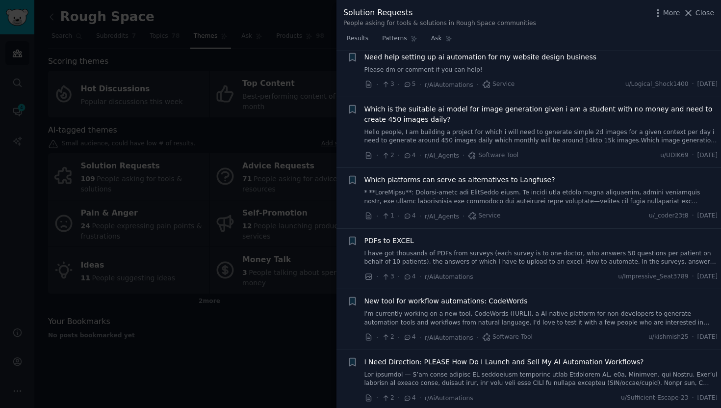
scroll to position [2738, 0]
click at [575, 296] on div "New tool for workflow automations: CodeWords I'm currently working on a new too…" at bounding box center [541, 311] width 354 height 31
click at [572, 310] on link "I'm currently working on a new tool, CodeWords (https://agemo.ai/codewords), a …" at bounding box center [541, 318] width 354 height 17
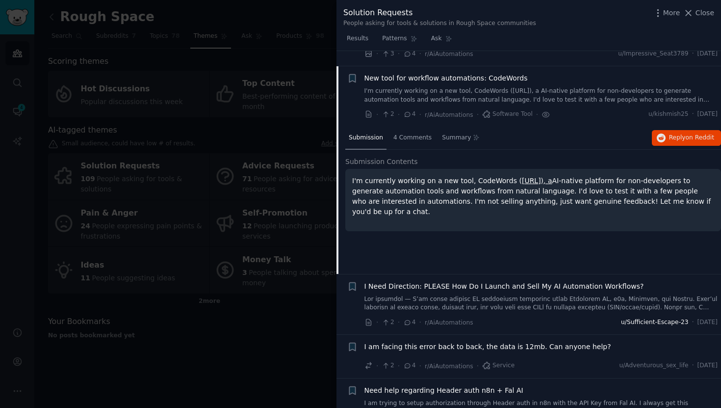
scroll to position [2788, 0]
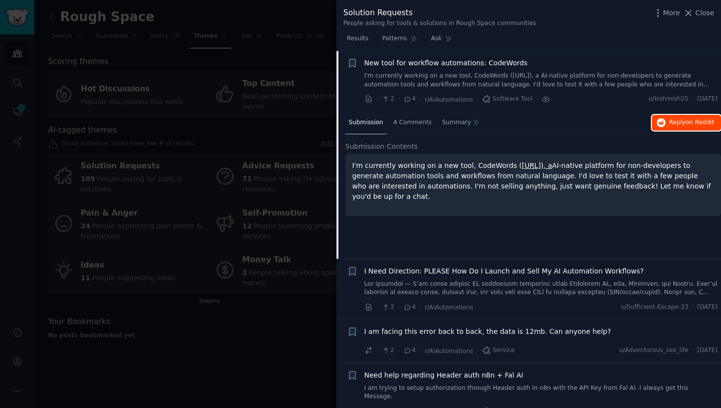
click at [671, 123] on span "Reply on Reddit" at bounding box center [691, 122] width 45 height 9
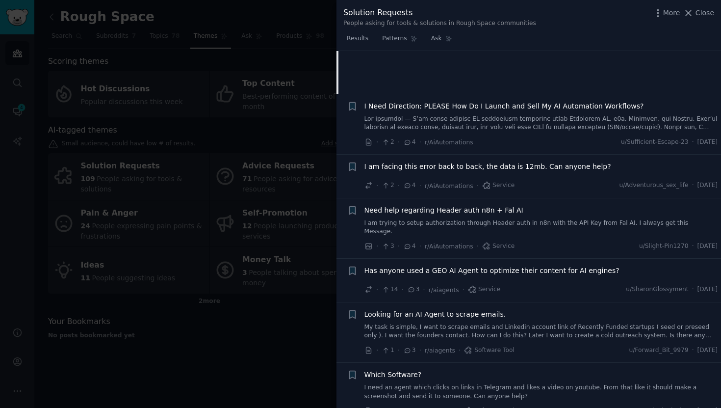
scroll to position [2958, 0]
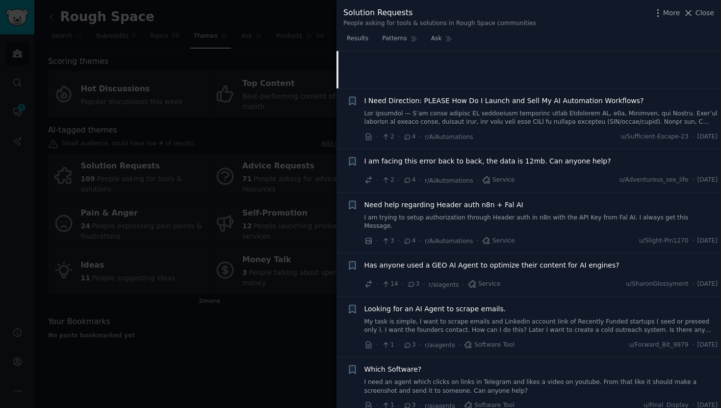
click at [536, 212] on div "Need help regarding Header auth n8n + Fal AI I am trying to setup authorization…" at bounding box center [541, 215] width 354 height 31
click at [504, 213] on link "I am trying to setup authorization through Header auth in n8n with the API Key …" at bounding box center [541, 221] width 354 height 17
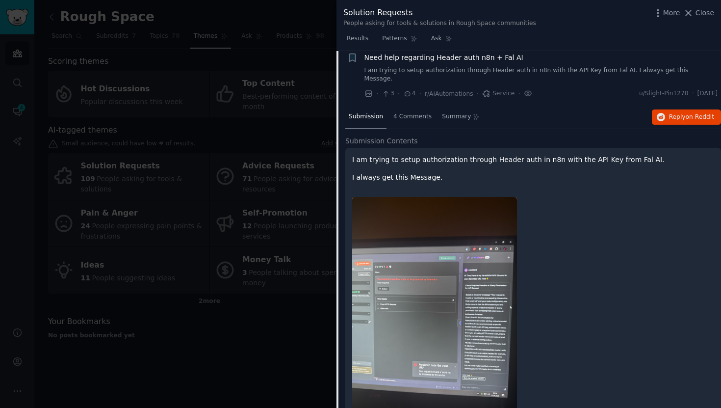
scroll to position [2953, 0]
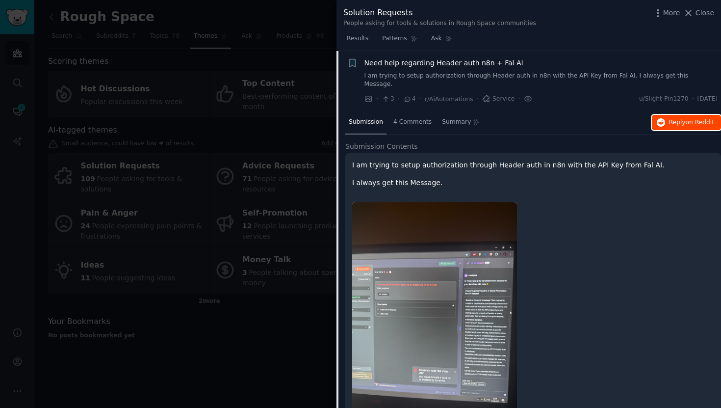
click at [670, 118] on span "Reply on Reddit" at bounding box center [691, 122] width 45 height 9
click at [698, 16] on span "Close" at bounding box center [704, 13] width 19 height 10
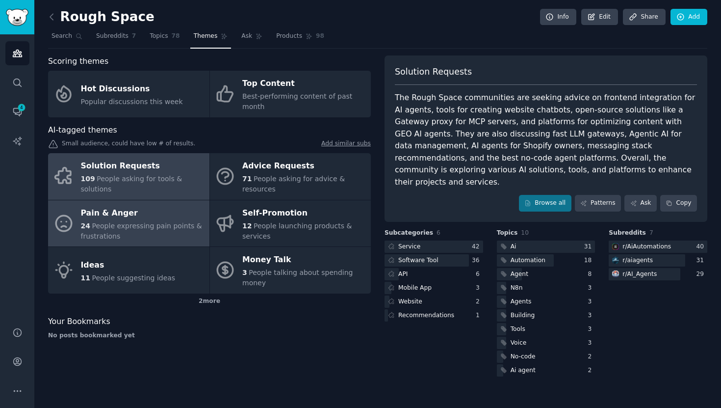
click at [142, 222] on span "People expressing pain points & frustrations" at bounding box center [141, 231] width 121 height 18
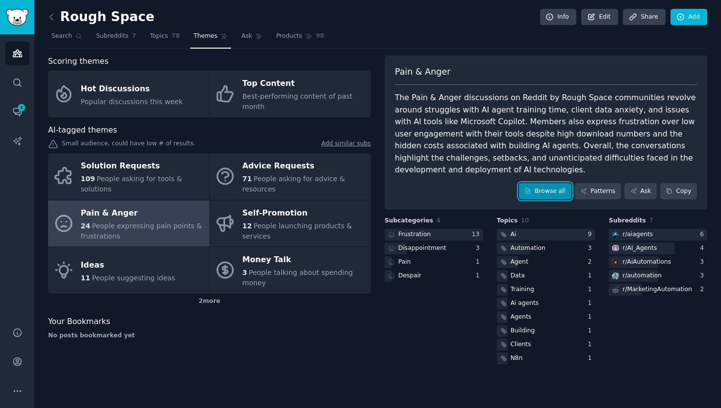
click at [557, 195] on link "Browse all" at bounding box center [545, 191] width 52 height 17
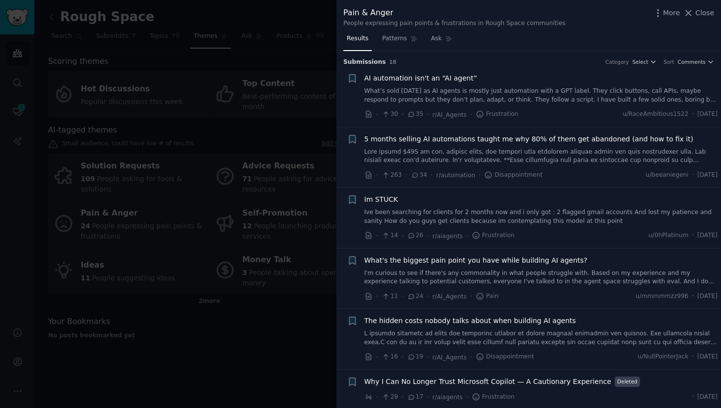
click at [501, 142] on span "5 months selling AI automations taught me why 80% of them get abandoned (and ho…" at bounding box center [528, 139] width 329 height 10
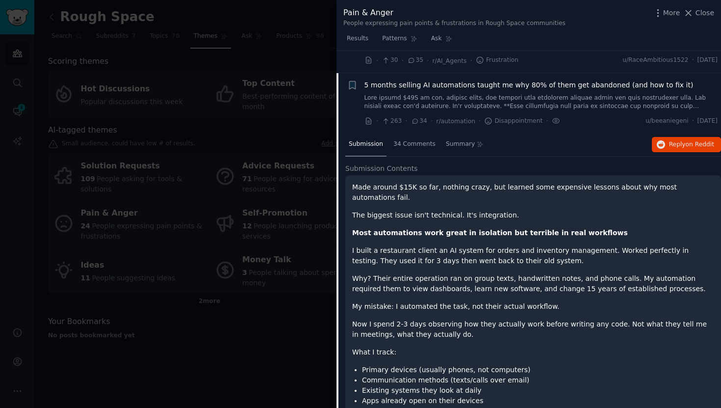
scroll to position [76, 0]
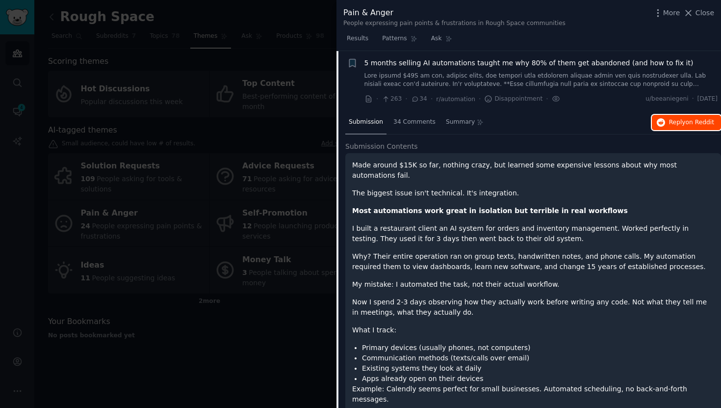
click at [681, 119] on span "Reply on Reddit" at bounding box center [691, 122] width 45 height 9
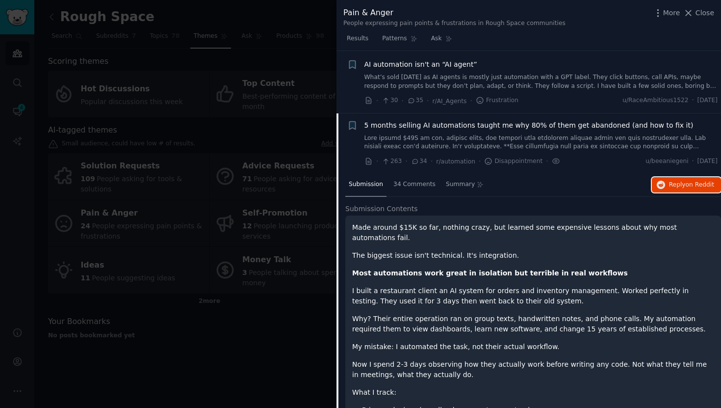
scroll to position [0, 0]
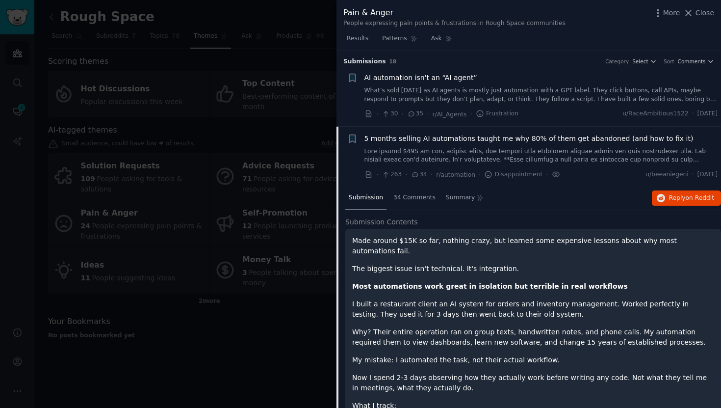
click at [525, 156] on link at bounding box center [541, 155] width 354 height 17
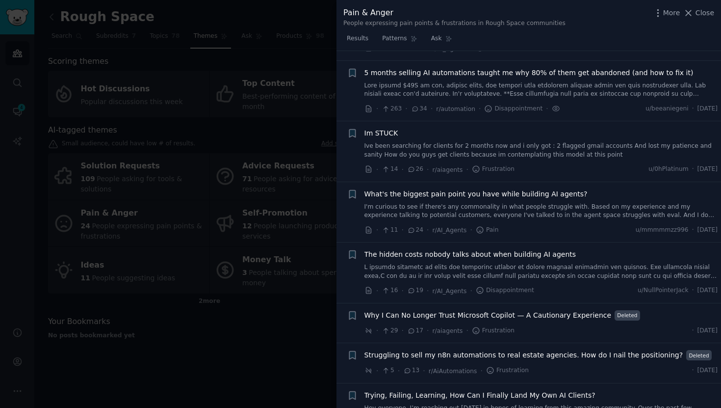
scroll to position [84, 0]
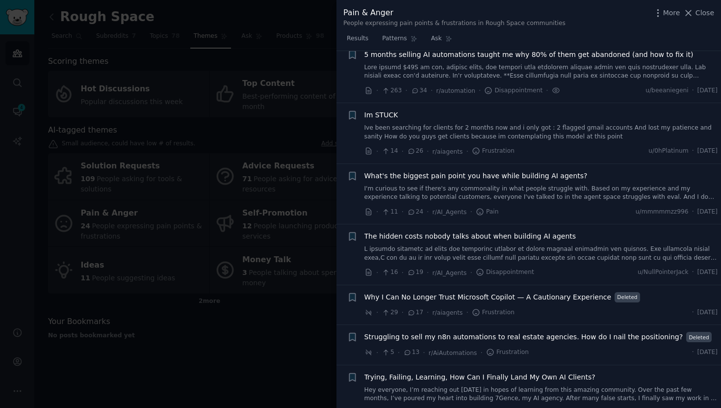
click at [540, 197] on link "I'm curious to see if there's any commonality in what people struggle with. Bas…" at bounding box center [541, 192] width 354 height 17
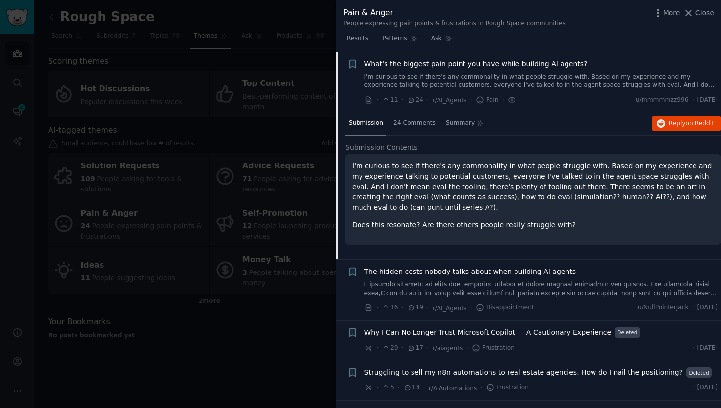
scroll to position [197, 0]
click at [670, 129] on button "Reply on Reddit" at bounding box center [686, 123] width 69 height 16
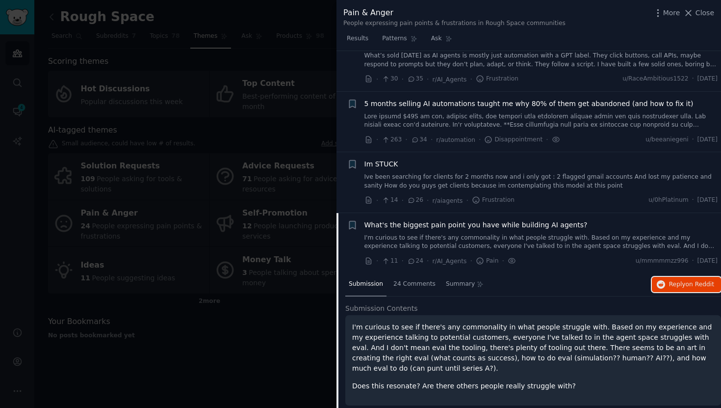
scroll to position [0, 0]
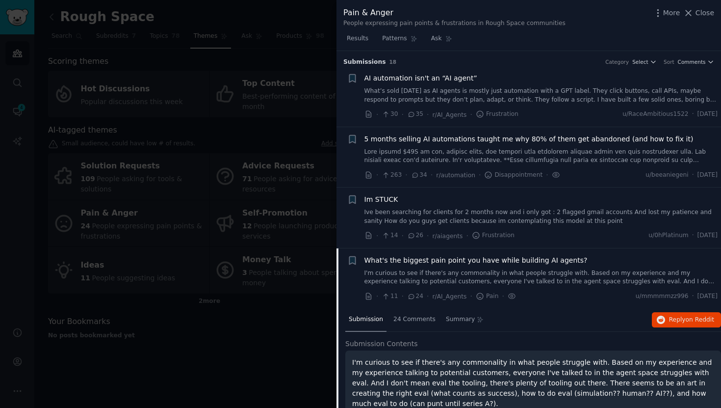
click at [518, 151] on link at bounding box center [541, 156] width 354 height 17
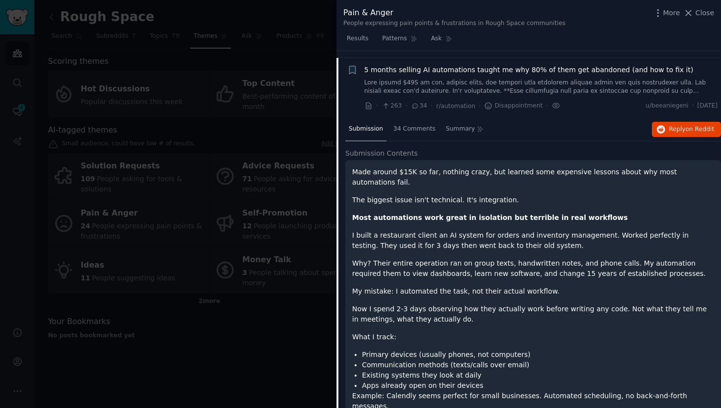
scroll to position [76, 0]
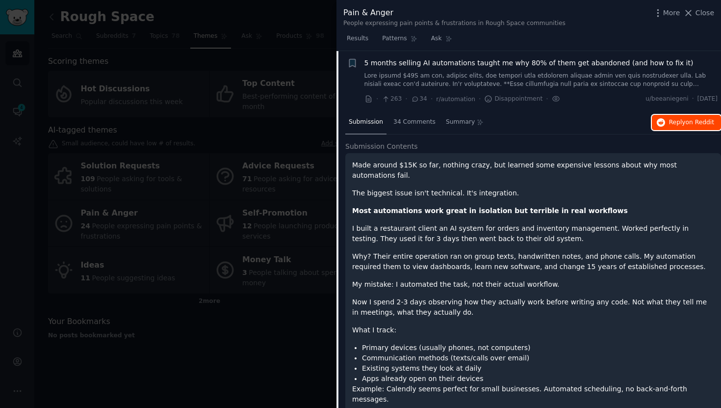
click at [670, 119] on span "Reply on Reddit" at bounding box center [691, 122] width 45 height 9
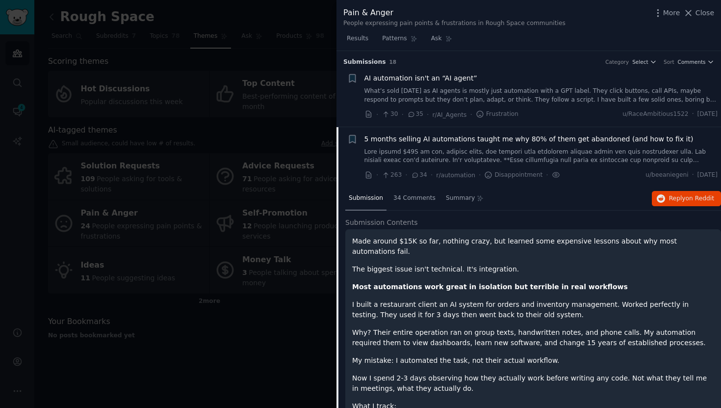
click at [550, 92] on link "What’s sold today as AI agents is mostly just automation with a GPT label. They…" at bounding box center [541, 95] width 354 height 17
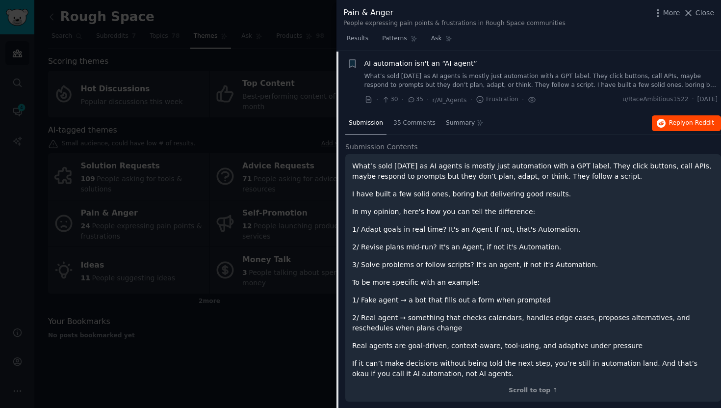
scroll to position [15, 0]
click at [674, 125] on span "Reply on Reddit" at bounding box center [691, 122] width 45 height 9
click at [517, 74] on link "What’s sold today as AI agents is mostly just automation with a GPT label. They…" at bounding box center [541, 80] width 354 height 17
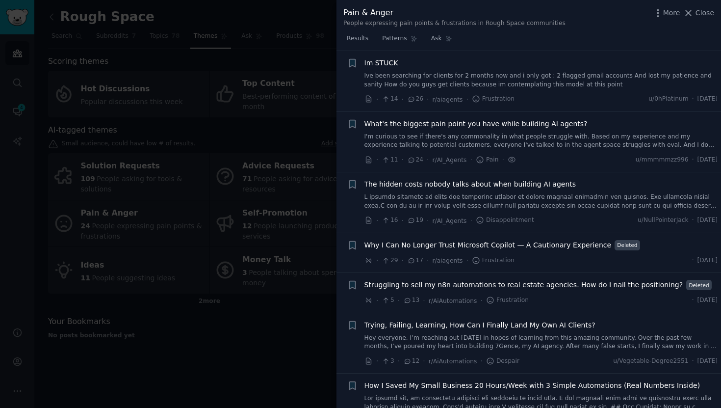
scroll to position [134, 0]
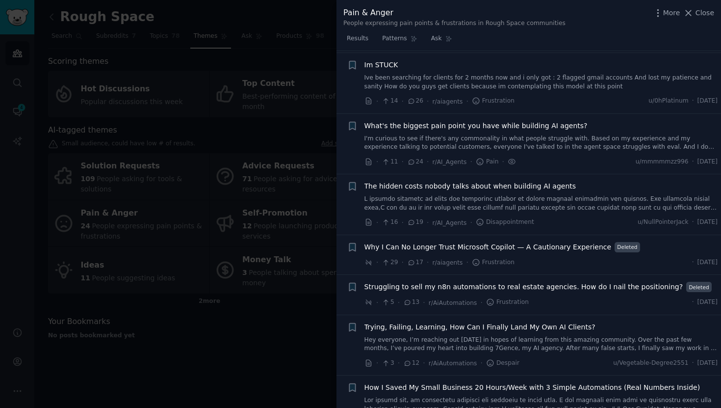
click at [481, 78] on link "Ive been searching for clients for 2 months now and i only got : 2 flagged gmai…" at bounding box center [541, 82] width 354 height 17
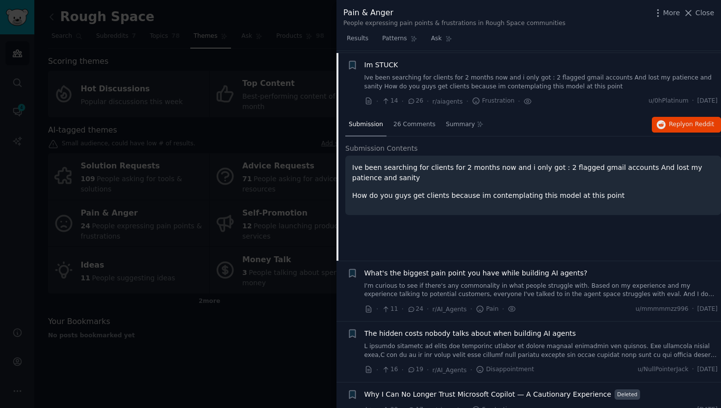
scroll to position [136, 0]
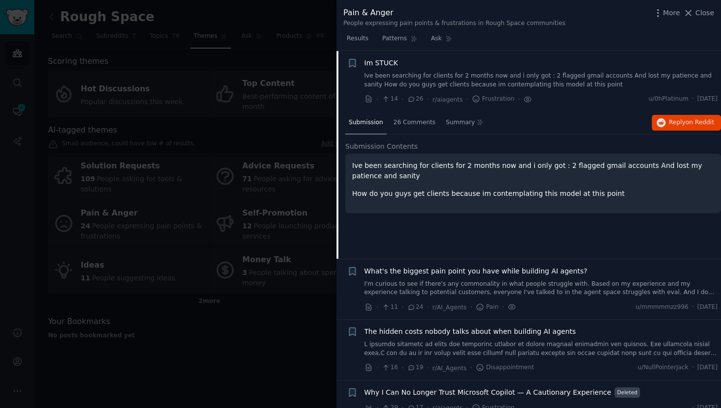
click at [534, 78] on link "Ive been searching for clients for 2 months now and i only got : 2 flagged gmai…" at bounding box center [541, 80] width 354 height 17
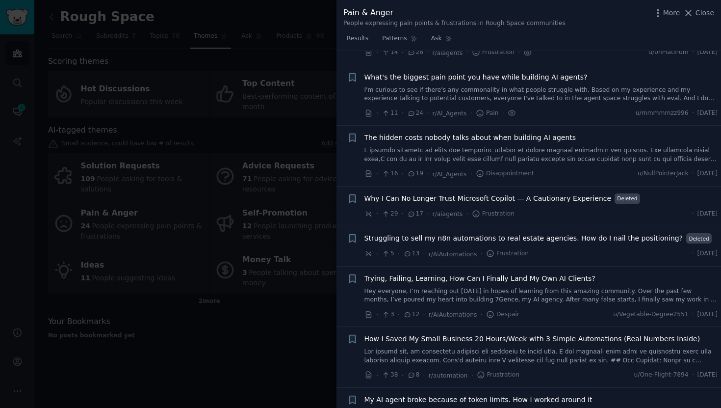
scroll to position [196, 0]
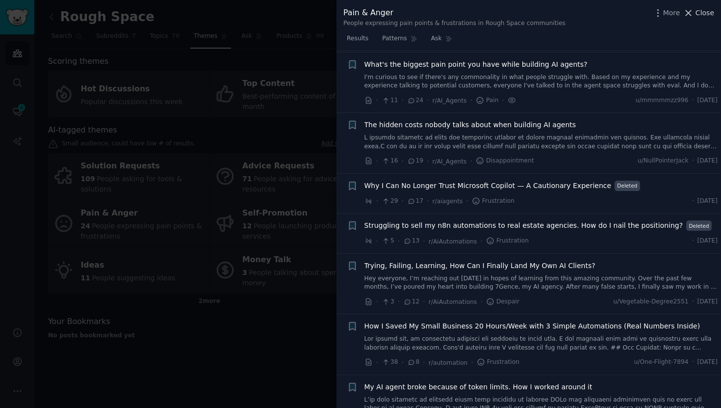
click at [703, 12] on span "Close" at bounding box center [704, 13] width 19 height 10
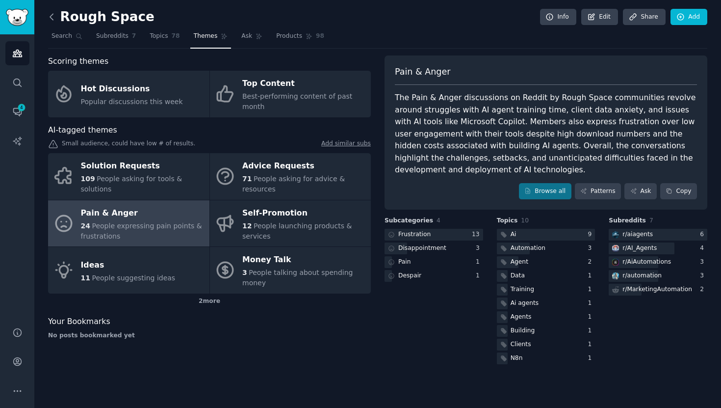
click at [54, 18] on icon at bounding box center [52, 17] width 10 height 10
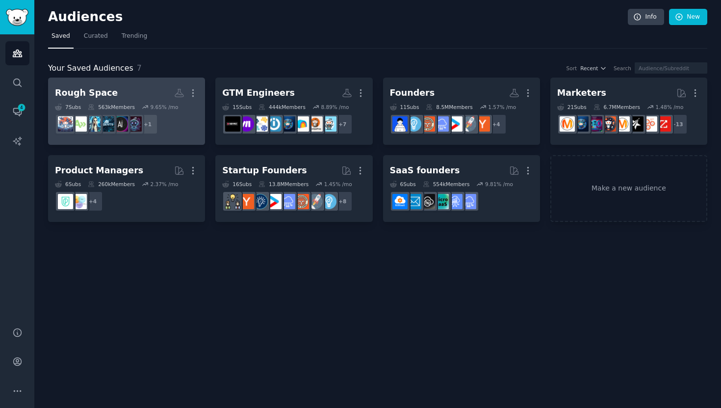
click at [146, 84] on link "Rough Space More 7 Sub s 563k Members 9.65 % /mo + 1" at bounding box center [126, 110] width 157 height 67
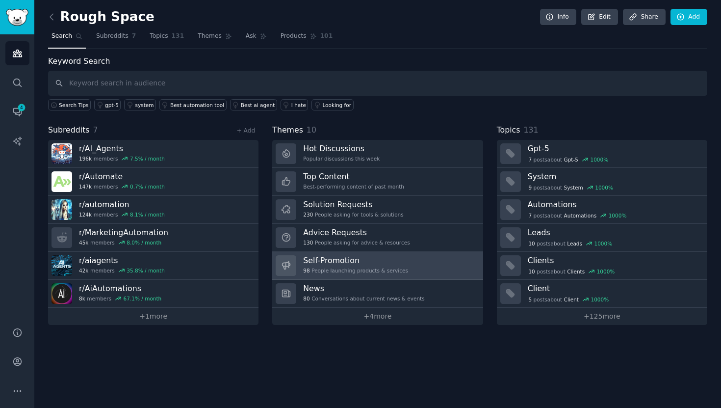
click at [362, 270] on div "98 People launching products & services" at bounding box center [355, 270] width 105 height 7
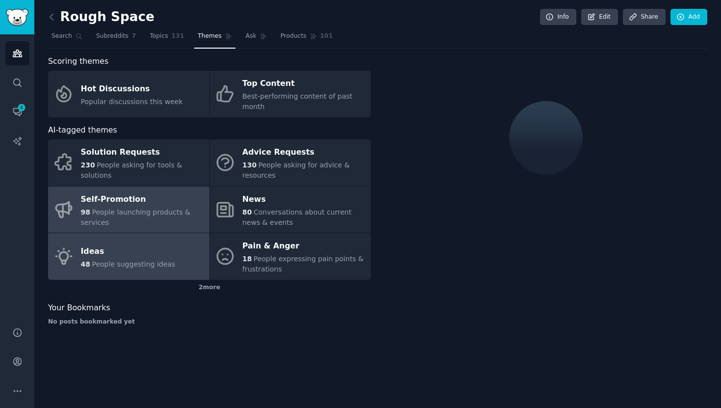
click at [155, 248] on div "Ideas" at bounding box center [128, 251] width 95 height 16
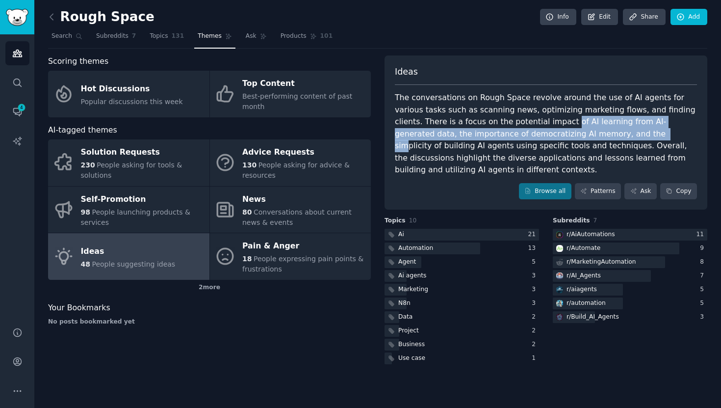
drag, startPoint x: 507, startPoint y: 127, endPoint x: 539, endPoint y: 137, distance: 33.5
click at [539, 137] on div "The conversations on Rough Space revolve around the use of AI agents for variou…" at bounding box center [546, 134] width 302 height 84
click at [529, 136] on div "The conversations on Rough Space revolve around the use of AI agents for variou…" at bounding box center [546, 134] width 302 height 84
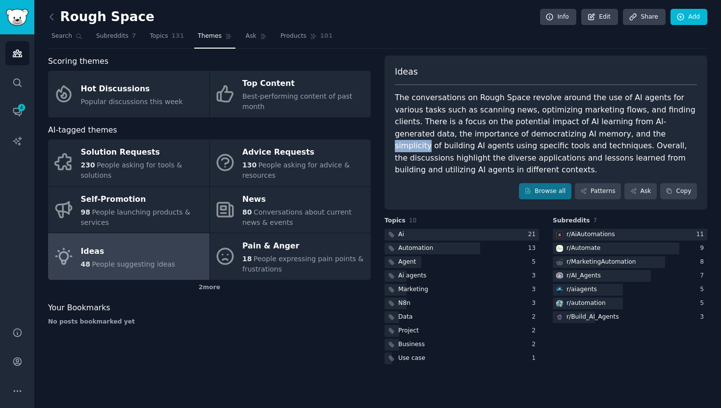
click at [529, 136] on div "The conversations on Rough Space revolve around the use of AI agents for variou…" at bounding box center [546, 134] width 302 height 84
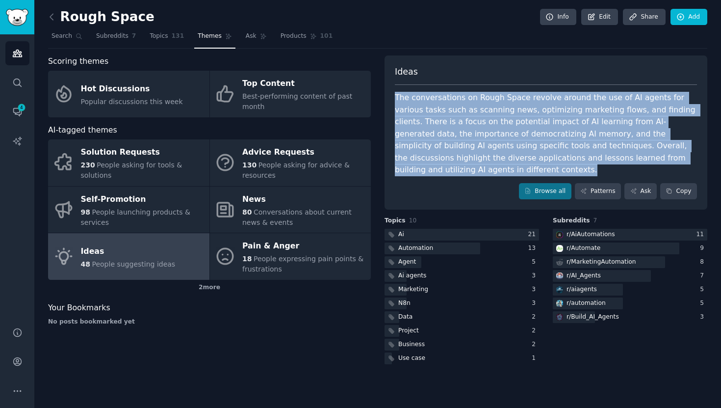
click at [529, 136] on div "The conversations on Rough Space revolve around the use of AI agents for variou…" at bounding box center [546, 134] width 302 height 84
click at [545, 136] on div "The conversations on Rough Space revolve around the use of AI agents for variou…" at bounding box center [546, 134] width 302 height 84
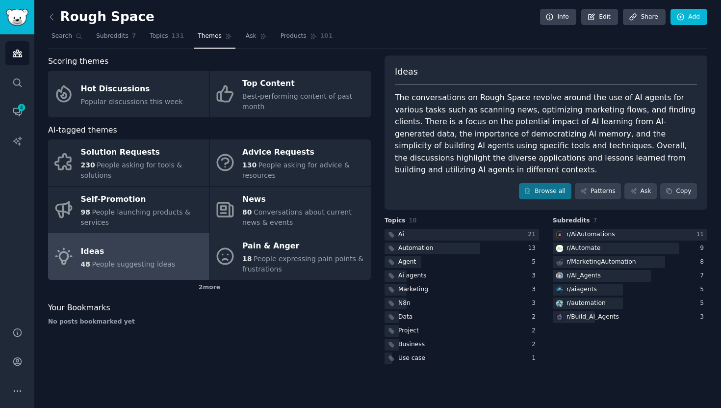
click at [575, 136] on div "The conversations on Rough Space revolve around the use of AI agents for variou…" at bounding box center [546, 134] width 302 height 84
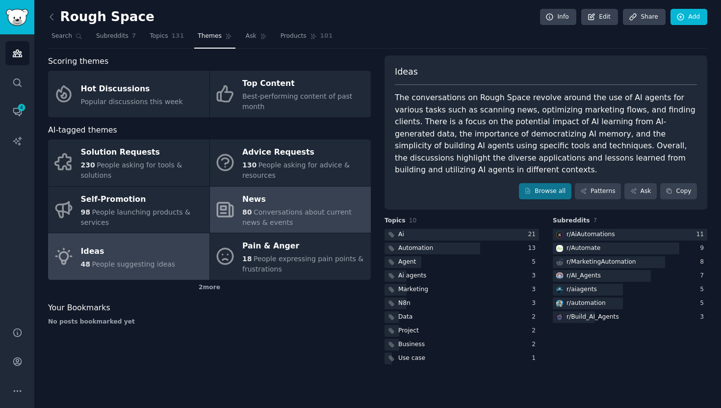
click at [242, 209] on span "80" at bounding box center [246, 212] width 9 height 8
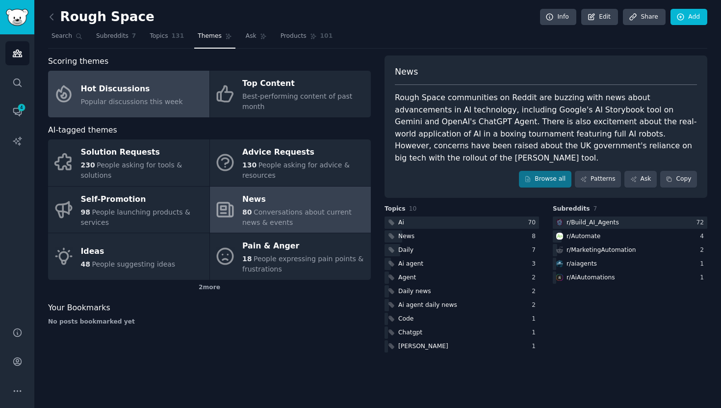
click at [163, 108] on link "Hot Discussions Popular discussions this week" at bounding box center [128, 94] width 161 height 47
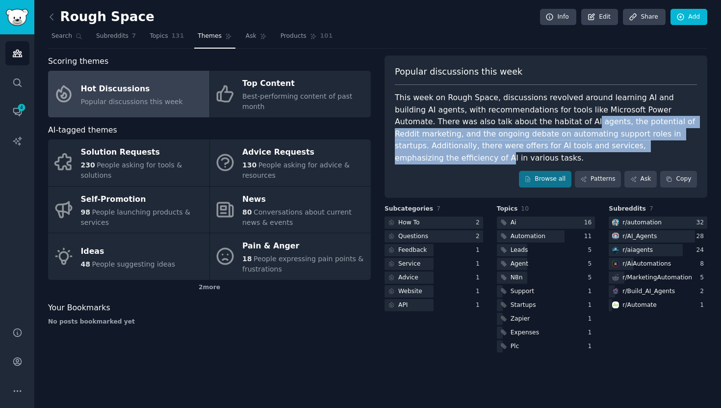
drag, startPoint x: 504, startPoint y: 121, endPoint x: 615, endPoint y: 143, distance: 113.5
click at [615, 143] on div "This week on Rough Space, discussions revolved around learning AI and building …" at bounding box center [546, 128] width 302 height 72
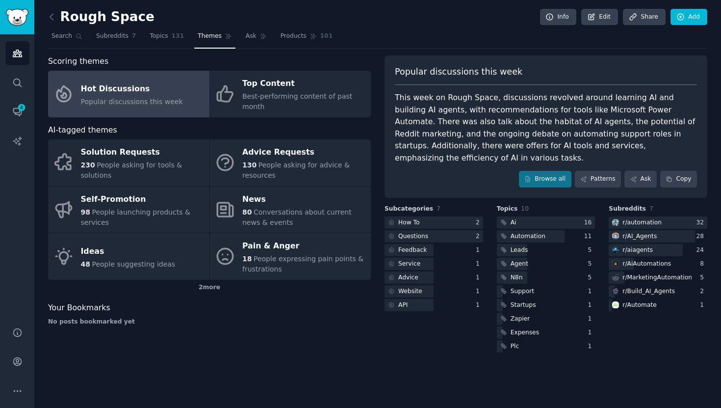
click at [615, 143] on div "This week on Rough Space, discussions revolved around learning AI and building …" at bounding box center [546, 128] width 302 height 72
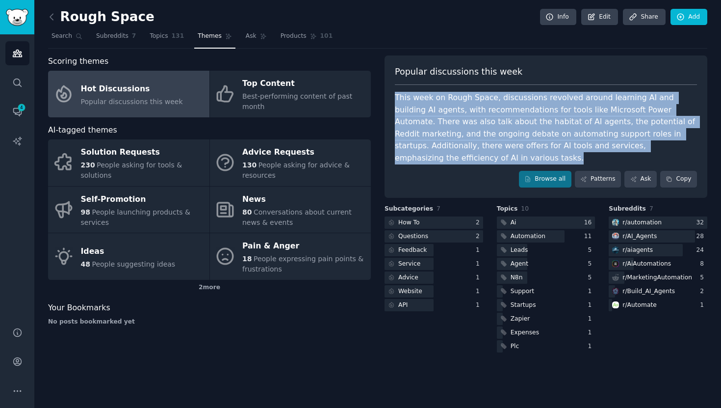
click at [615, 143] on div "This week on Rough Space, discussions revolved around learning AI and building …" at bounding box center [546, 128] width 302 height 72
click at [622, 138] on div "This week on Rough Space, discussions revolved around learning AI and building …" at bounding box center [546, 128] width 302 height 72
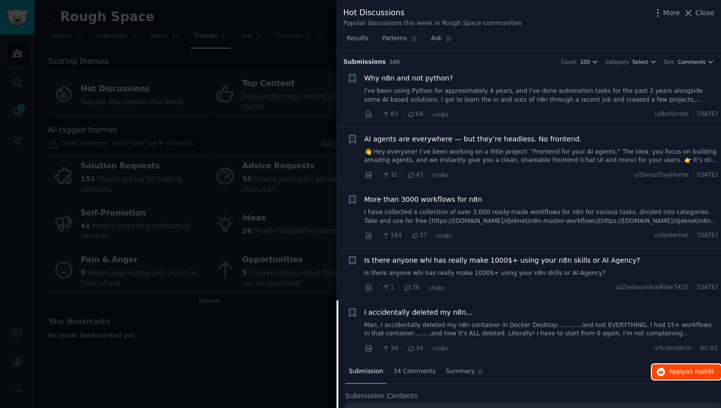
click at [689, 370] on span "on Reddit" at bounding box center [700, 371] width 28 height 7
